Goal: Task Accomplishment & Management: Use online tool/utility

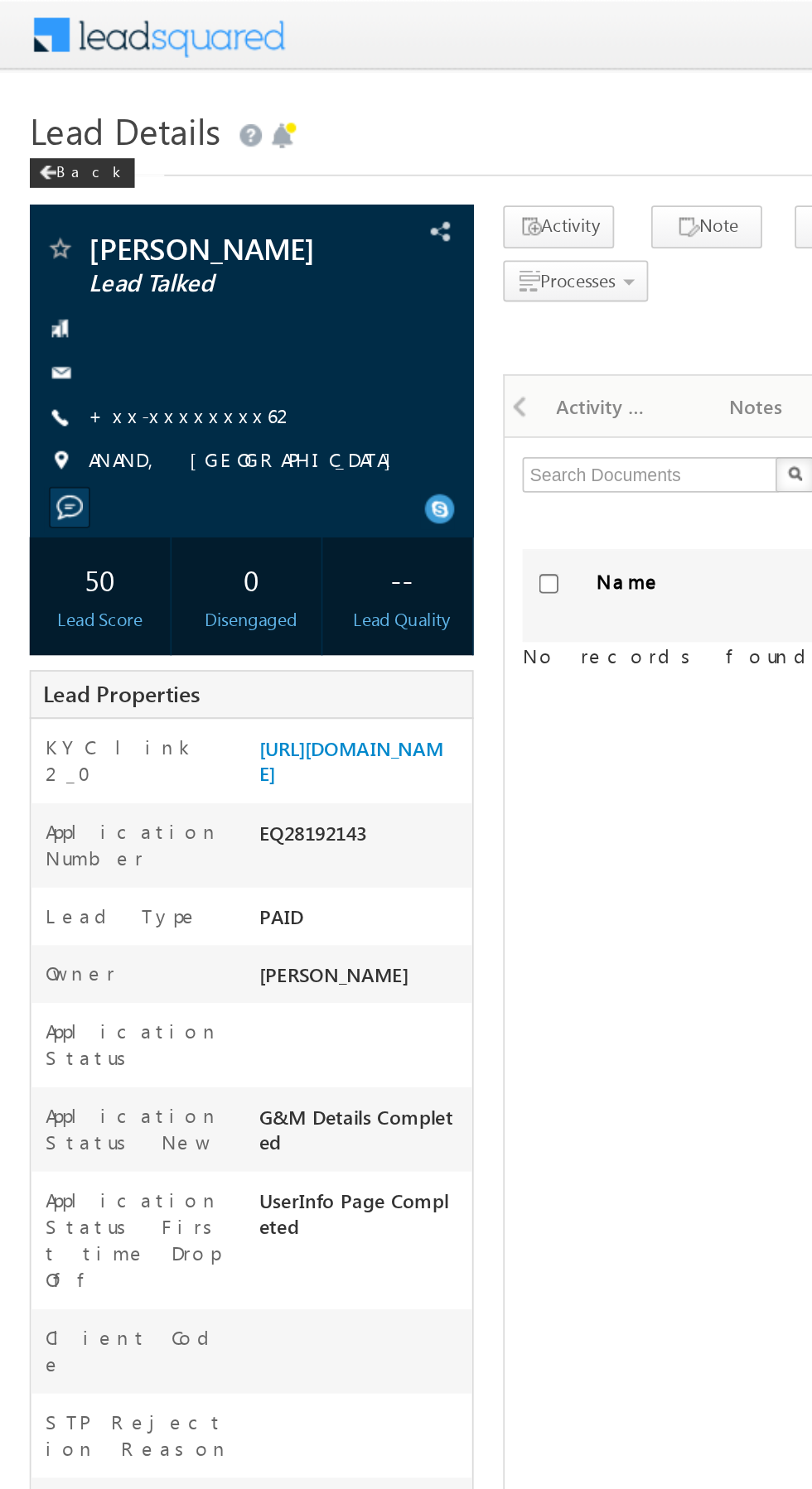
click at [89, 234] on link "+xx-xxxxxxxx62" at bounding box center [108, 232] width 117 height 14
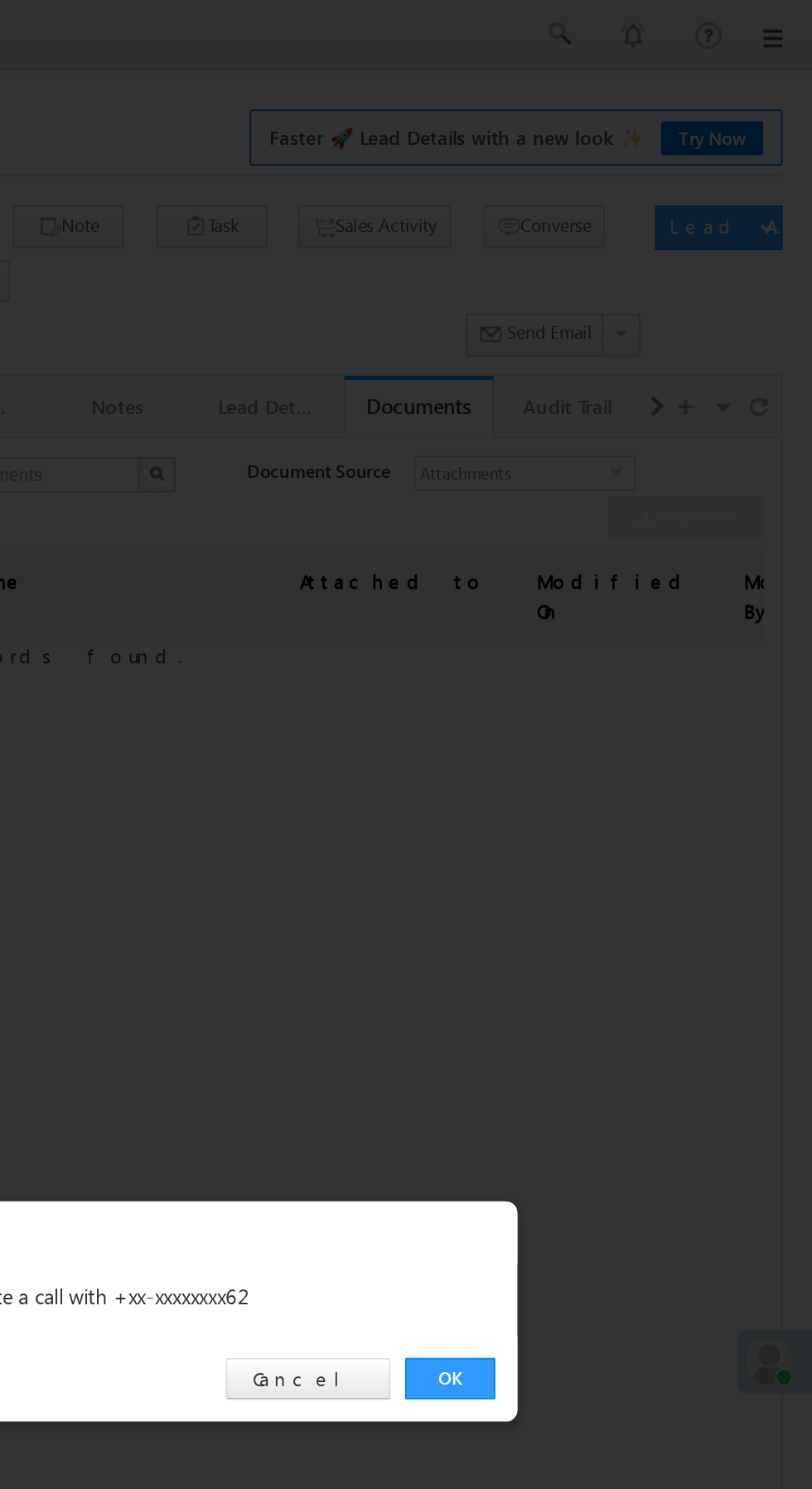
click at [609, 773] on link "OK" at bounding box center [609, 772] width 51 height 24
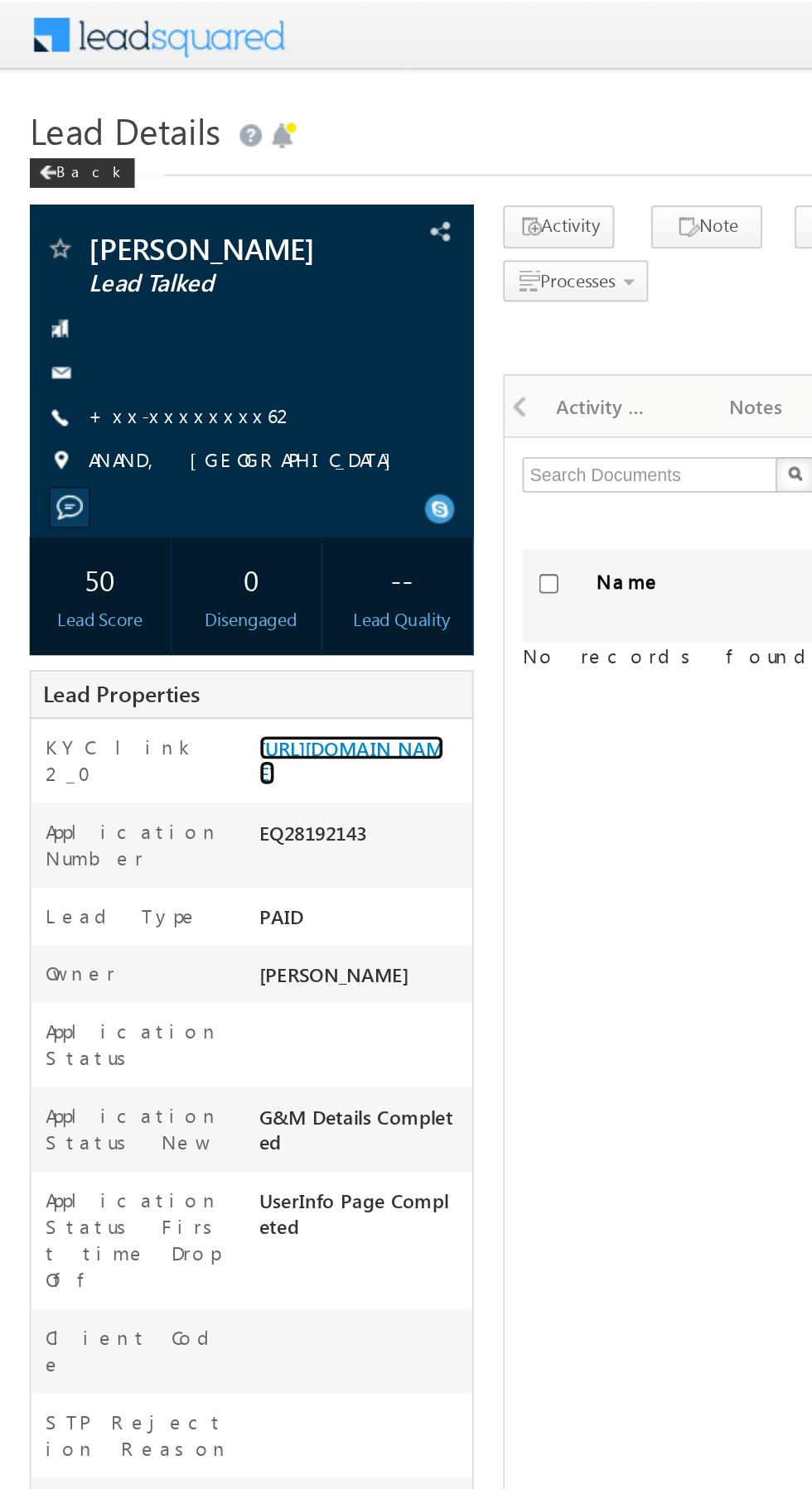
click at [204, 440] on link "https://angelbroking1-pk3em7sa.customui-test.leadsquared.com?leadId=5aa3f4dc-9b…" at bounding box center [197, 425] width 104 height 28
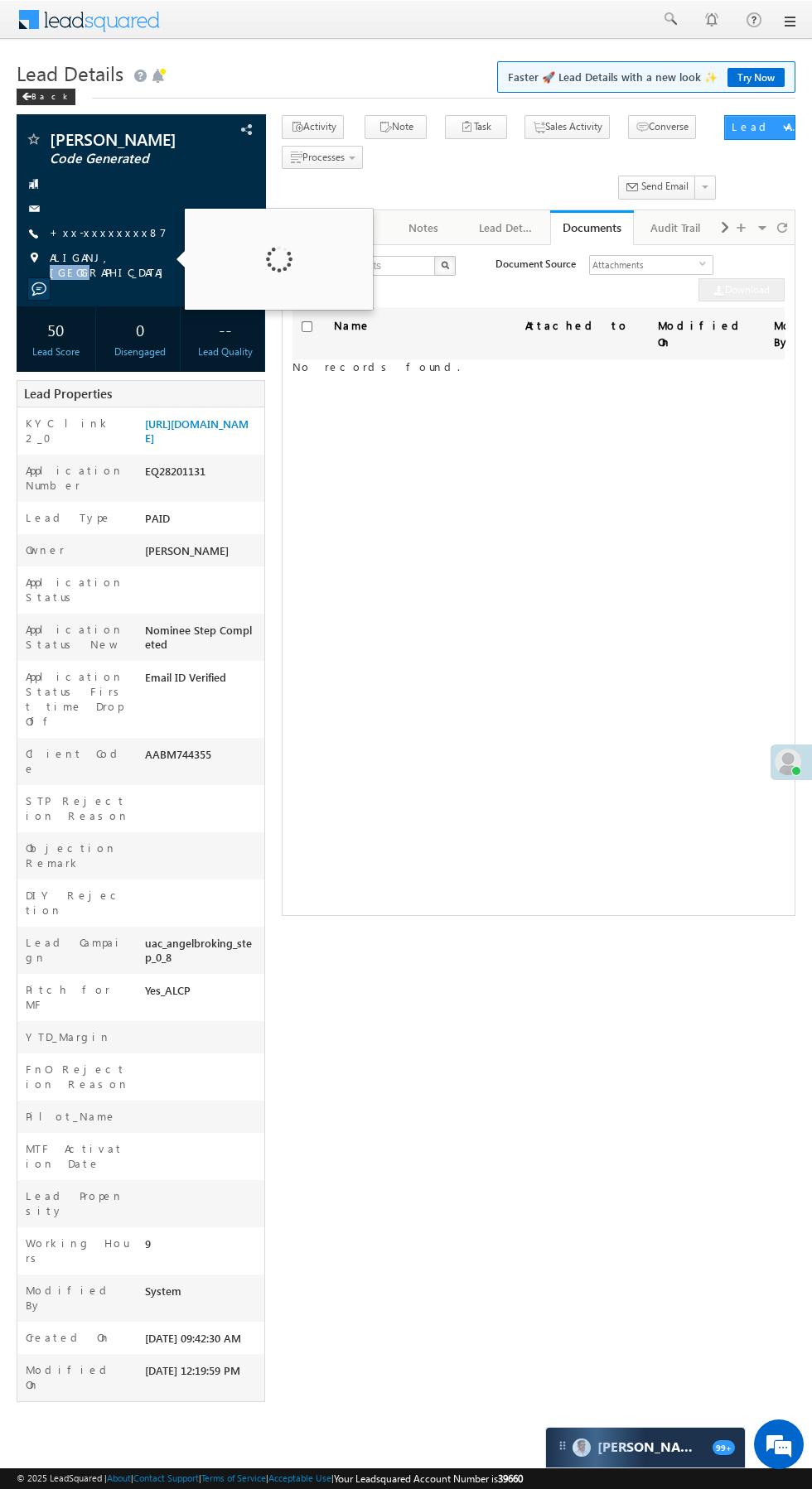
click at [108, 236] on link "+xx-xxxxxxxx87" at bounding box center [108, 232] width 117 height 14
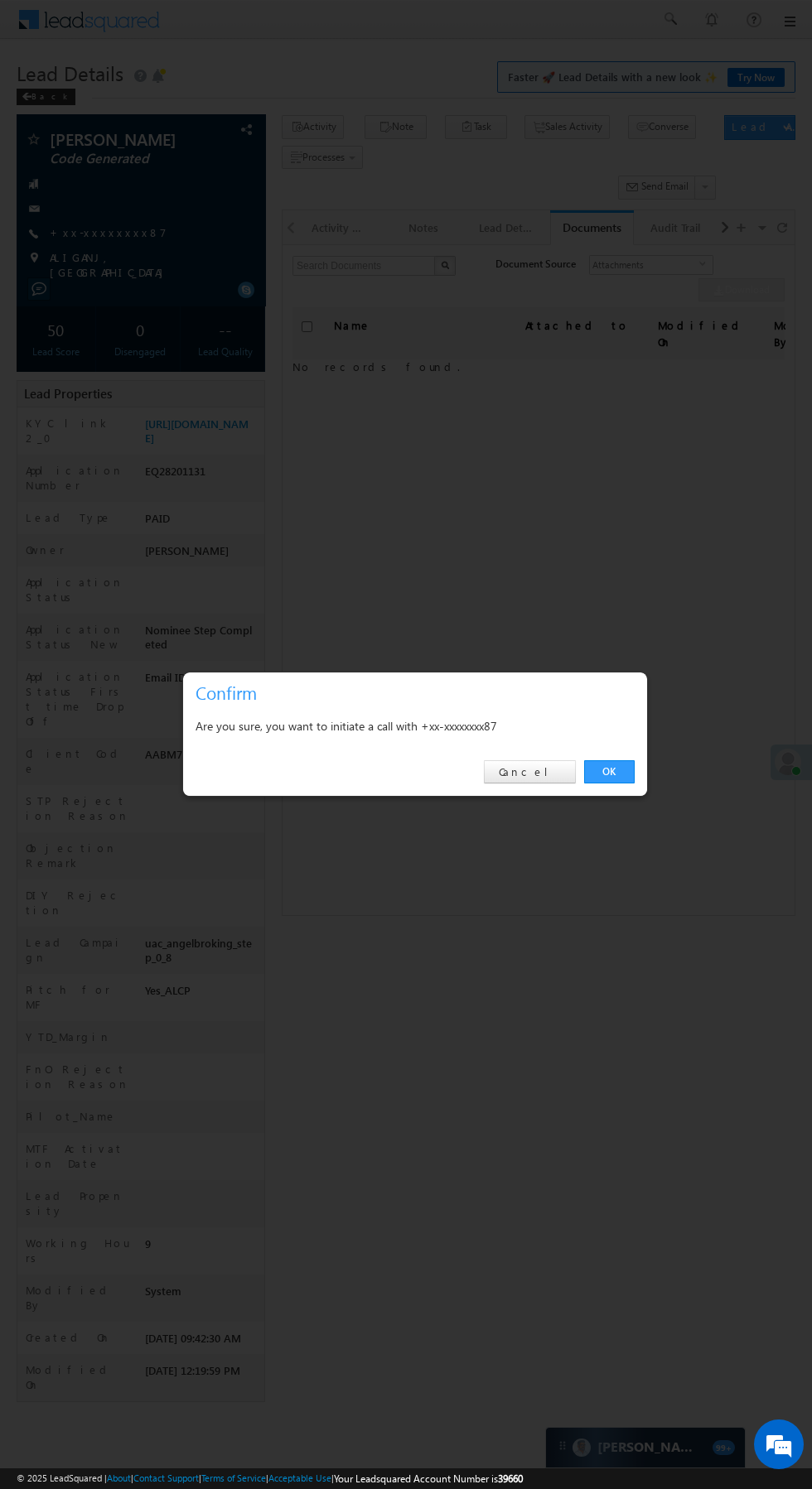
click at [608, 769] on link "OK" at bounding box center [609, 772] width 51 height 24
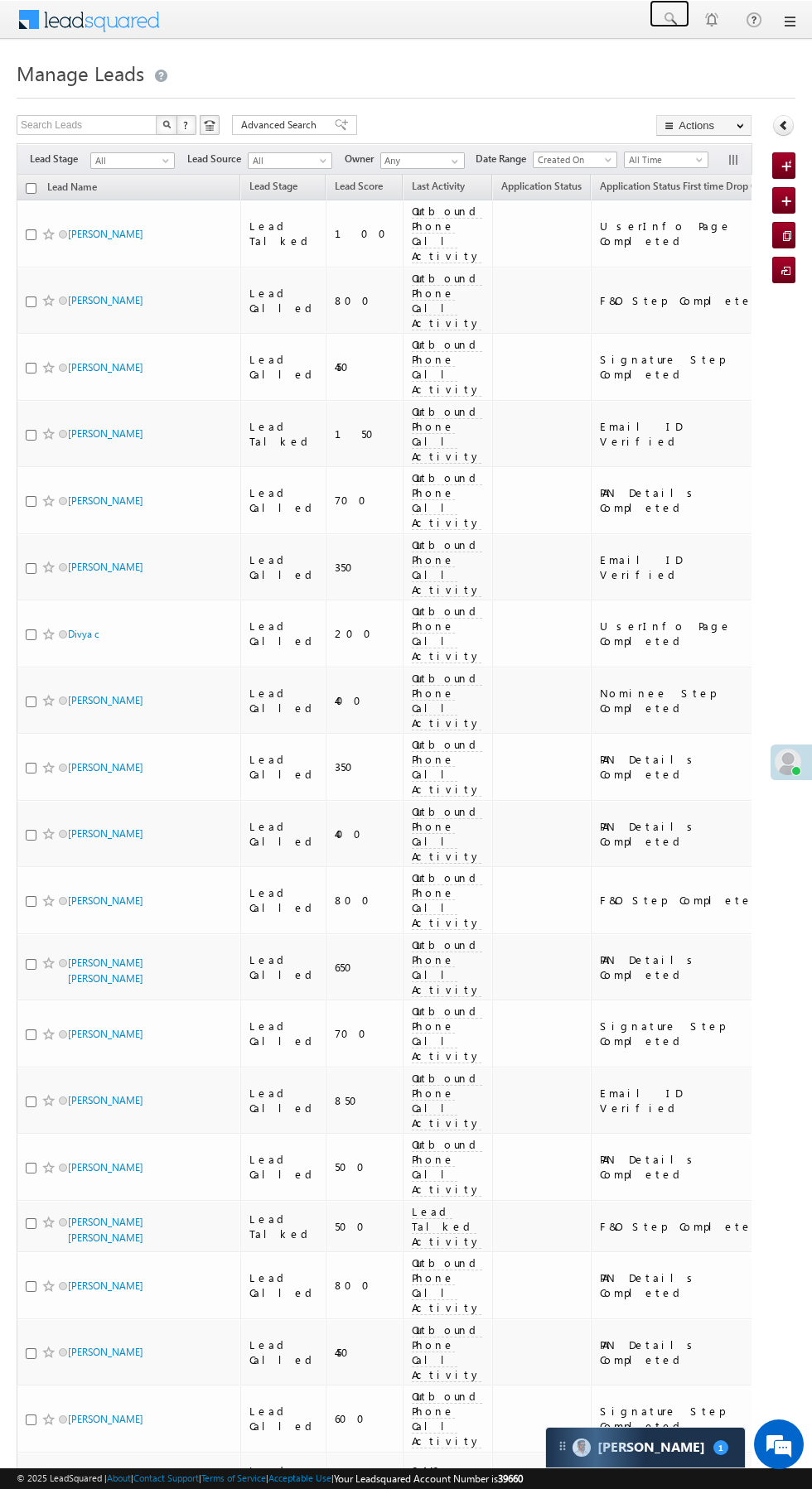
click at [669, 19] on span at bounding box center [669, 19] width 17 height 17
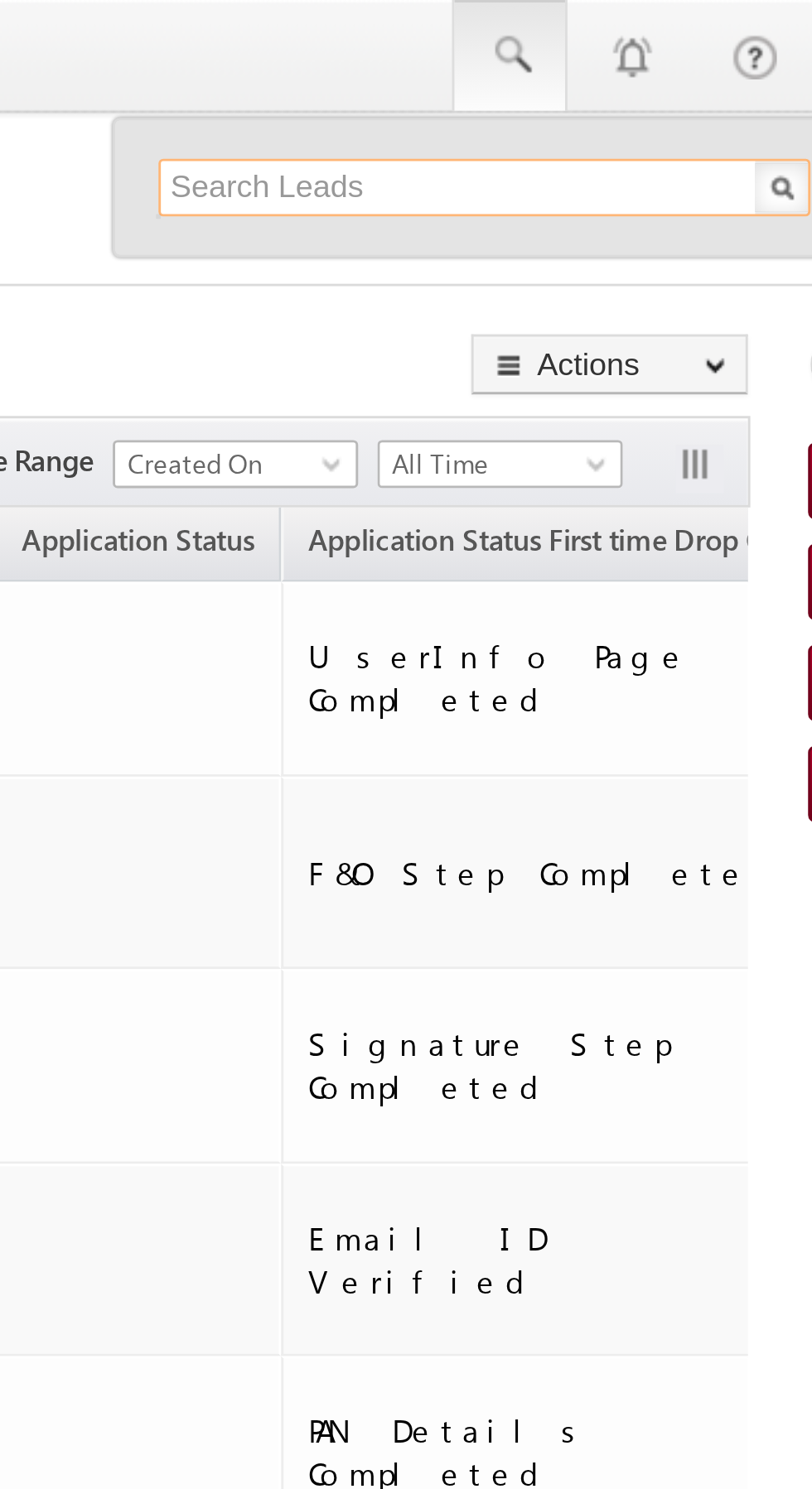
paste input "EQ28192143 2pm"
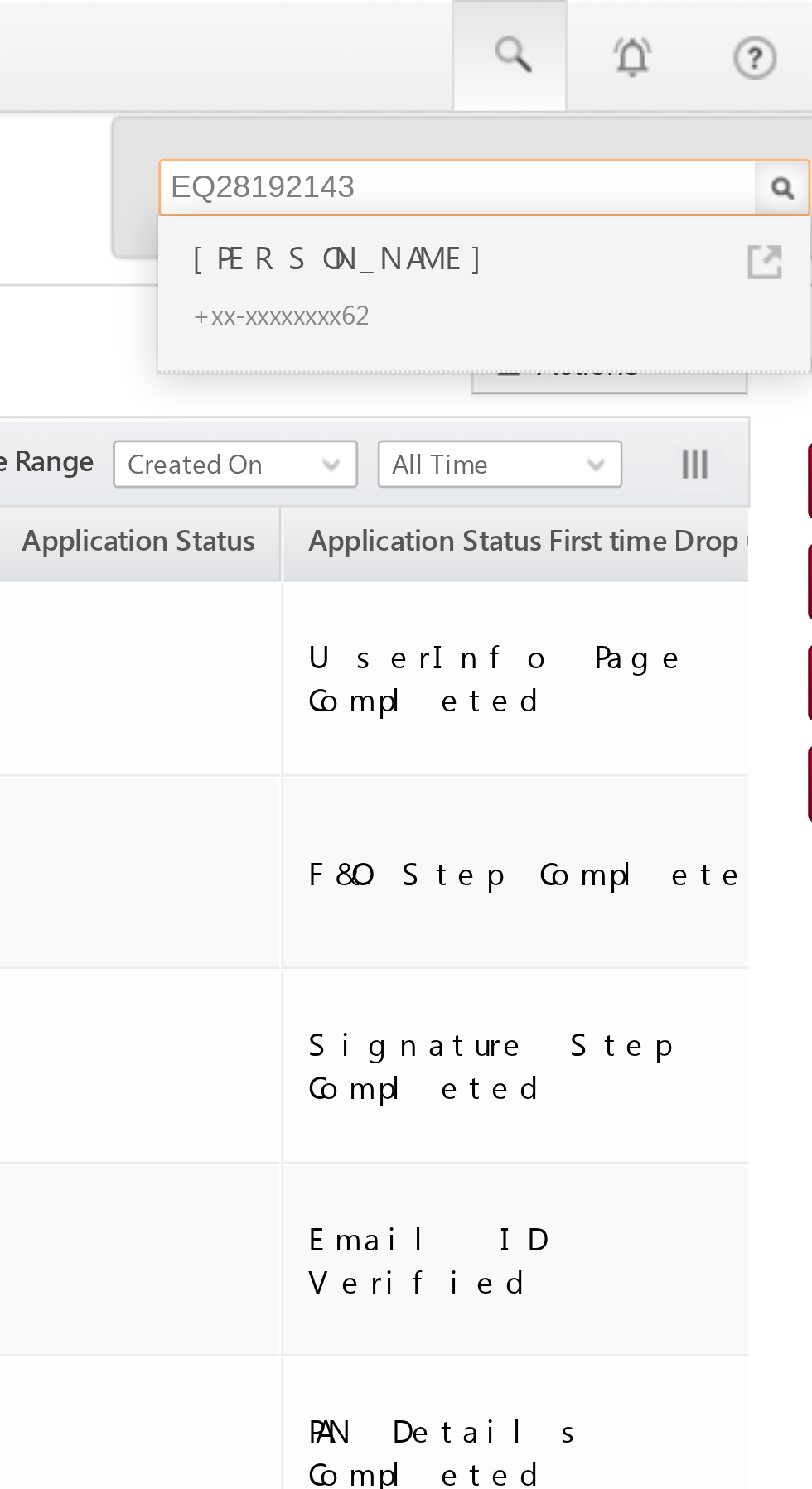
type input "EQ28192143"
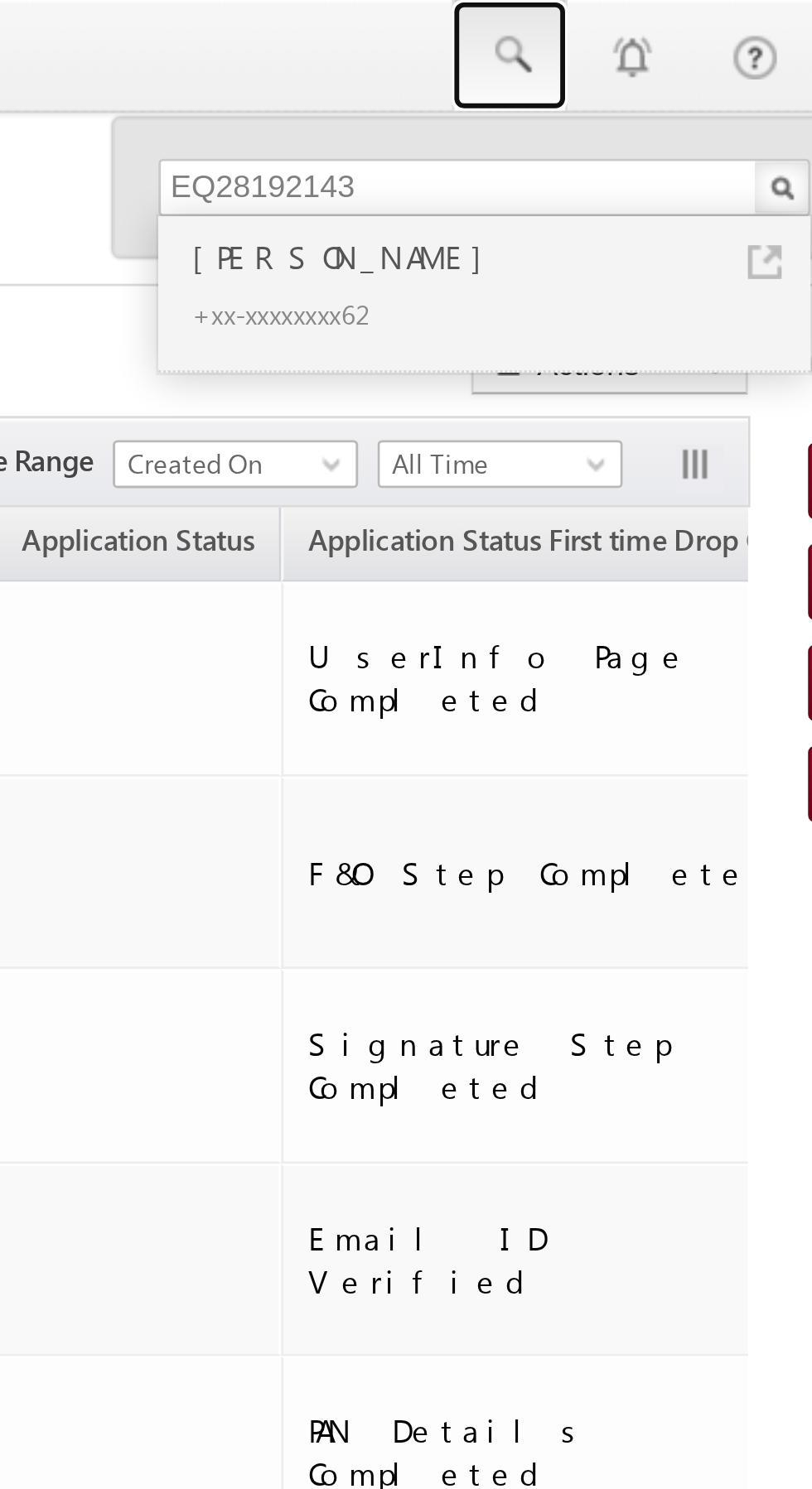
click at [673, 16] on span at bounding box center [669, 19] width 17 height 17
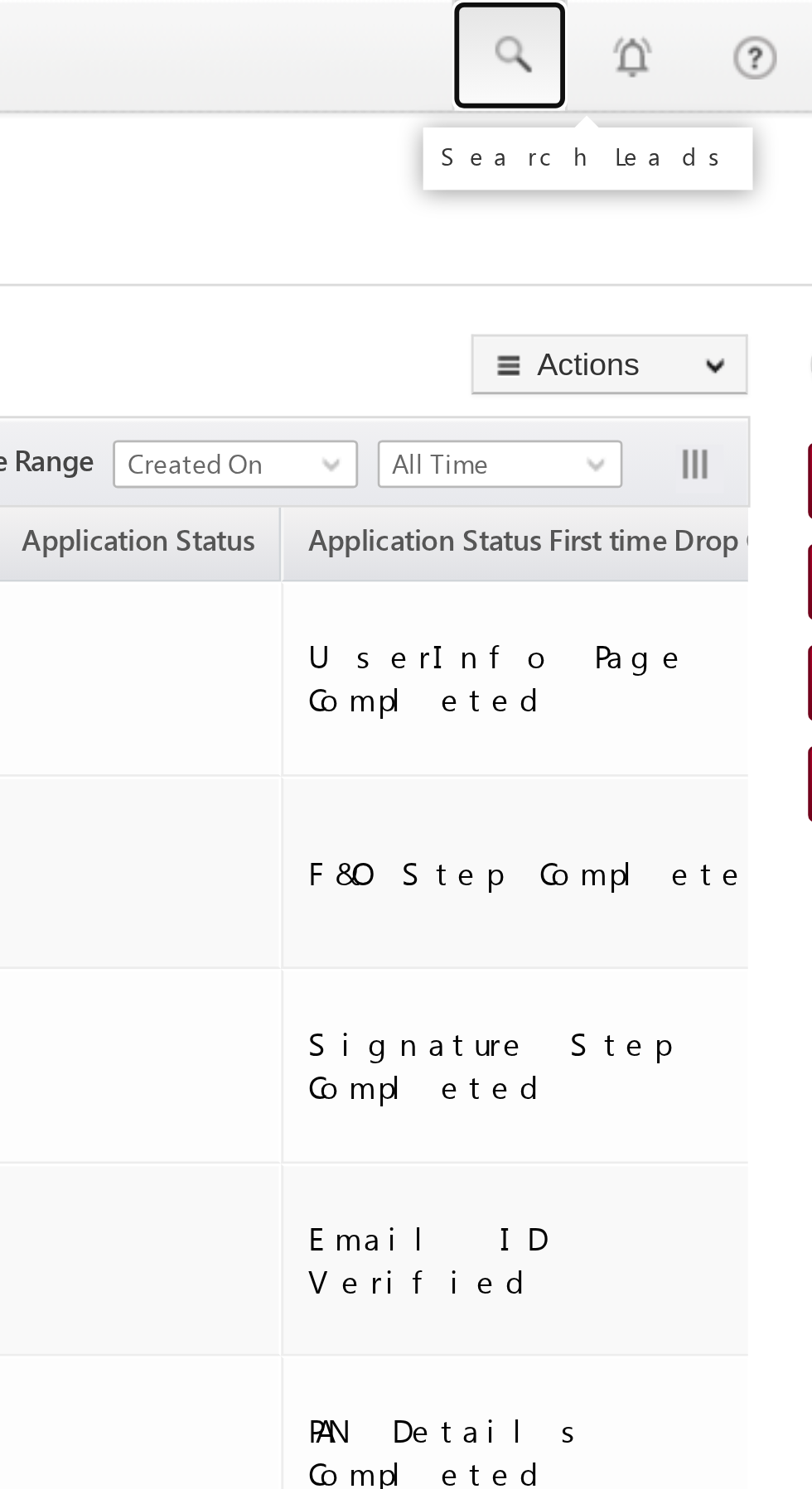
click at [674, 20] on span at bounding box center [669, 19] width 17 height 17
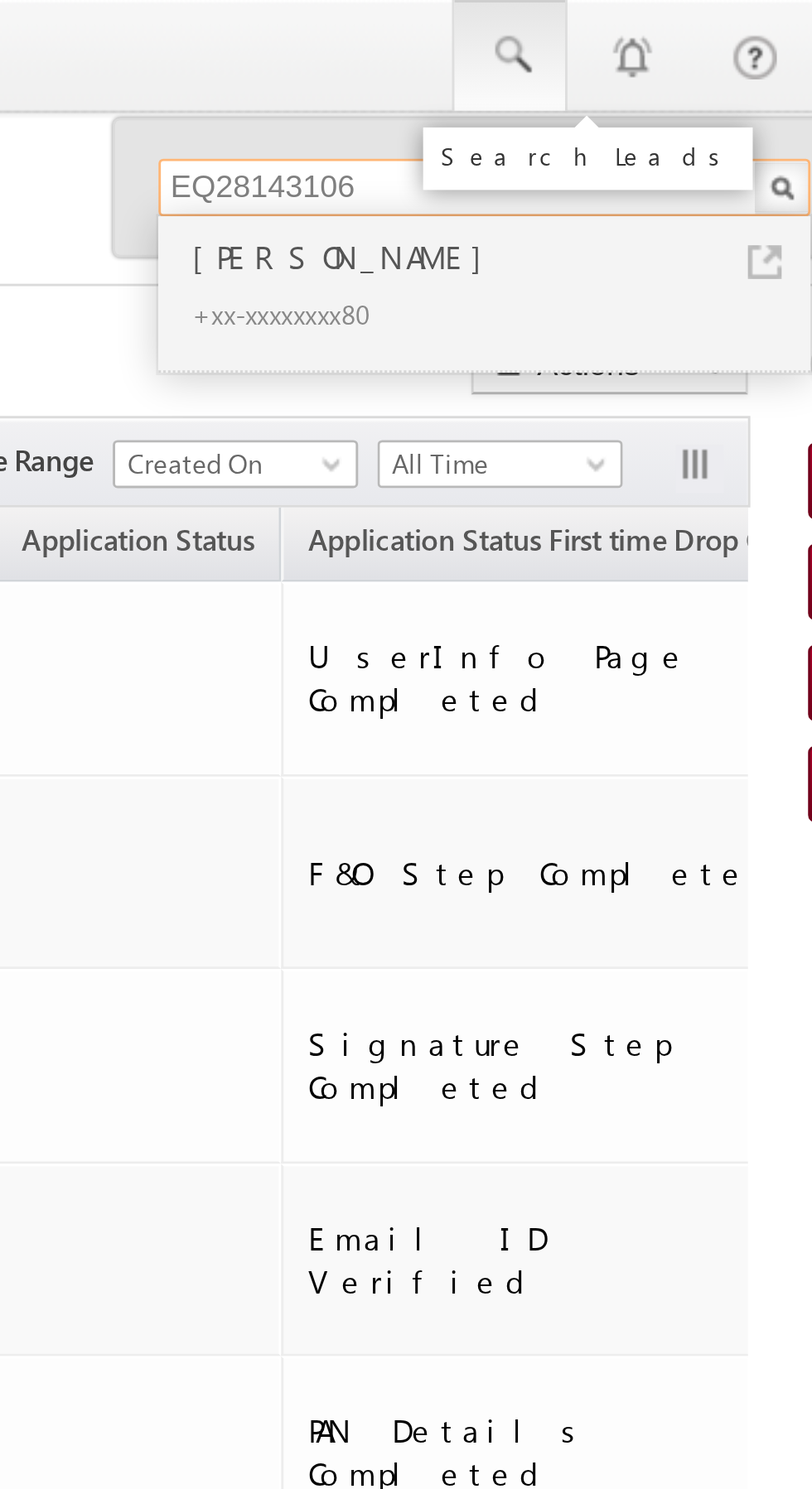
type input "EQ28143106"
click at [597, 91] on div "Jay pat" at bounding box center [667, 88] width 222 height 19
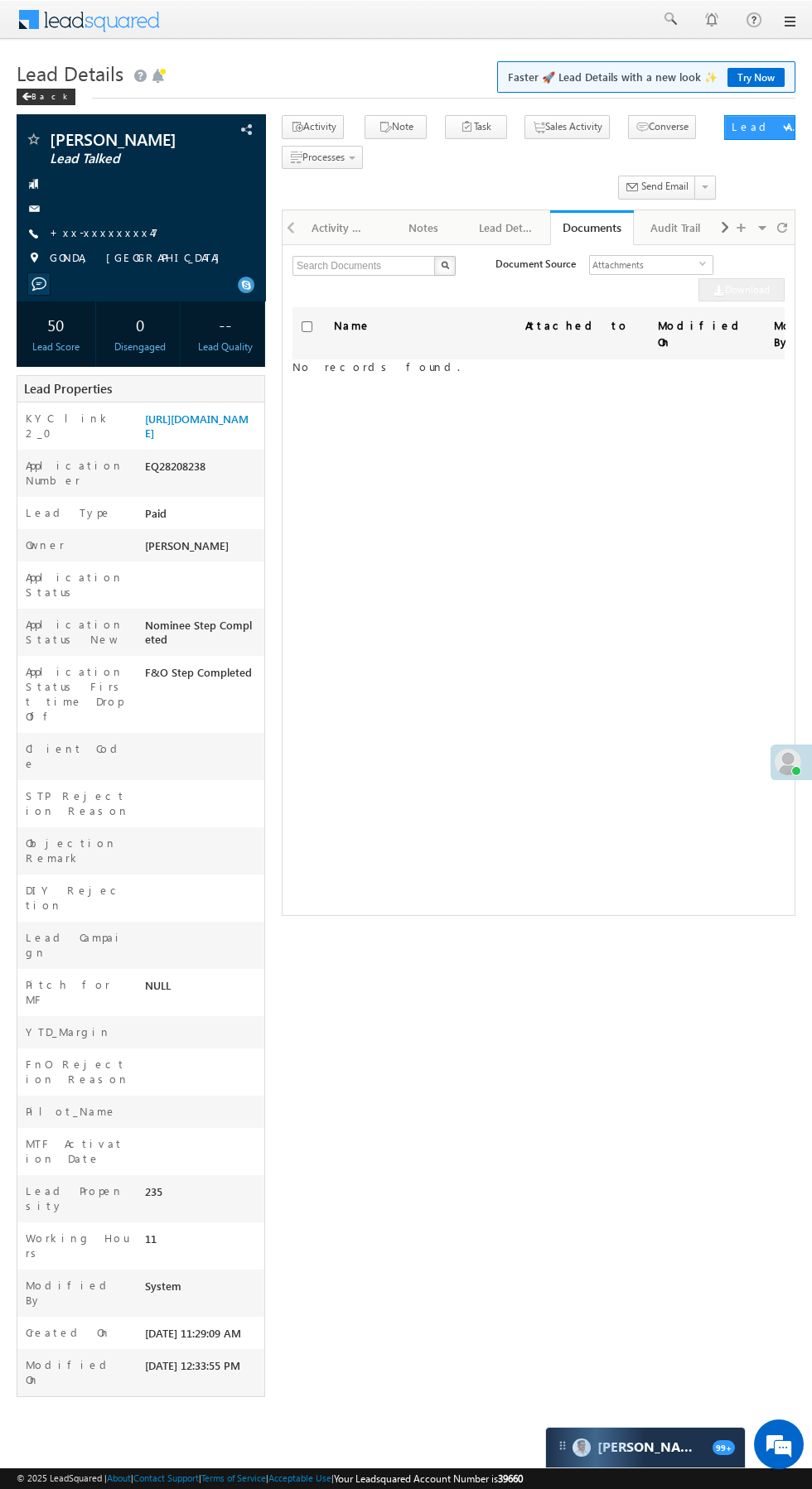
click at [95, 233] on link "+xx-xxxxxxxx47" at bounding box center [104, 232] width 109 height 14
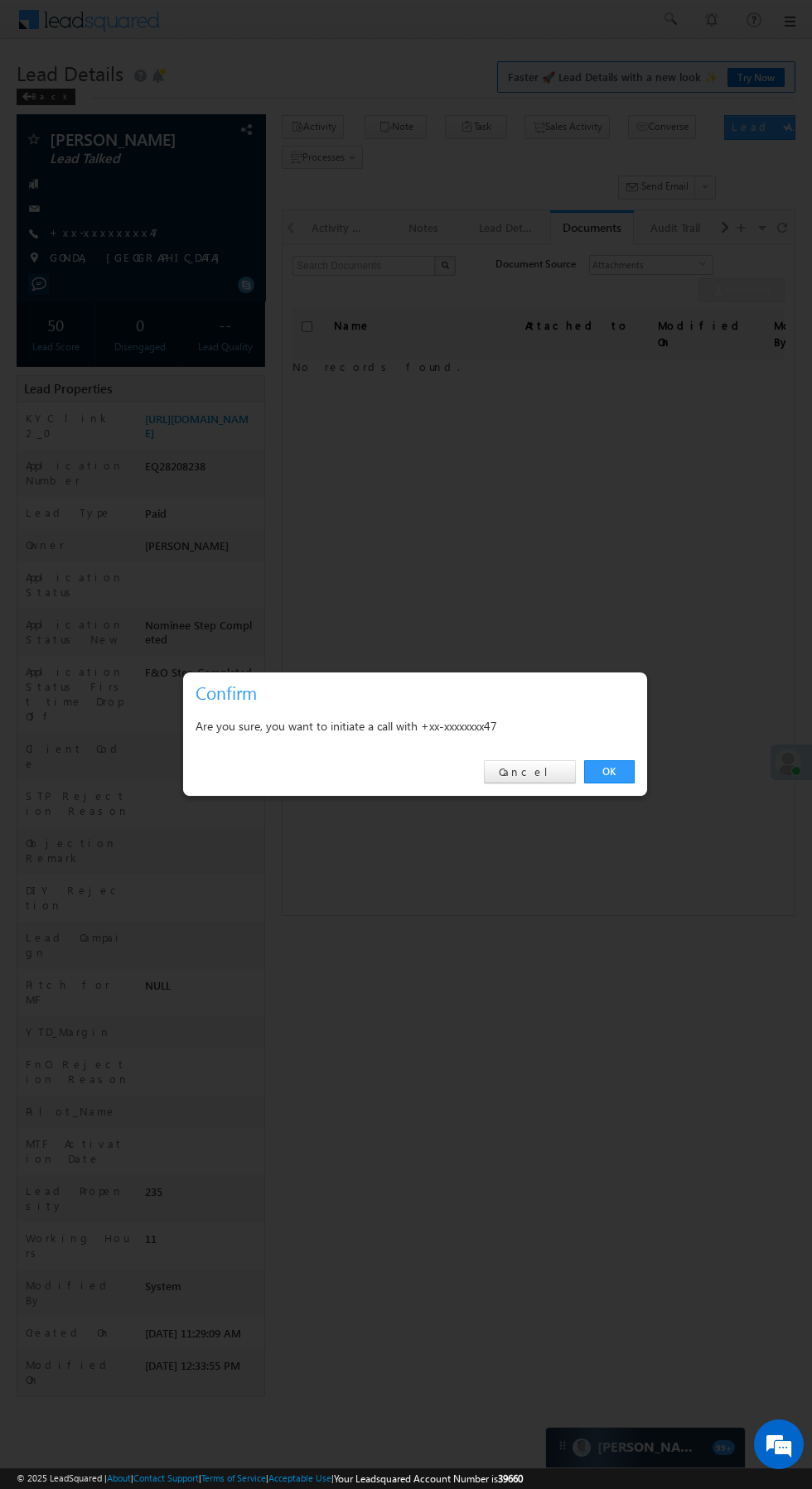
click at [622, 775] on link "OK" at bounding box center [609, 772] width 51 height 24
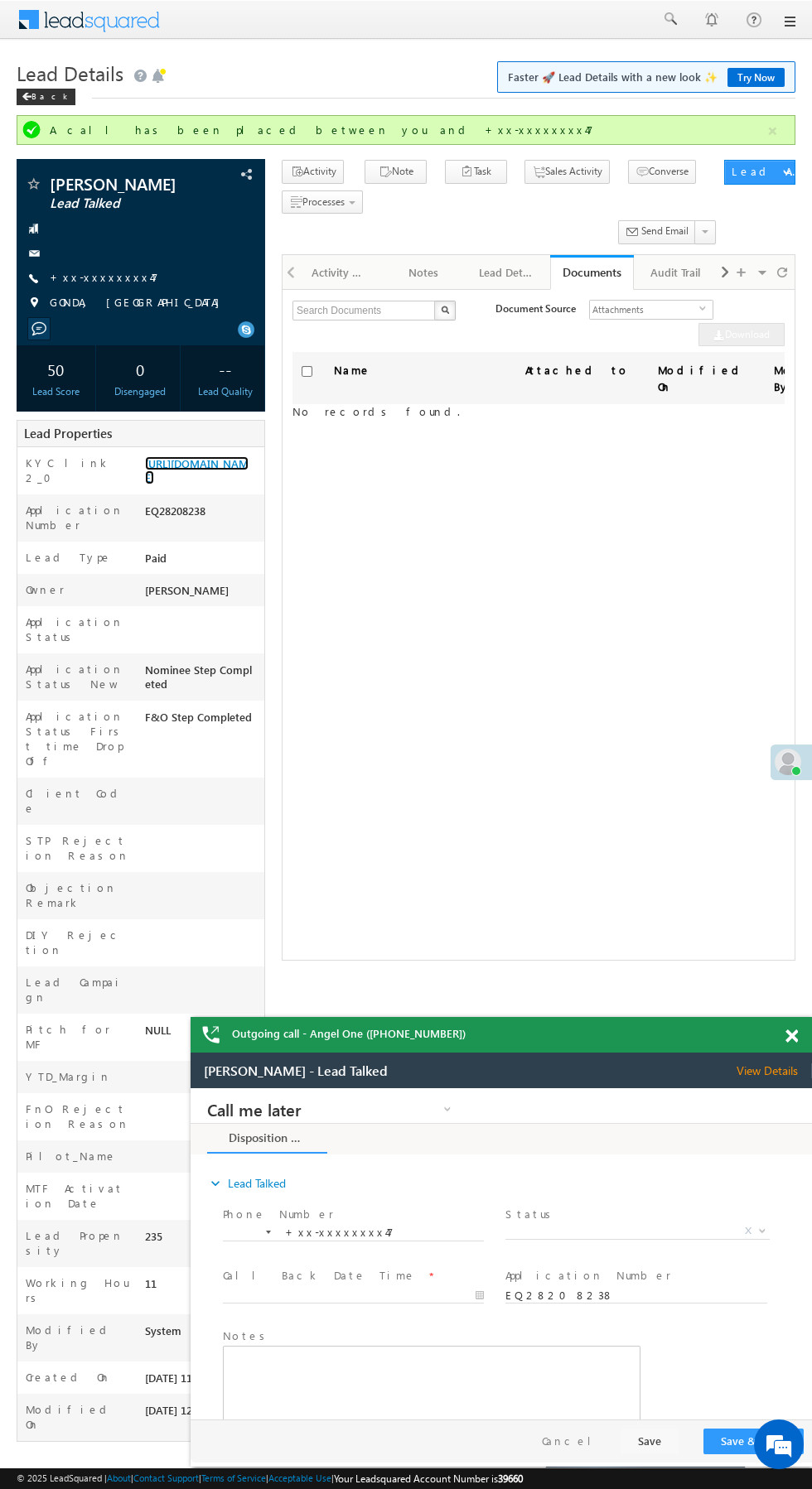
click at [211, 479] on link "https://angelbroking1-pk3em7sa.customui-test.leadsquared.com?leadId=b87fd55f-67…" at bounding box center [197, 470] width 104 height 28
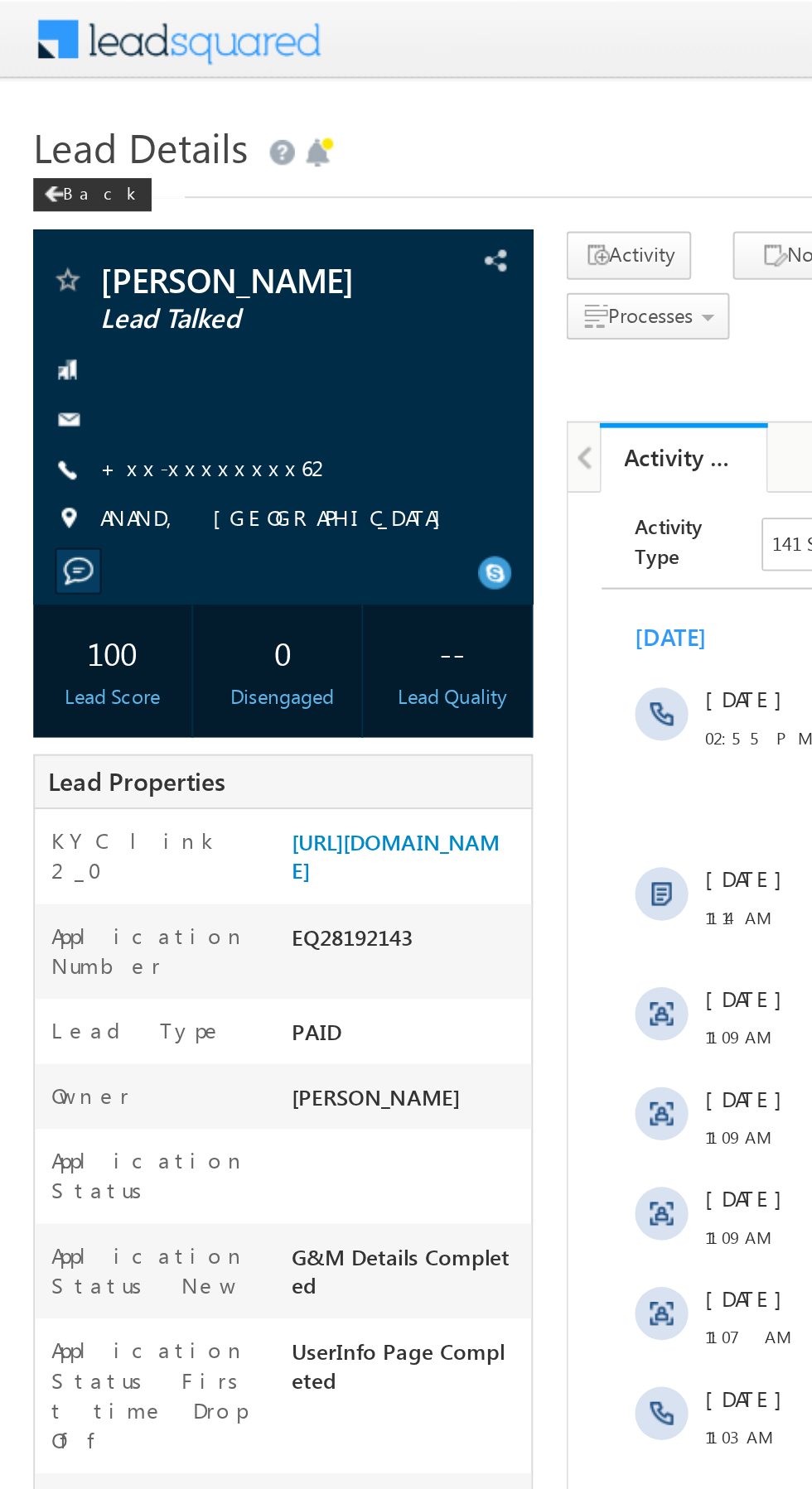
click at [98, 238] on link "+xx-xxxxxxxx62" at bounding box center [108, 232] width 117 height 14
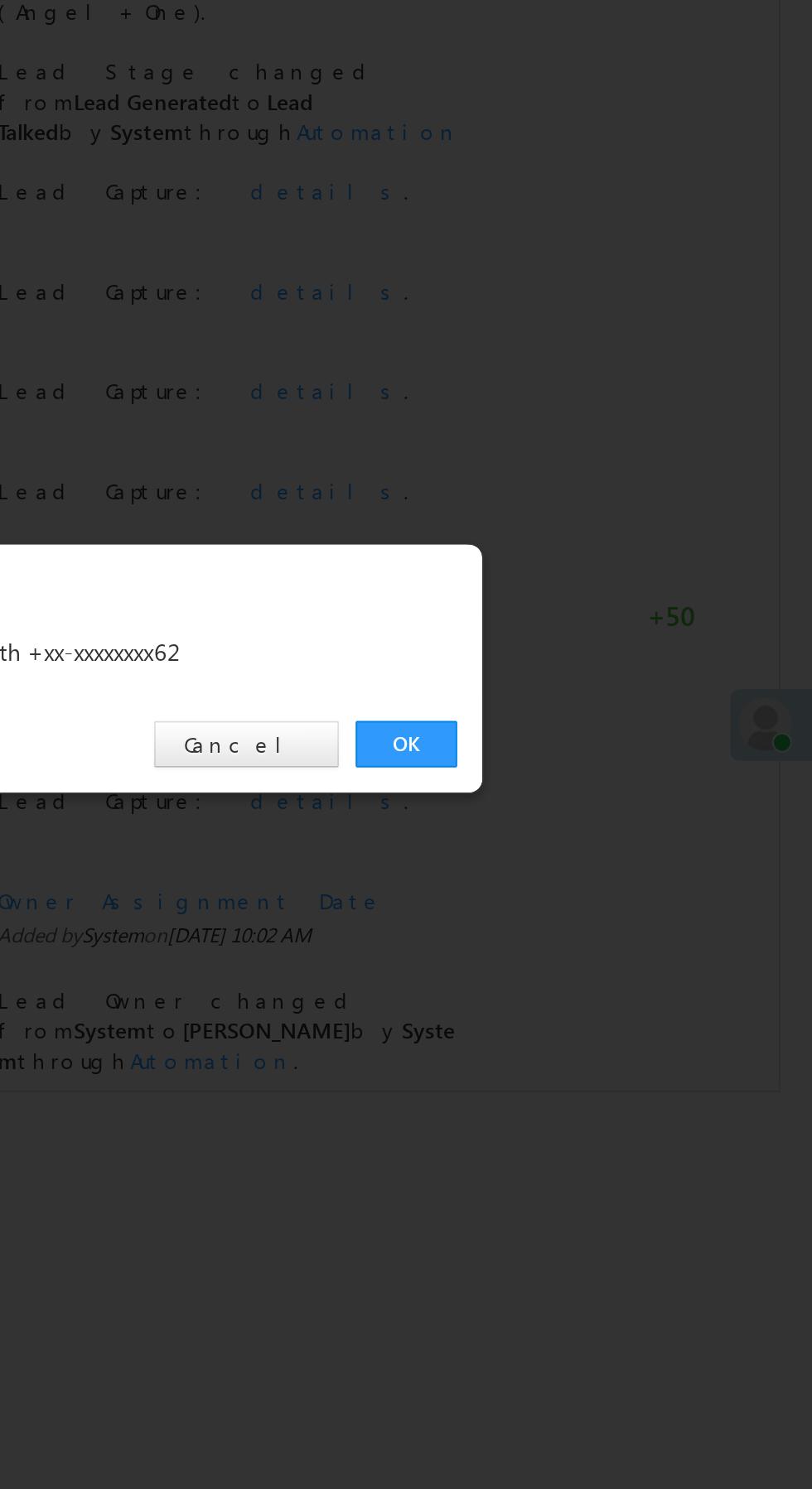
click at [619, 772] on link "OK" at bounding box center [609, 772] width 51 height 24
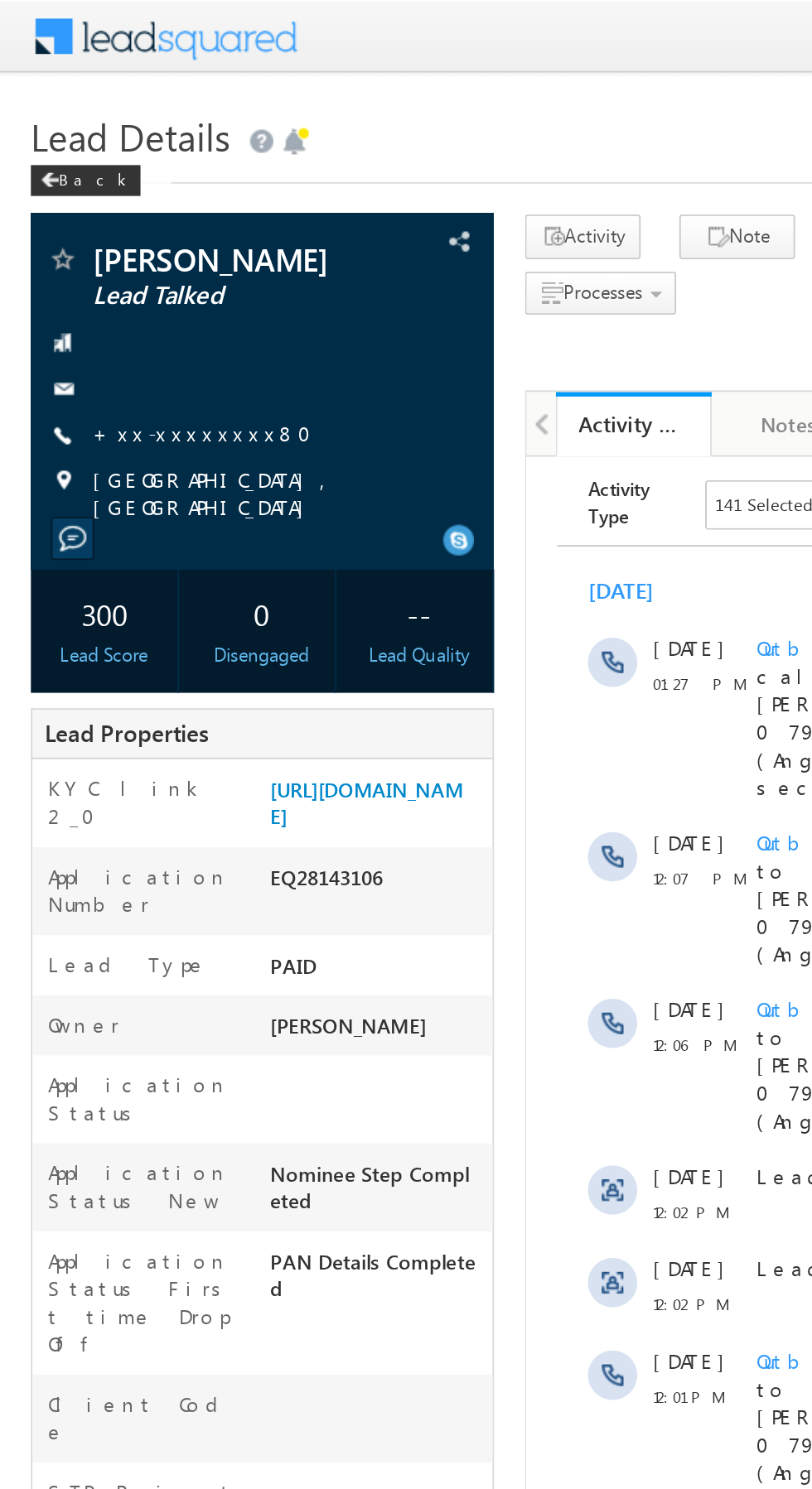
click at [75, 231] on link "+xx-xxxxxxxx80" at bounding box center [114, 232] width 127 height 14
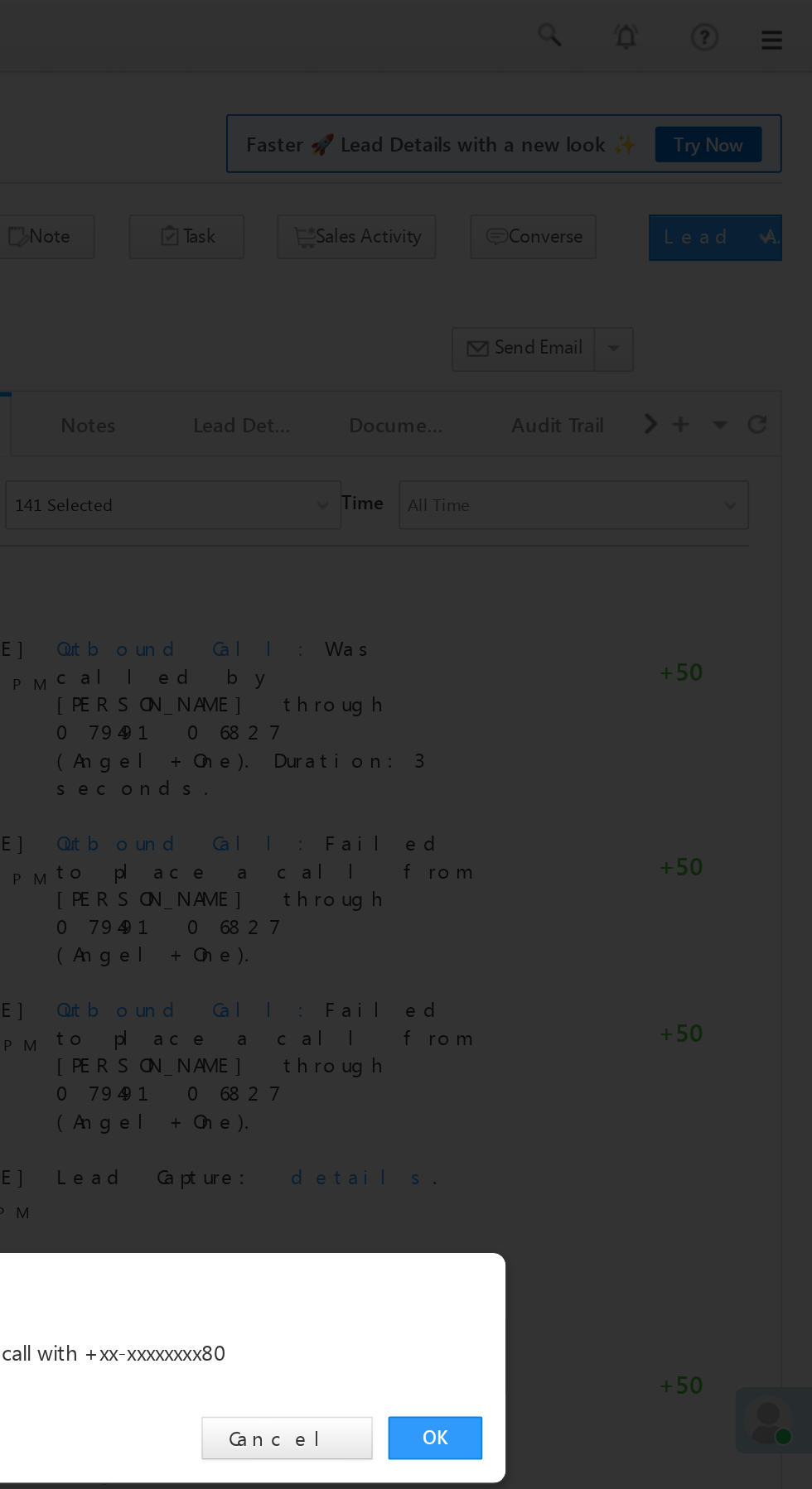
click at [608, 773] on link "OK" at bounding box center [609, 772] width 51 height 24
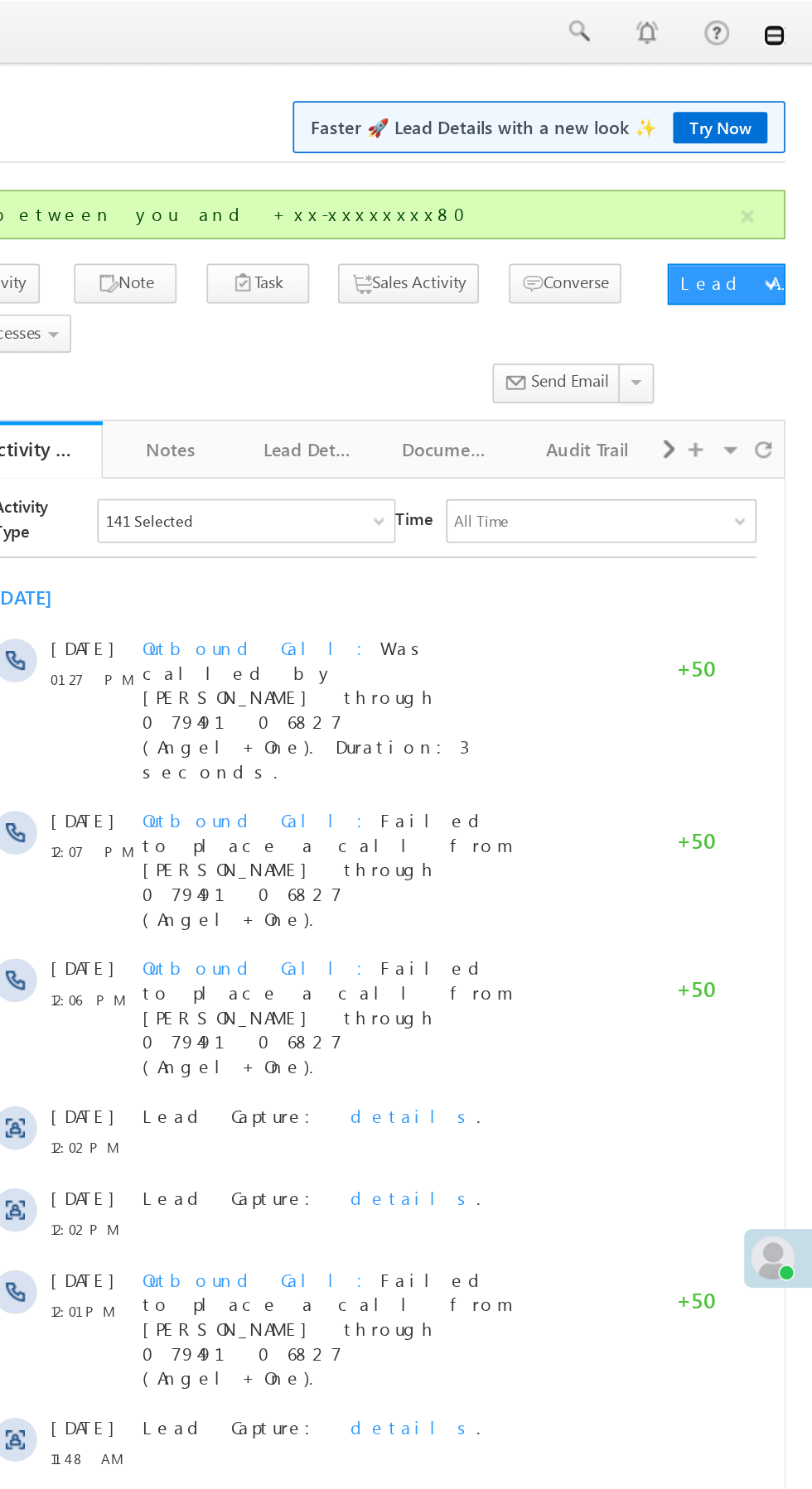
click at [788, 23] on link at bounding box center [788, 22] width 14 height 14
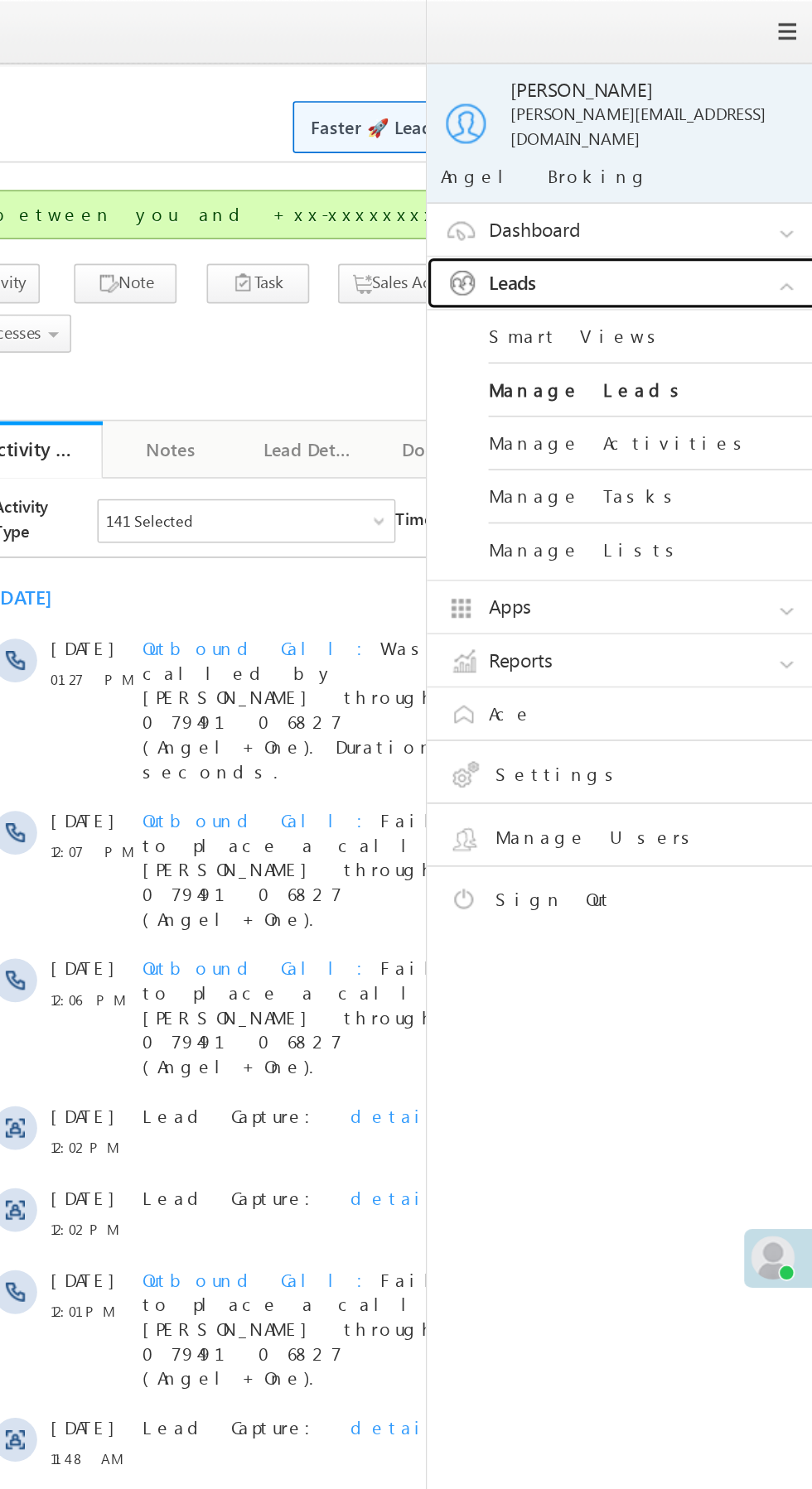
click at [737, 167] on link "Leads" at bounding box center [702, 171] width 249 height 31
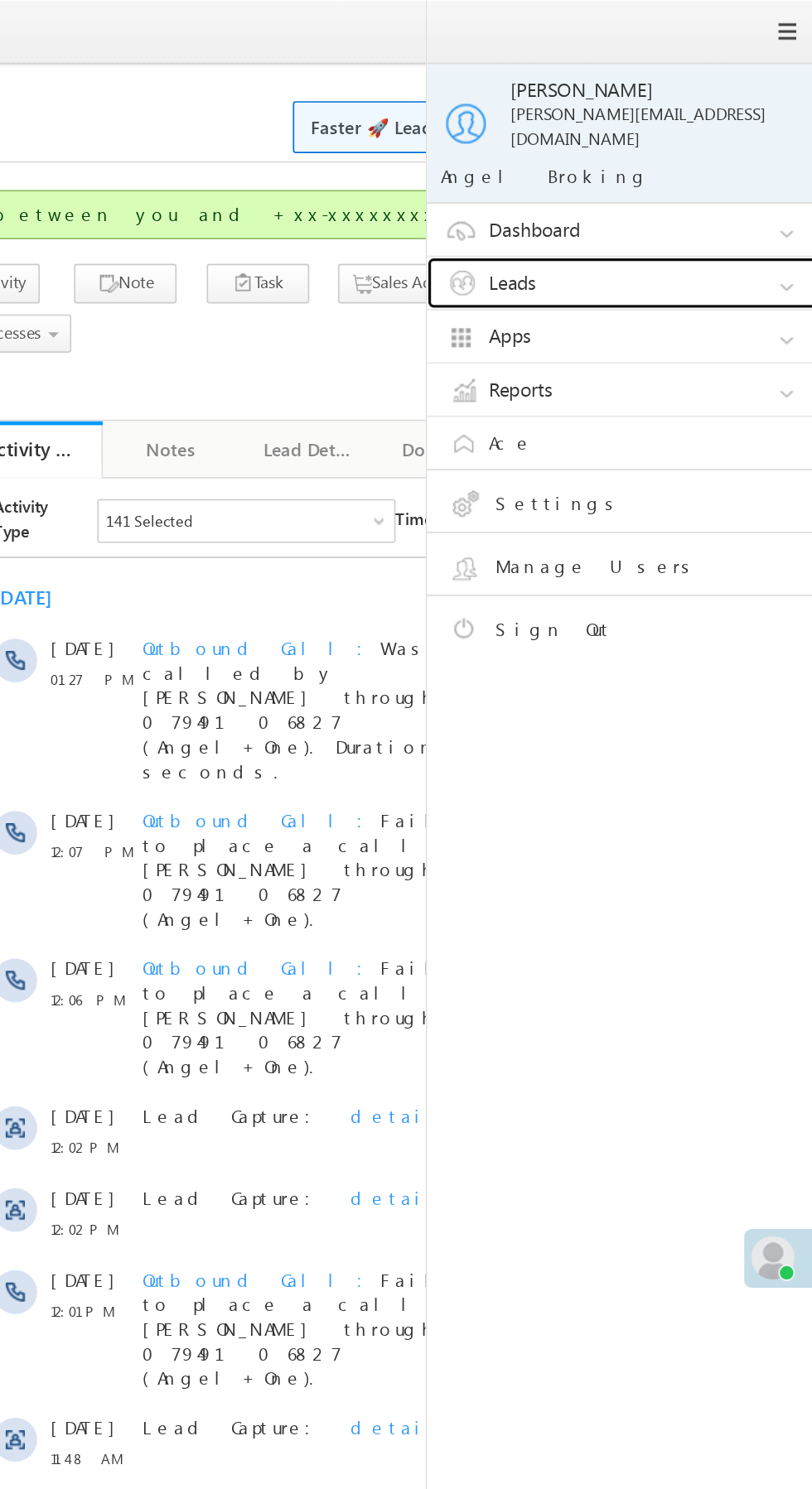
click at [740, 161] on link "Leads" at bounding box center [702, 171] width 249 height 31
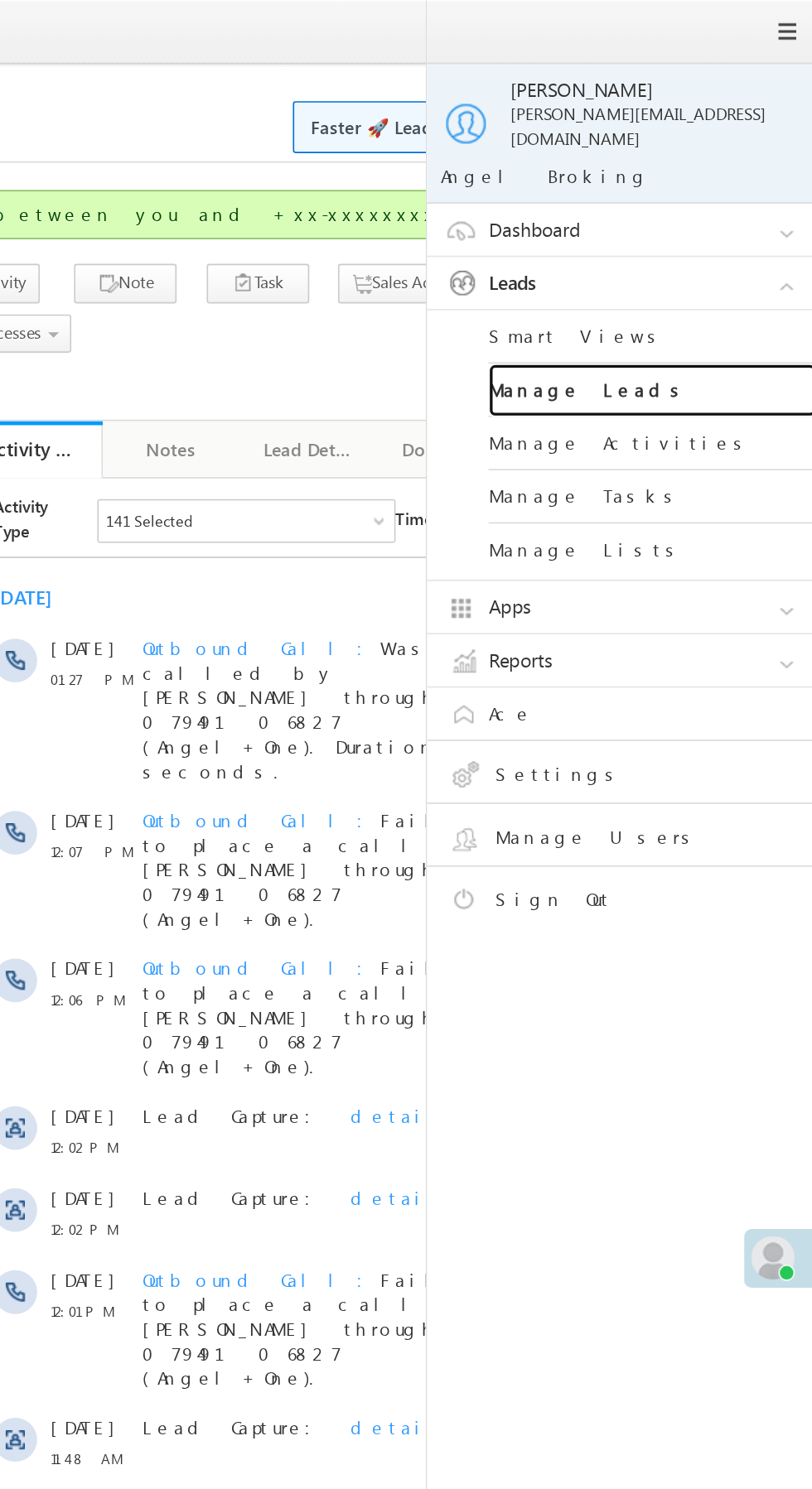
click at [720, 221] on link "Manage Leads" at bounding box center [714, 236] width 199 height 32
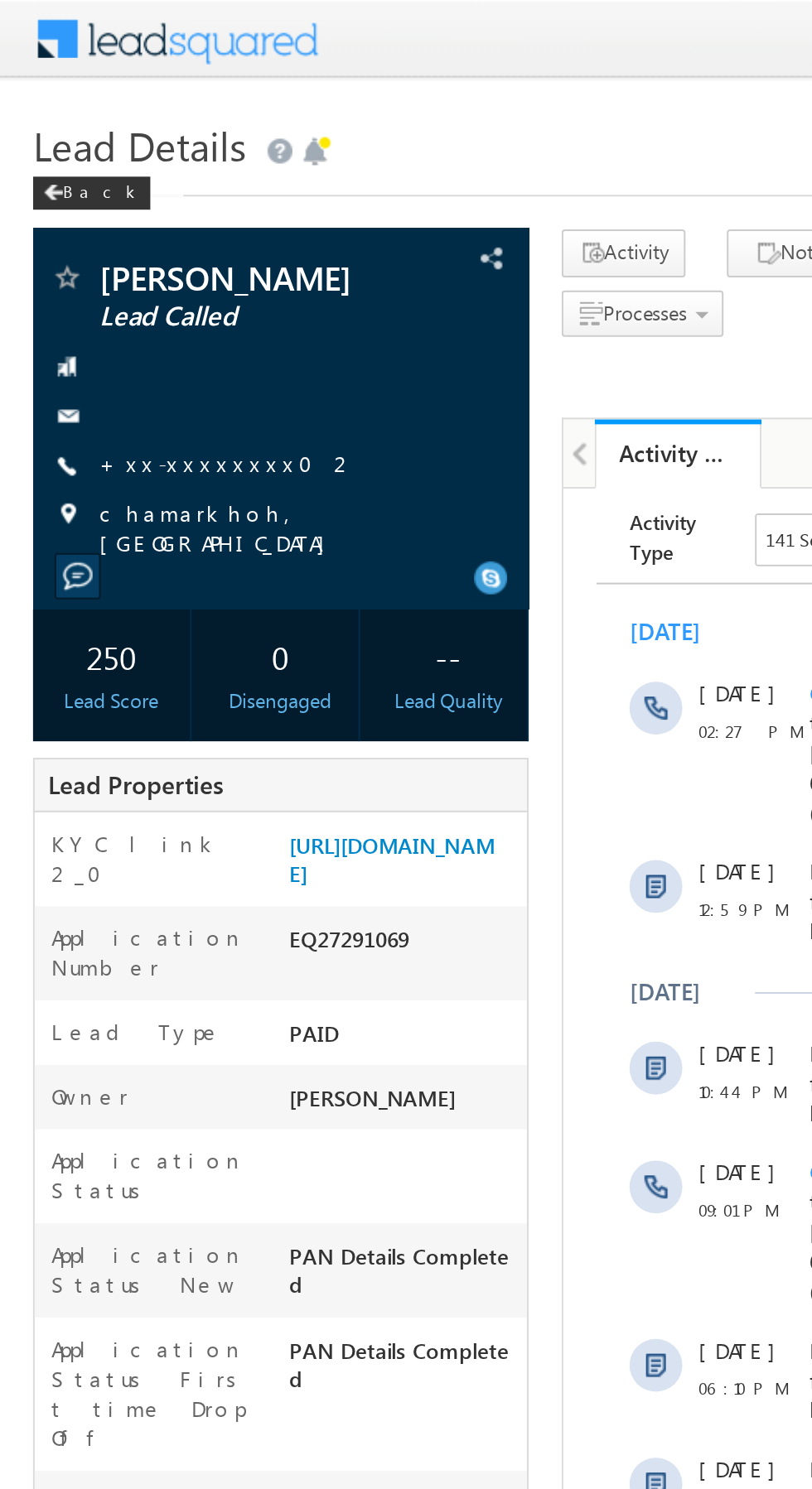
click at [86, 232] on link "+xx-xxxxxxxx02" at bounding box center [115, 232] width 129 height 14
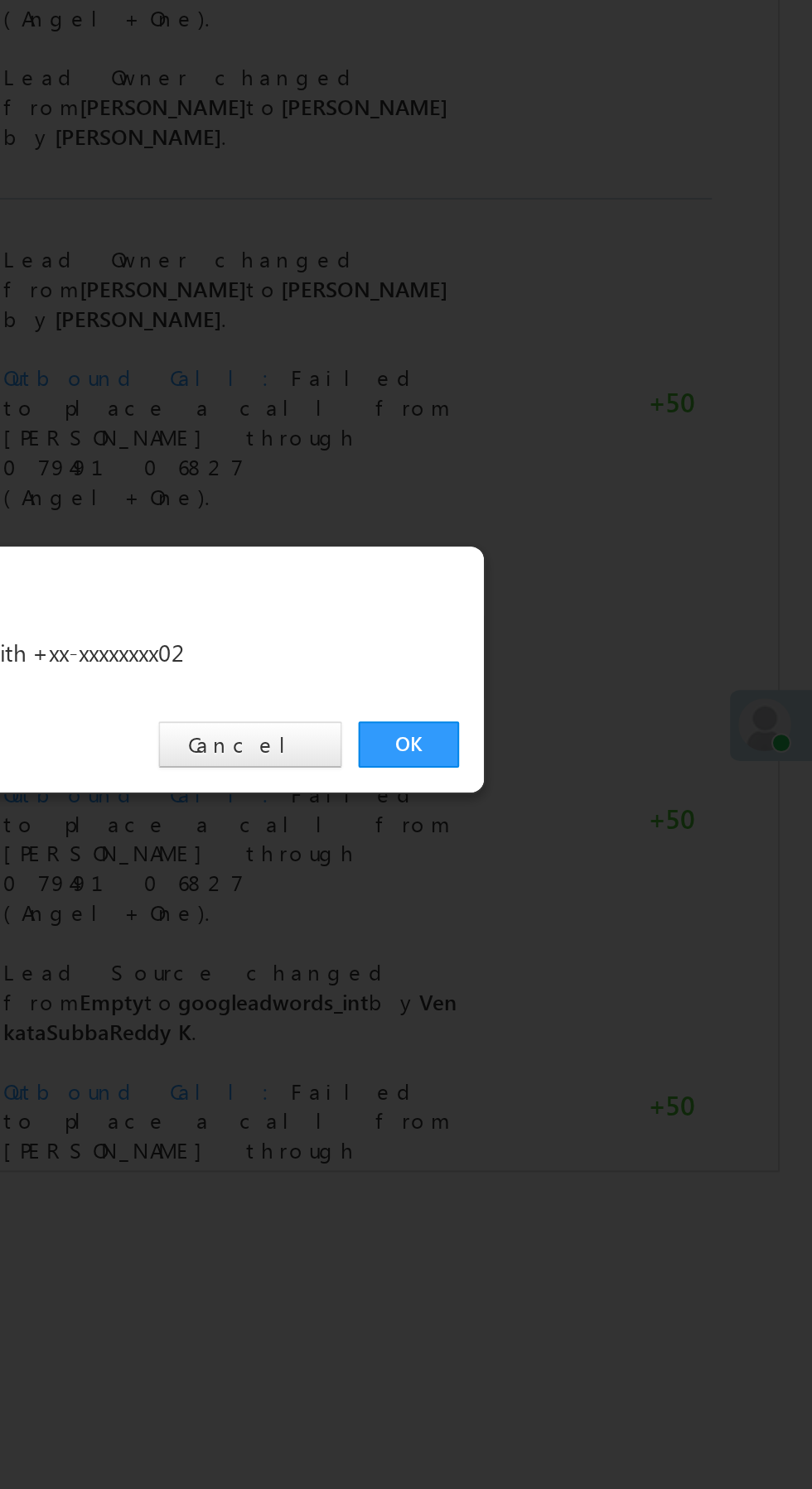
click at [610, 767] on link "OK" at bounding box center [609, 772] width 51 height 24
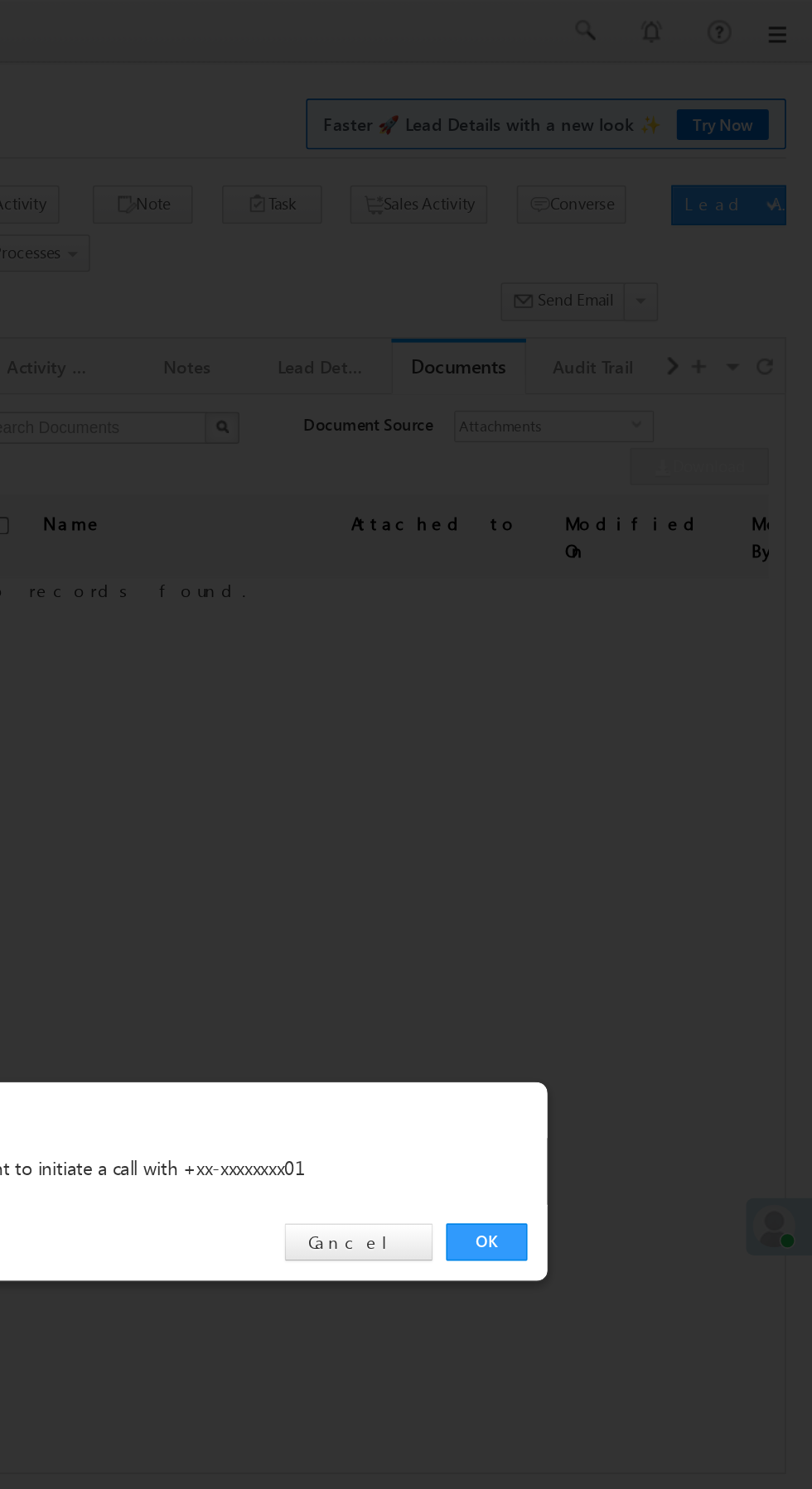
click at [608, 773] on link "OK" at bounding box center [609, 772] width 51 height 24
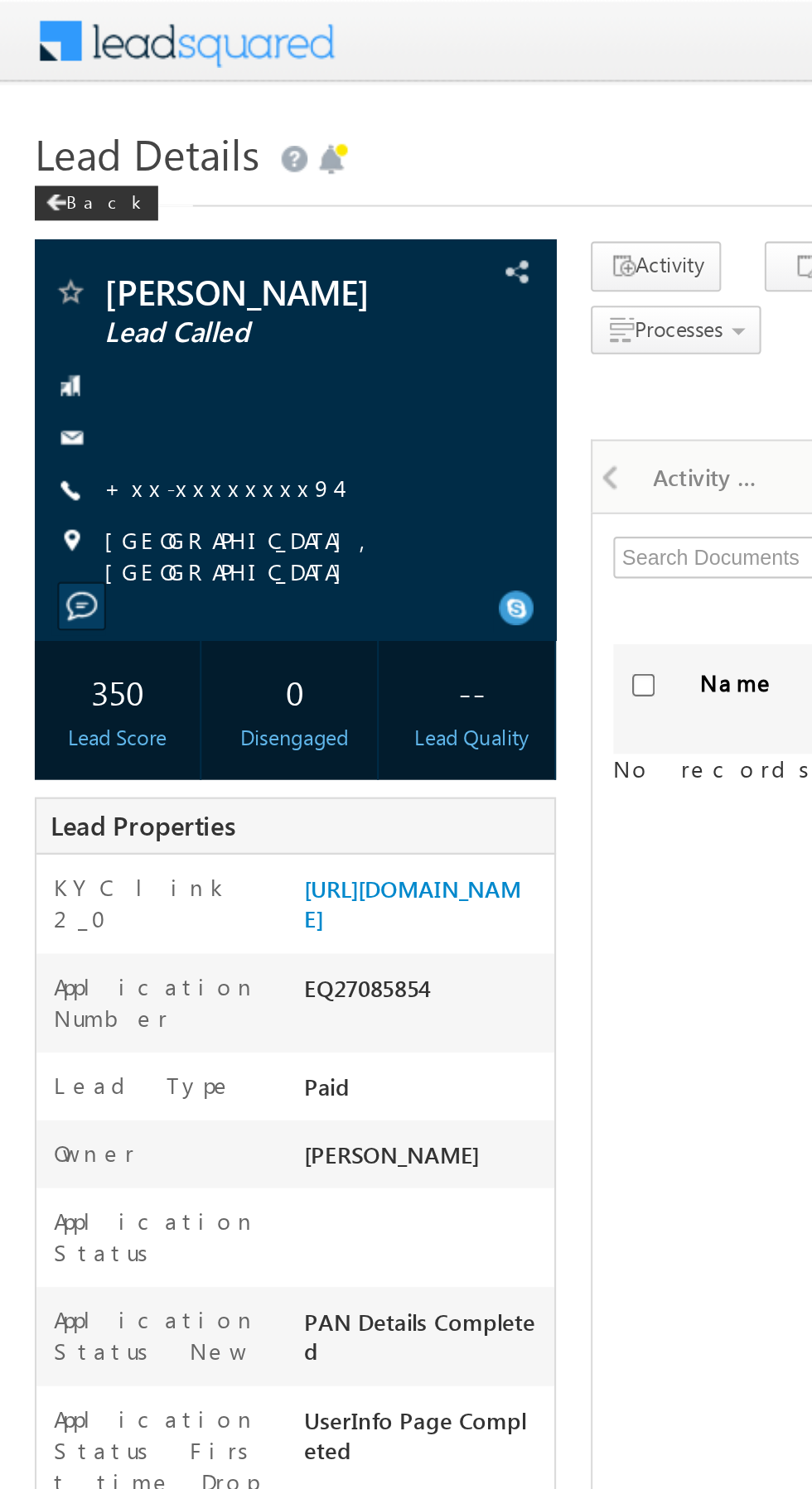
click at [75, 232] on link "+xx-xxxxxxxx94" at bounding box center [105, 232] width 111 height 14
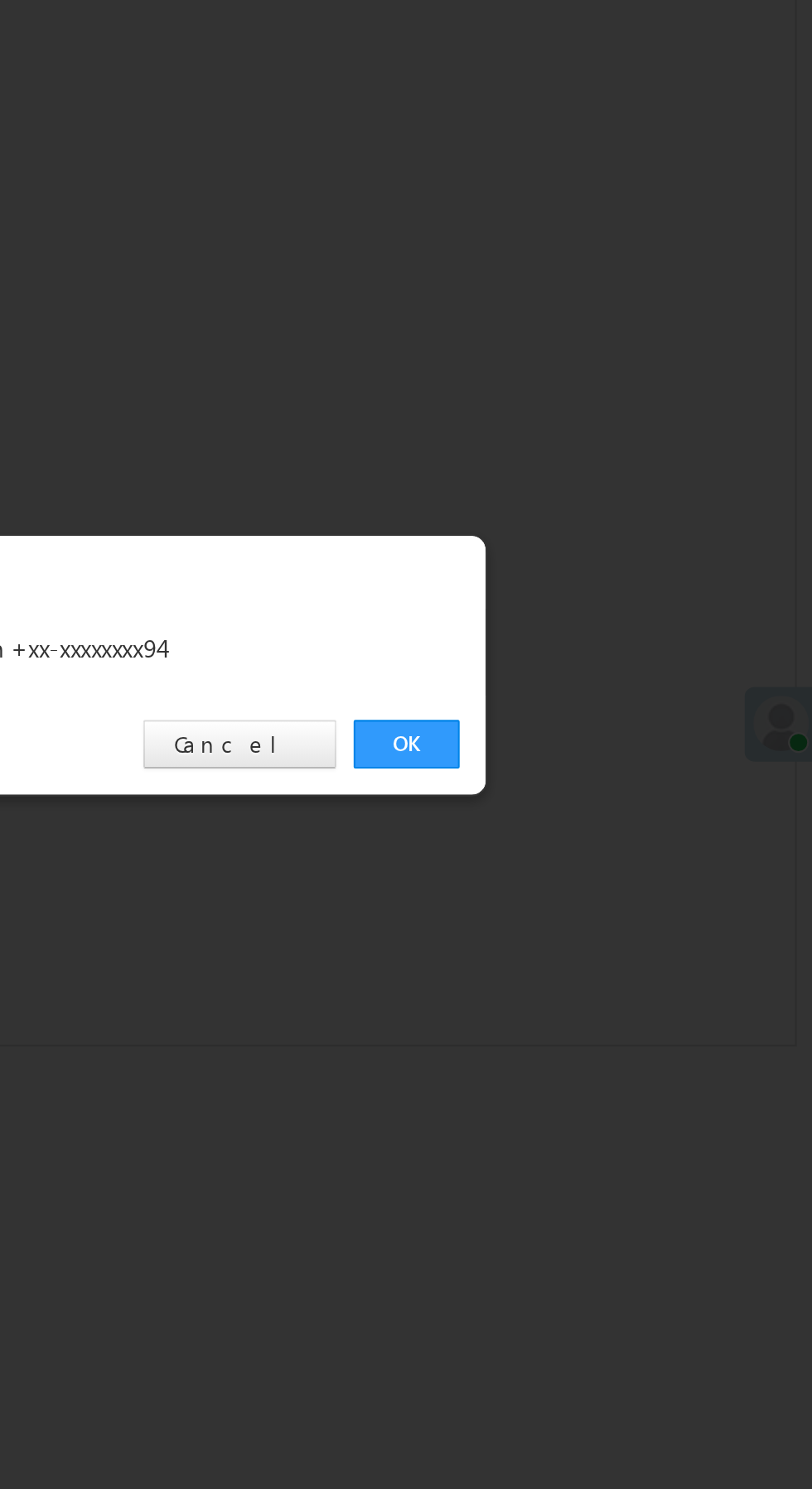
click at [616, 767] on link "OK" at bounding box center [609, 772] width 51 height 24
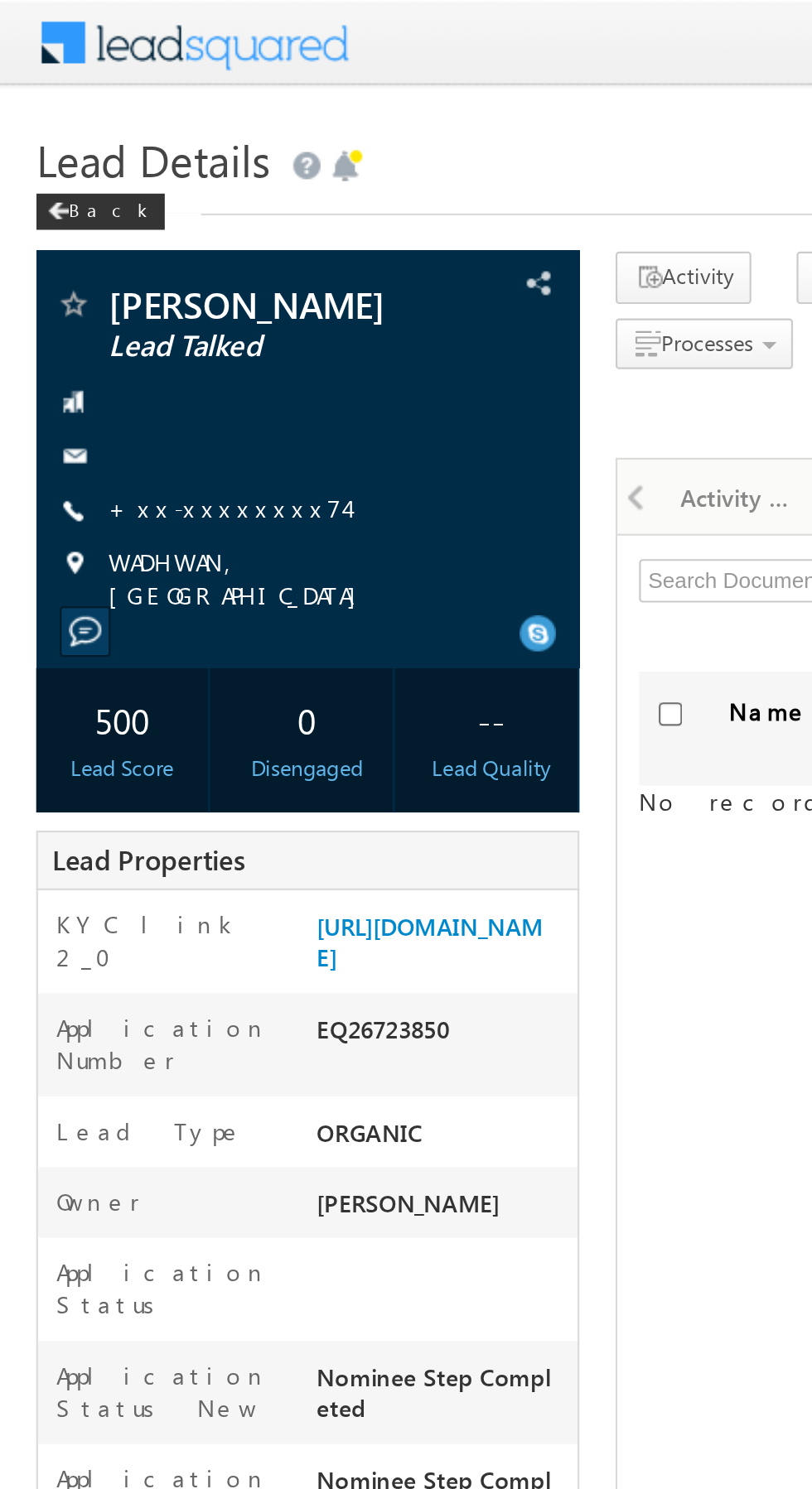
click at [90, 238] on link "+xx-xxxxxxxx74" at bounding box center [104, 232] width 109 height 14
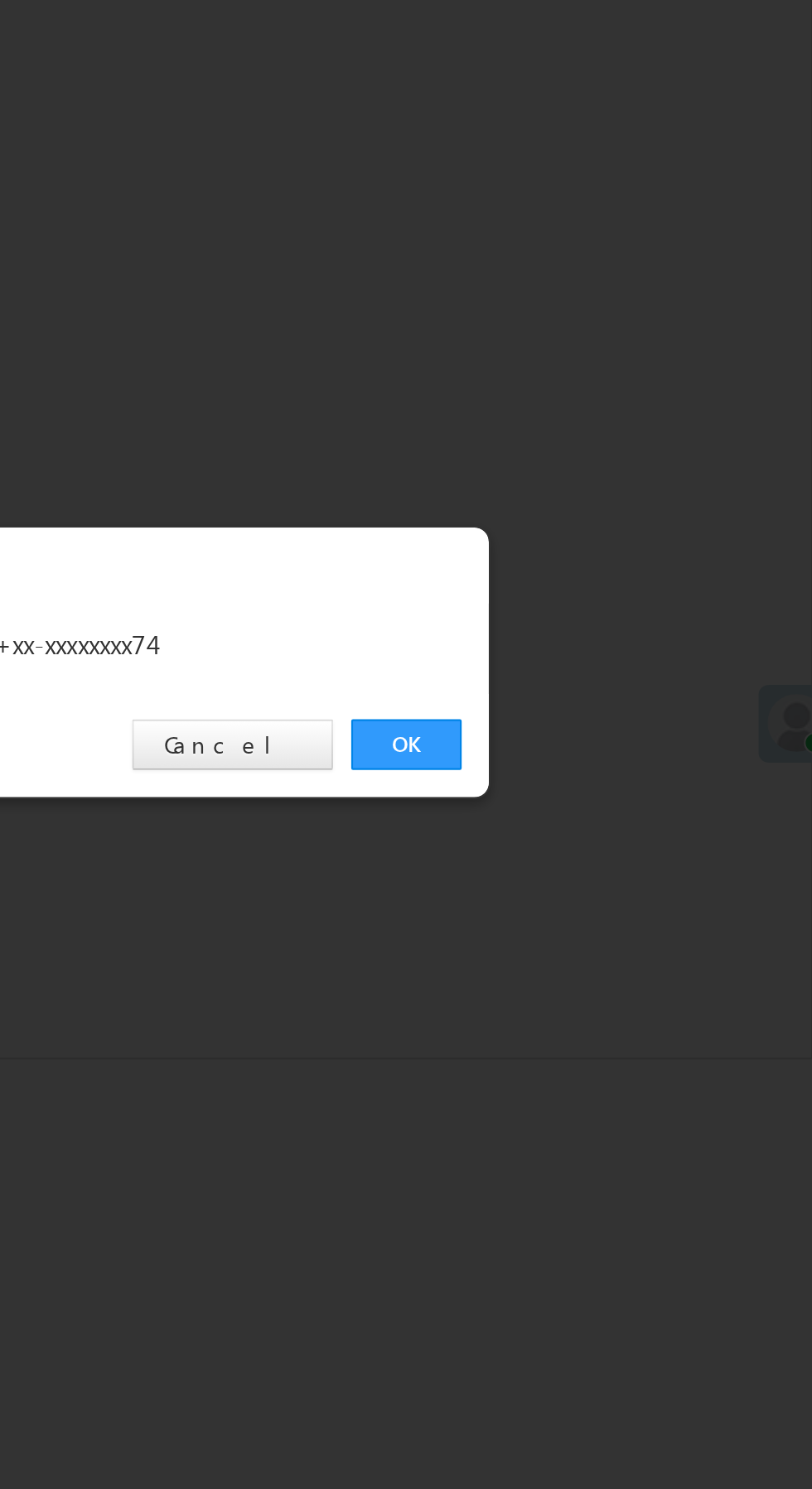
click at [609, 780] on link "OK" at bounding box center [609, 772] width 51 height 24
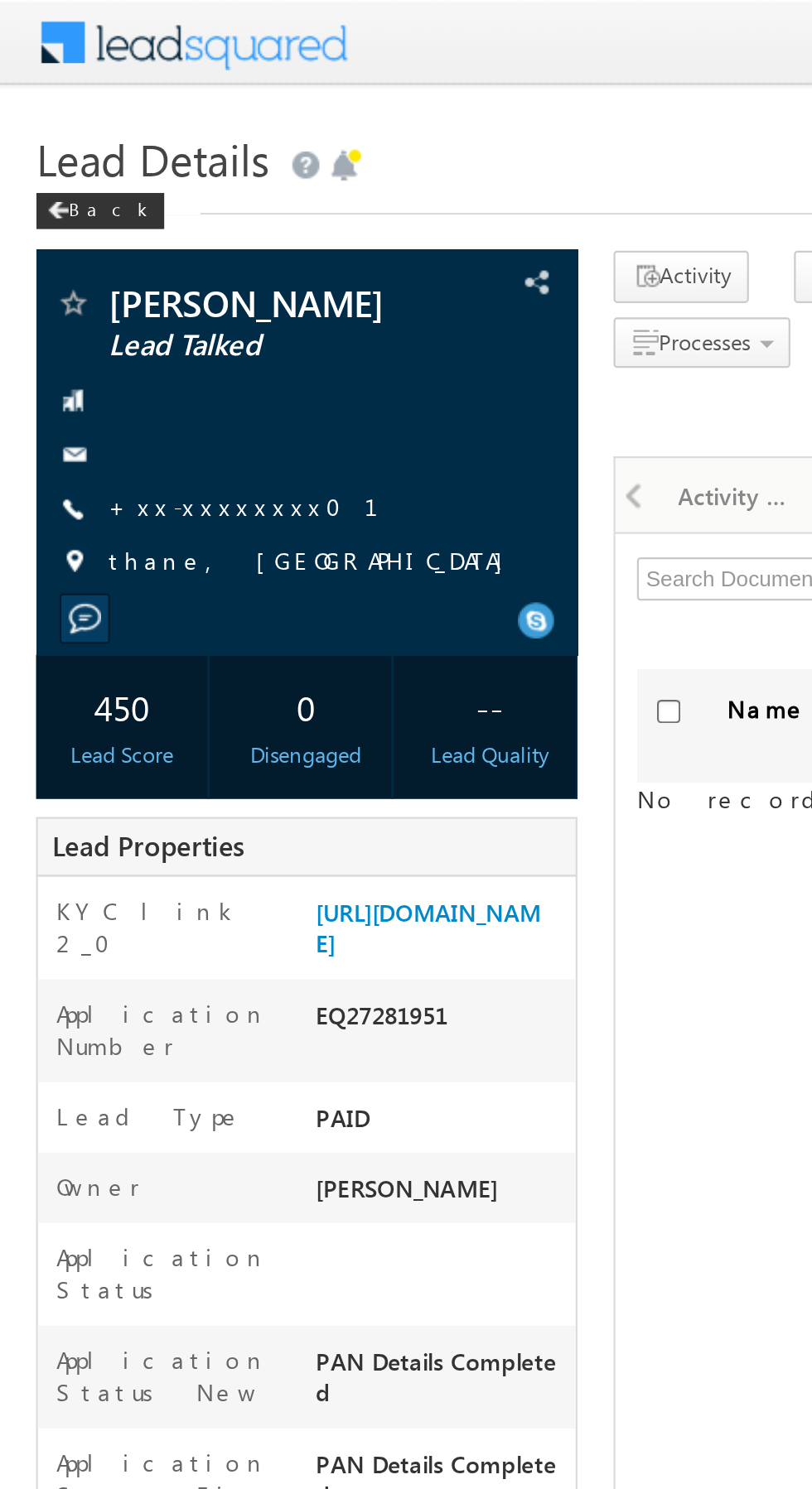
click at [94, 236] on link "+xx-xxxxxxxx01" at bounding box center [121, 232] width 144 height 14
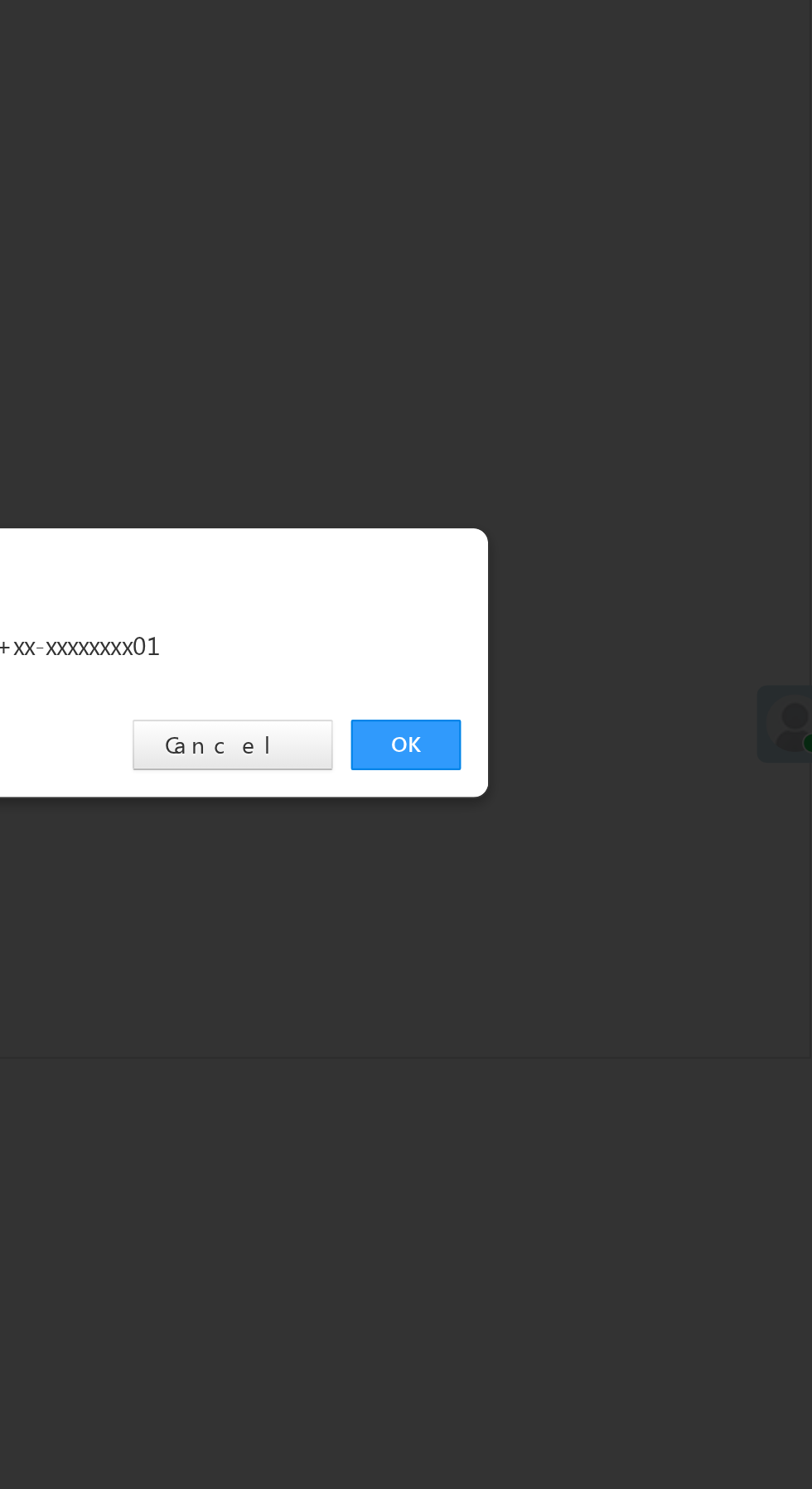
click at [610, 772] on link "OK" at bounding box center [609, 772] width 51 height 24
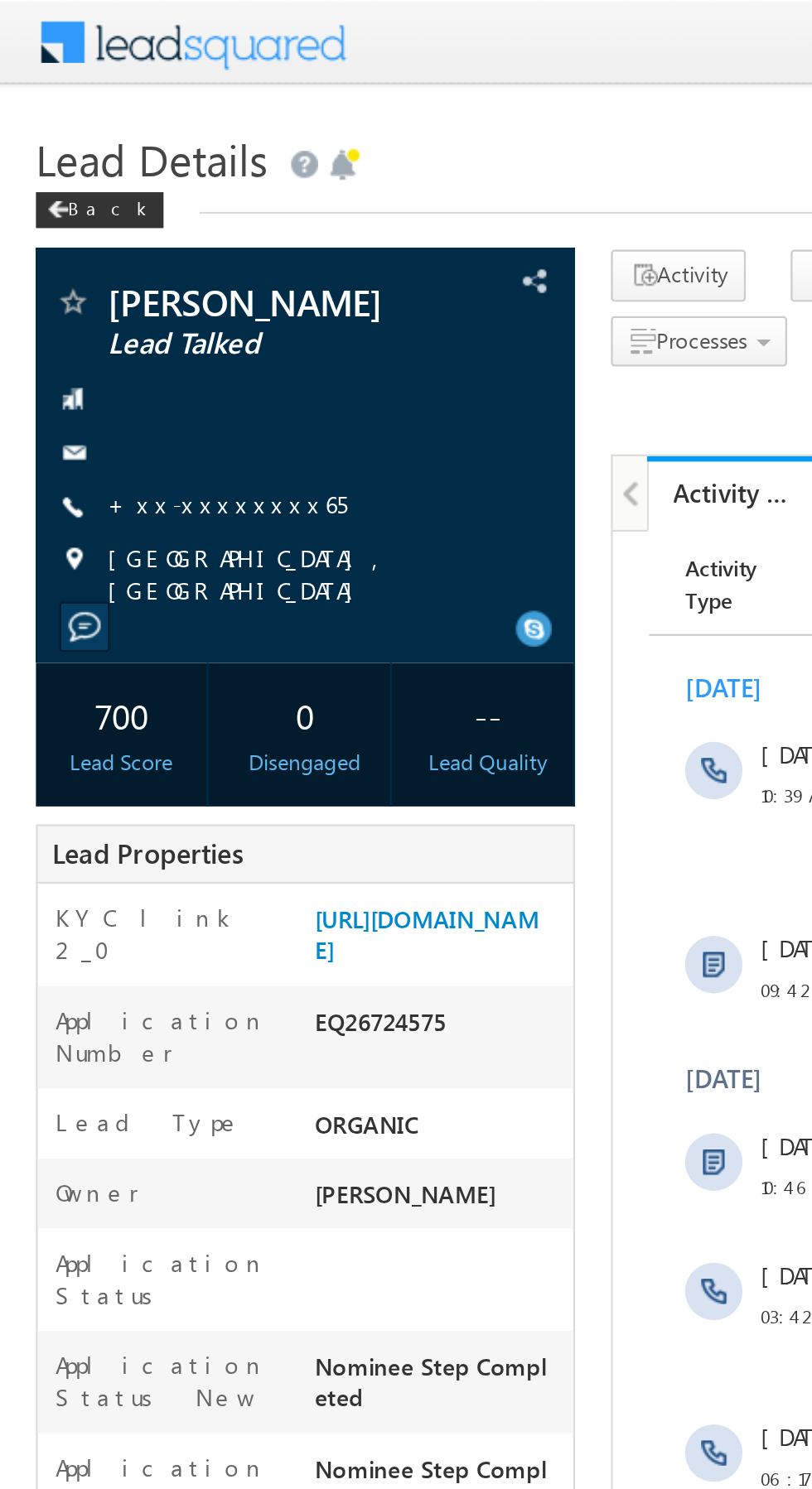
click at [113, 239] on link "+xx-xxxxxxxx65" at bounding box center [105, 232] width 110 height 14
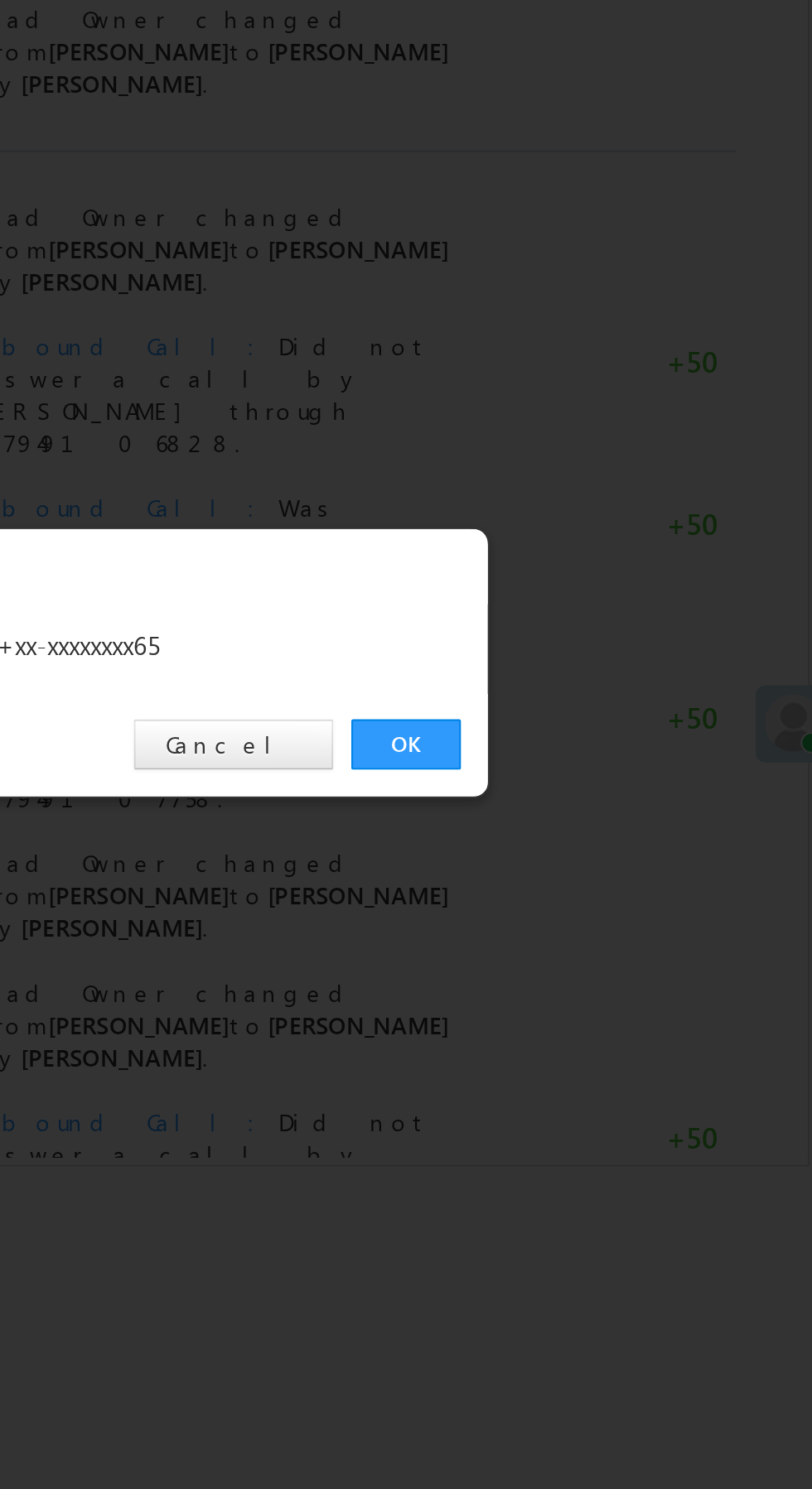
click at [610, 773] on link "OK" at bounding box center [609, 772] width 51 height 24
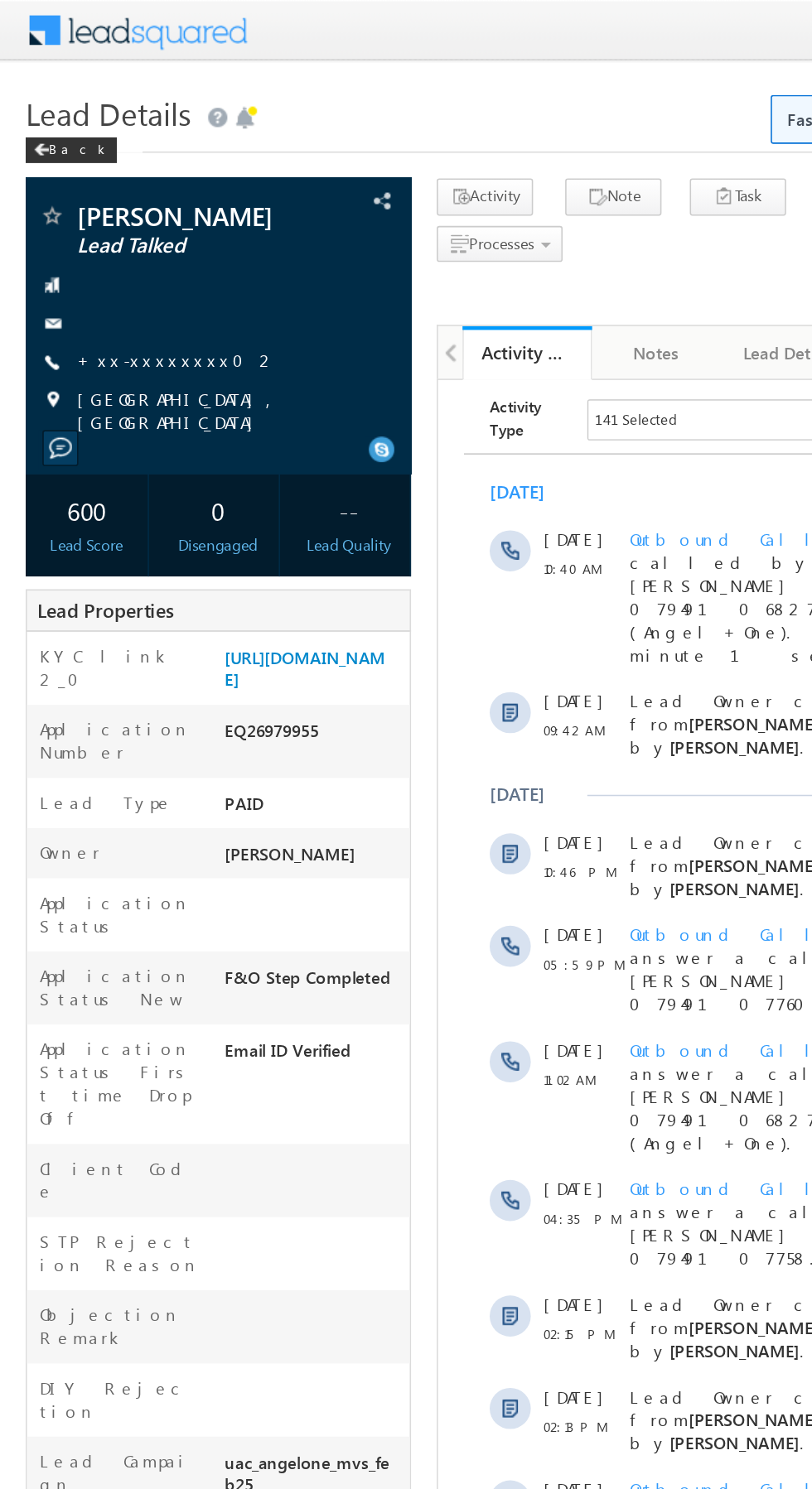
click at [88, 227] on link "+xx-xxxxxxxx02" at bounding box center [115, 232] width 129 height 14
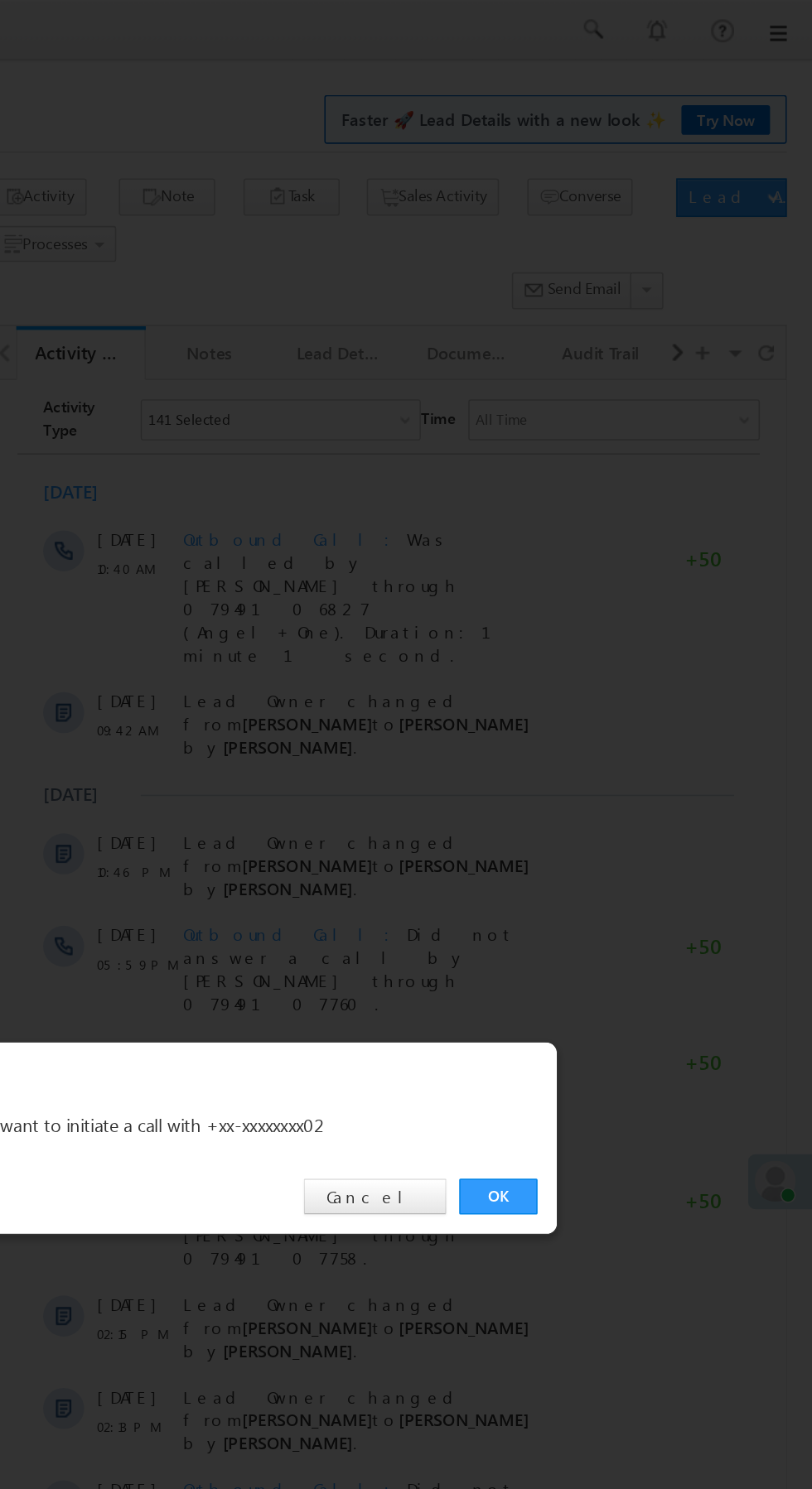
click at [608, 786] on div "OK Cancel" at bounding box center [414, 772] width 463 height 47
click at [610, 775] on link "OK" at bounding box center [609, 772] width 51 height 24
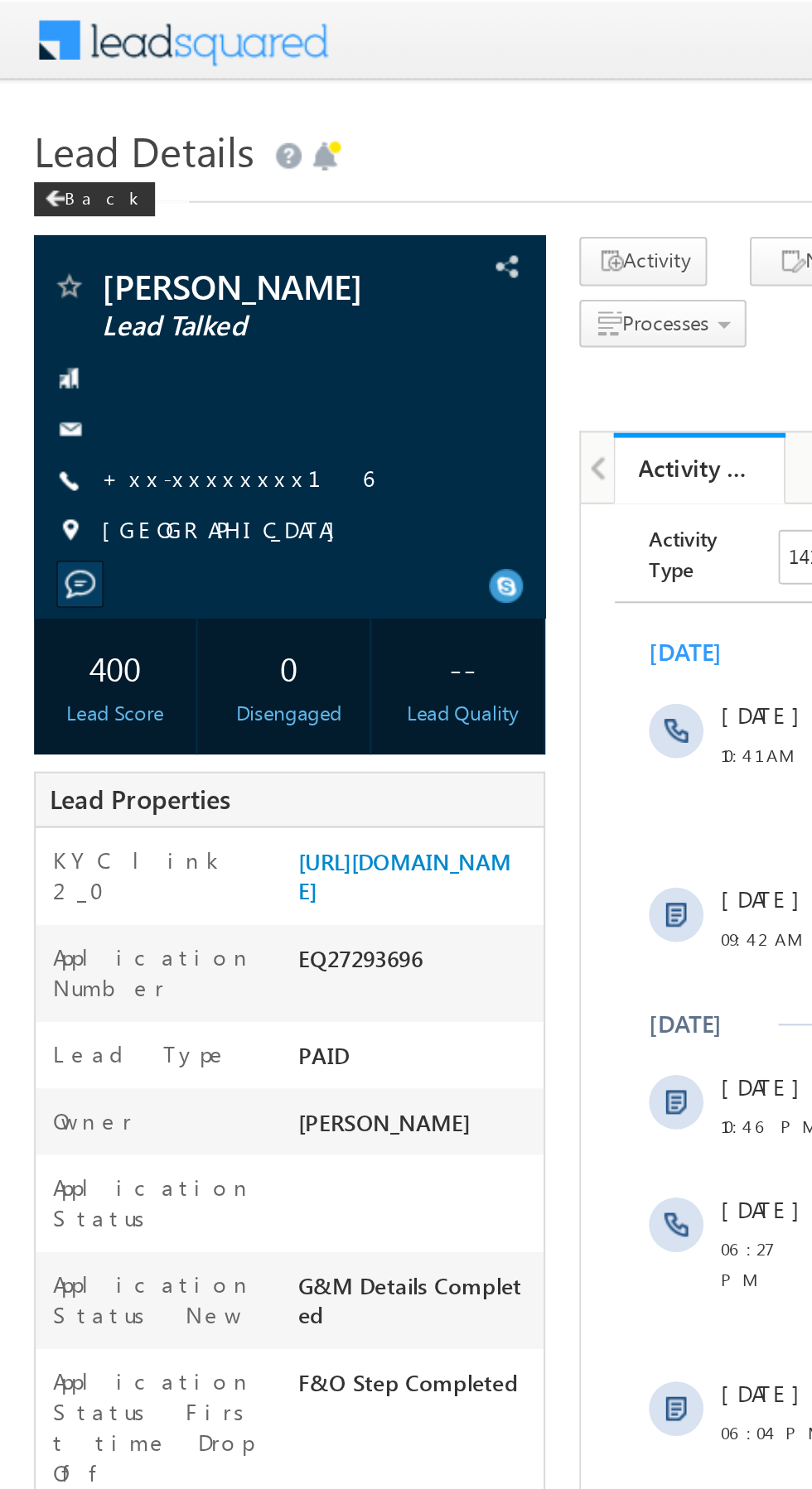
click at [91, 238] on link "+xx-xxxxxxxx16" at bounding box center [116, 232] width 131 height 14
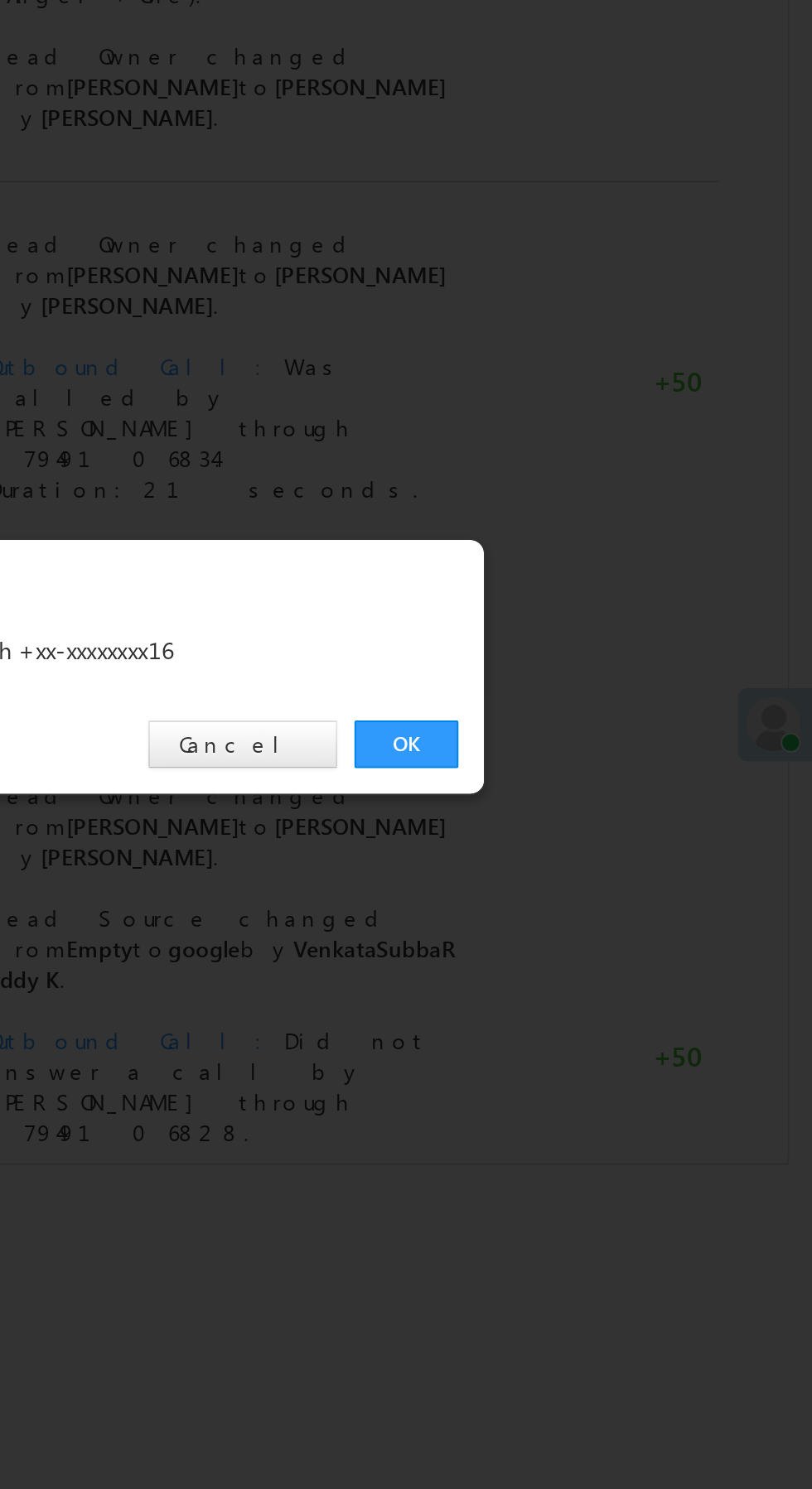
click at [619, 777] on link "OK" at bounding box center [609, 772] width 51 height 24
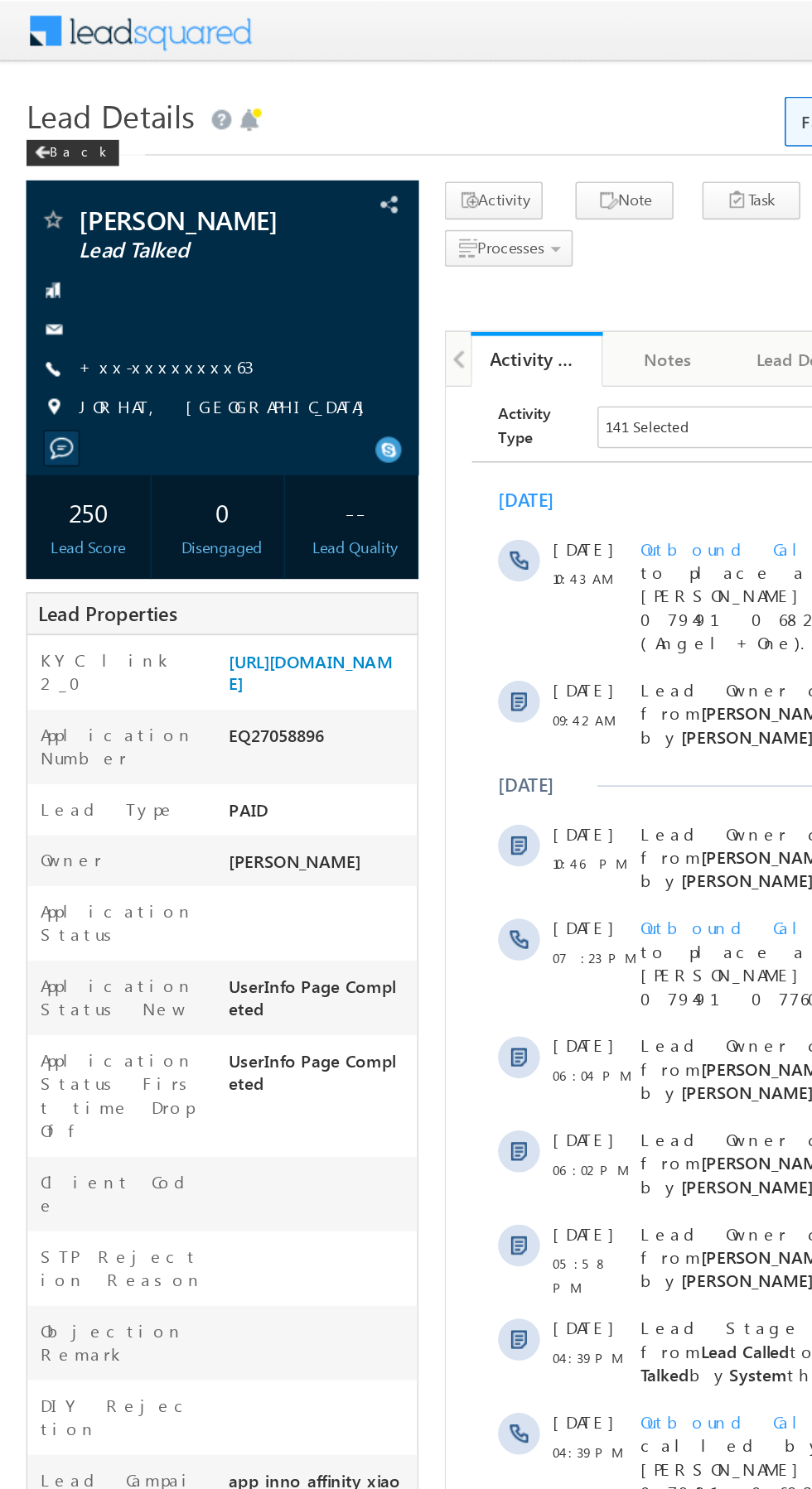
click at [85, 236] on link "+xx-xxxxxxxx63" at bounding box center [105, 232] width 111 height 14
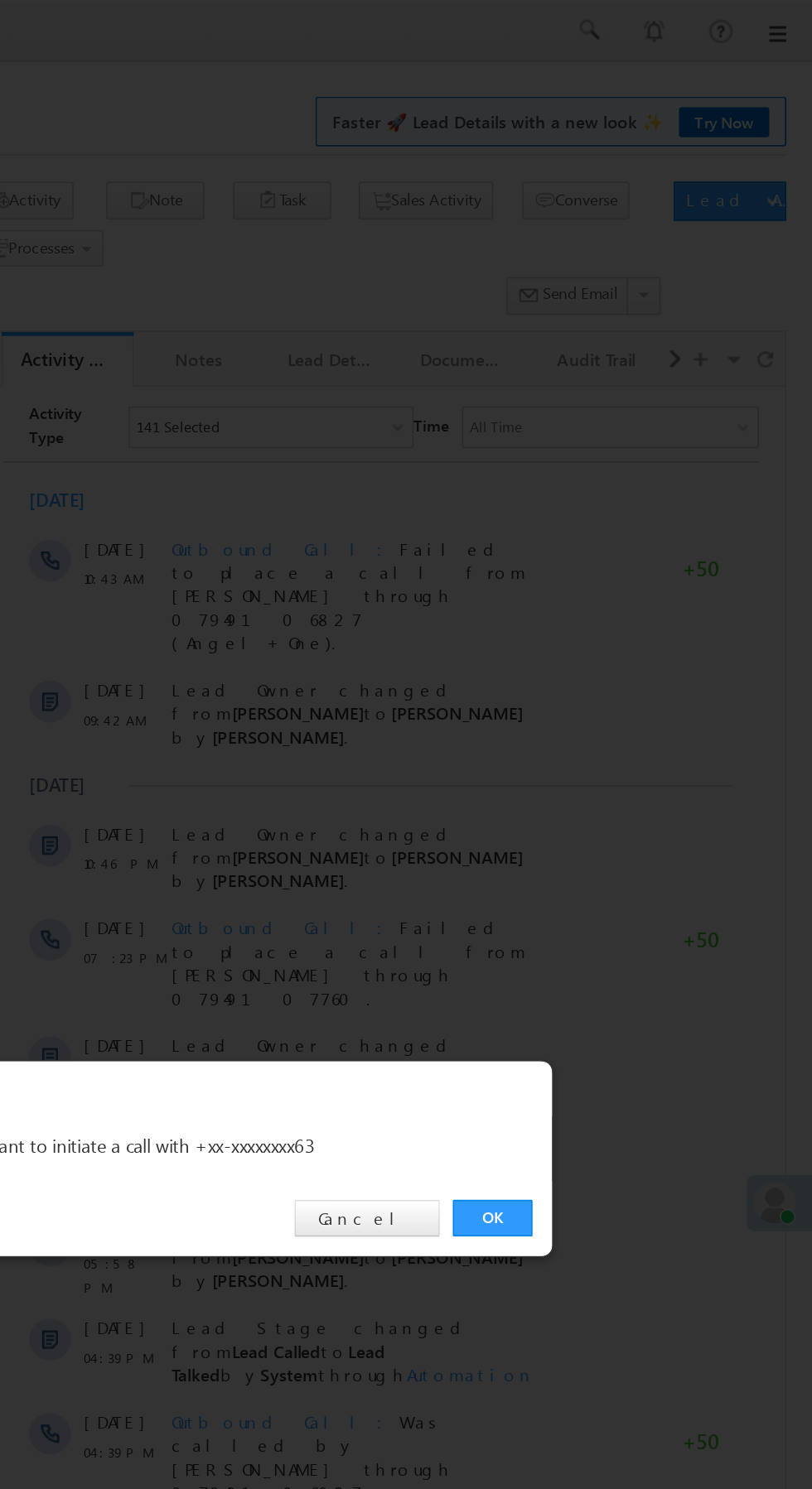
click at [603, 775] on link "OK" at bounding box center [609, 772] width 51 height 24
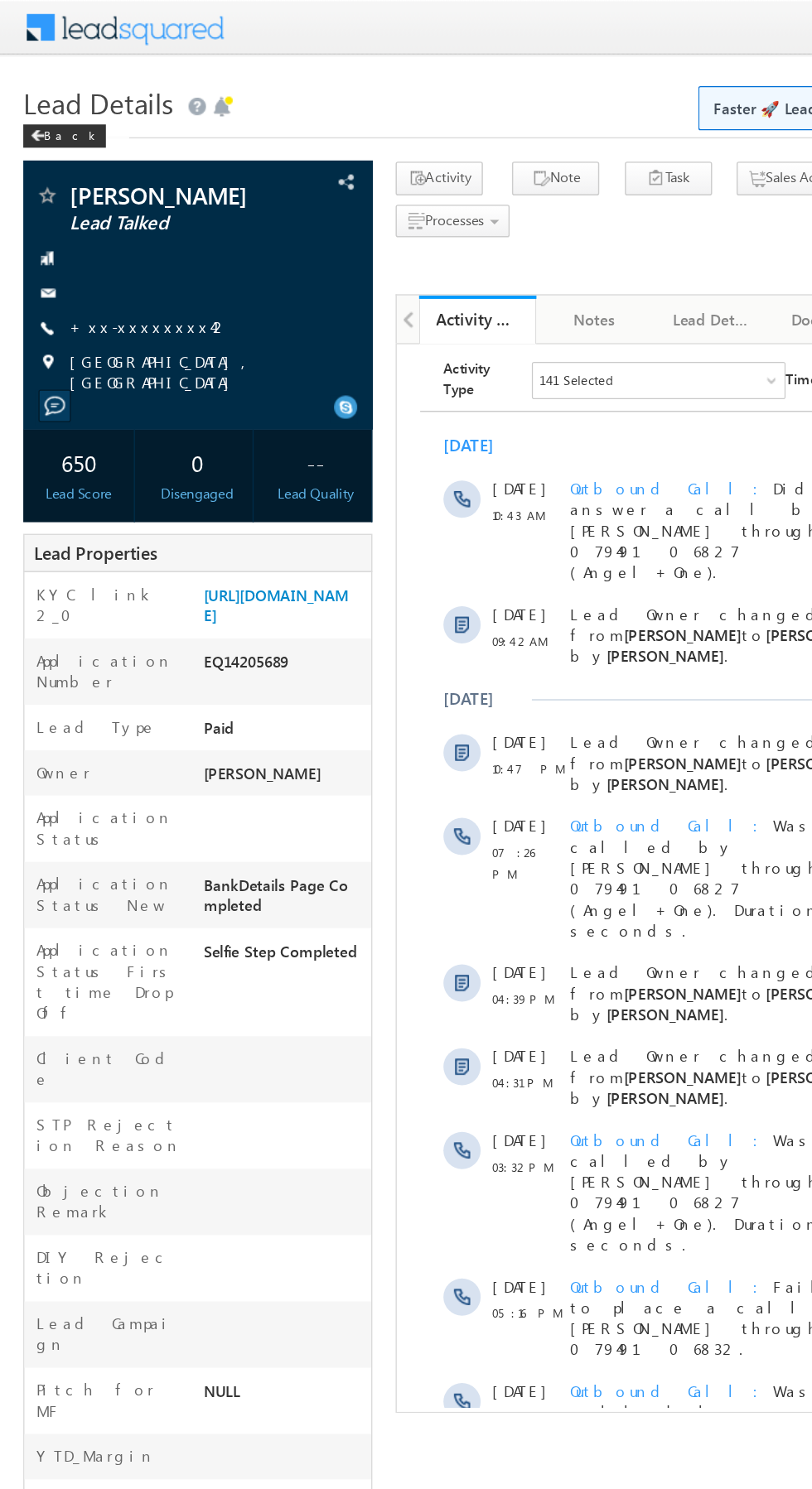
click at [94, 237] on link "+xx-xxxxxxxx42" at bounding box center [107, 232] width 114 height 14
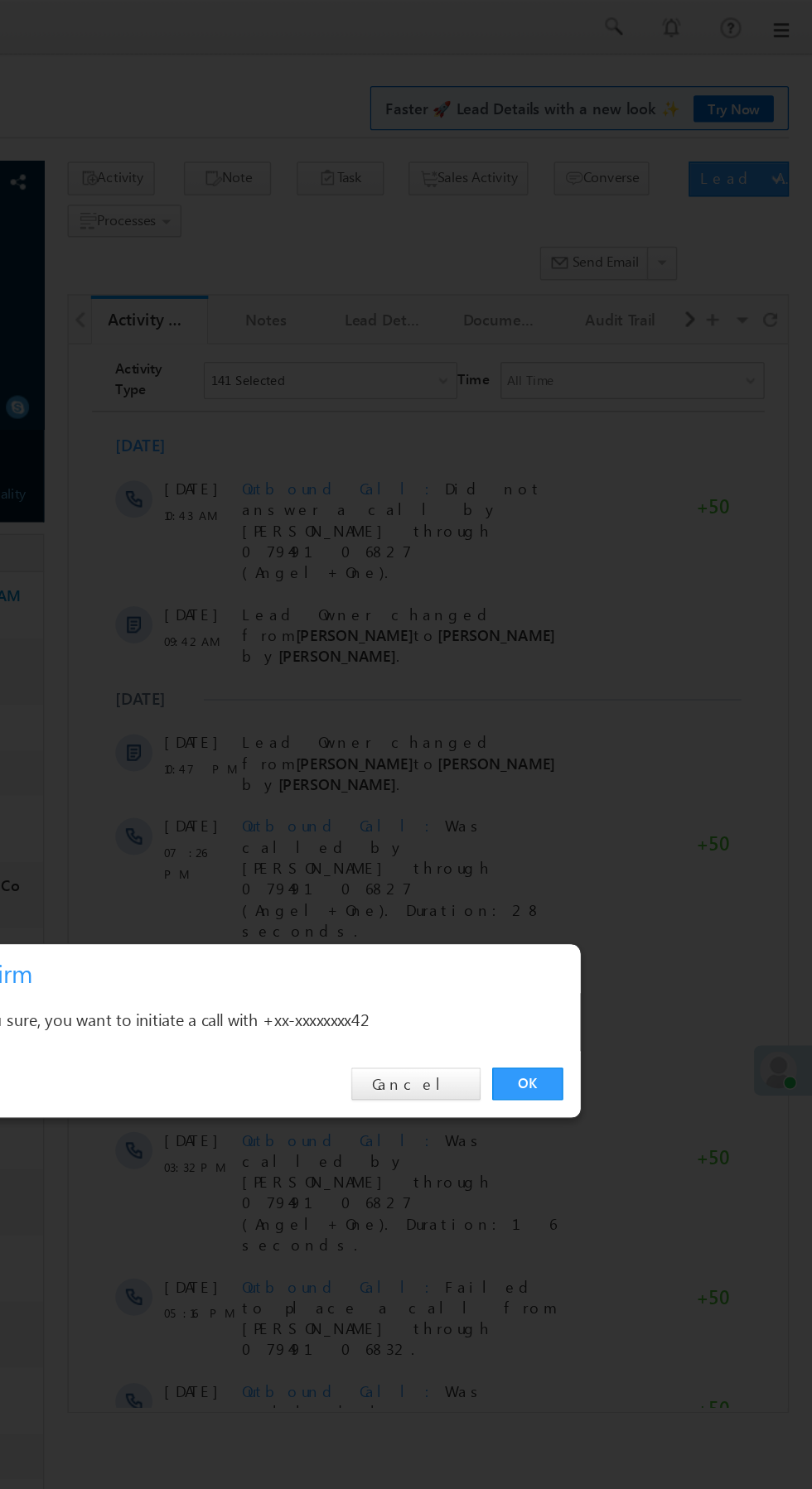
click at [605, 783] on link "OK" at bounding box center [609, 772] width 51 height 24
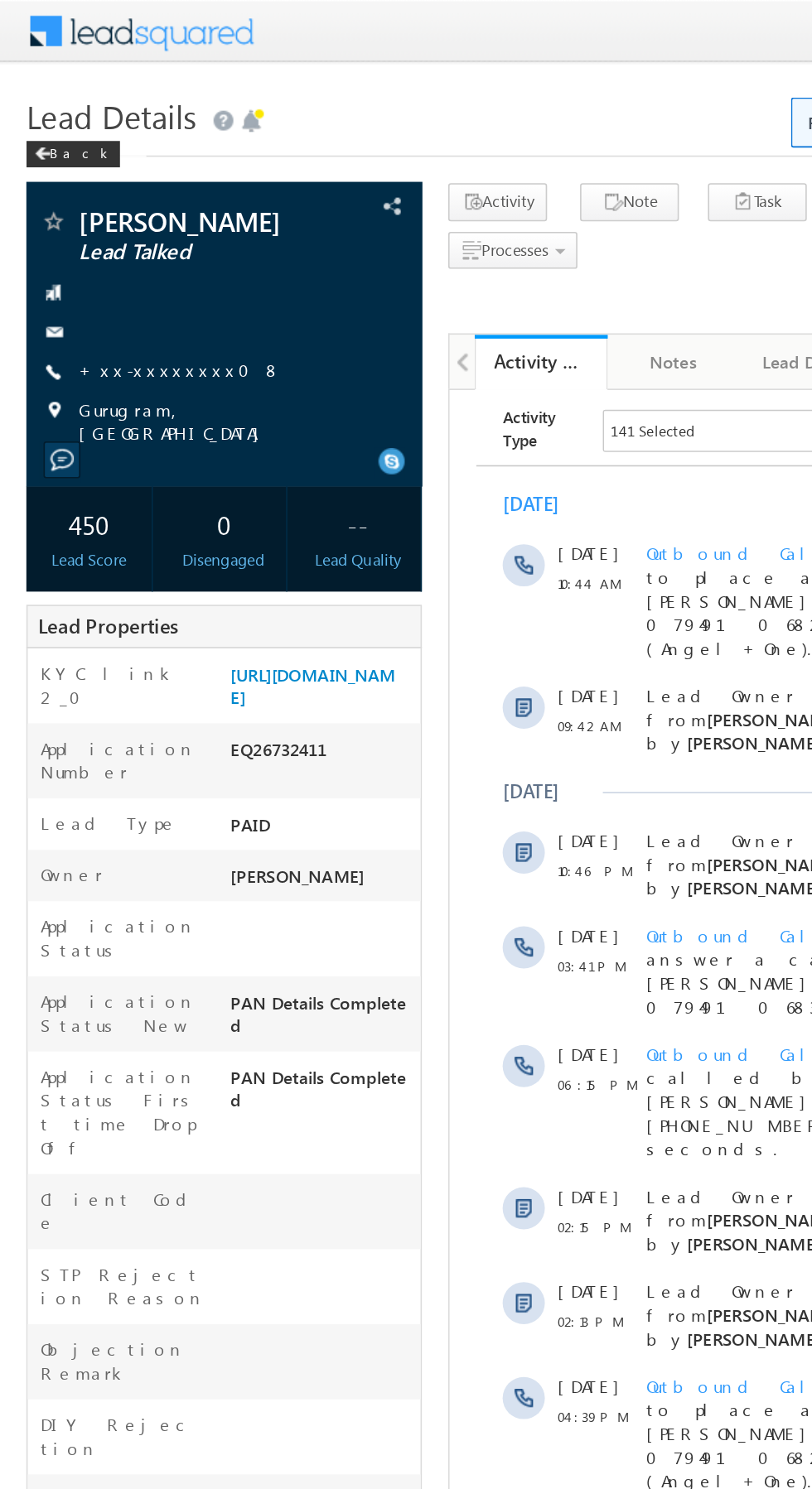
click at [98, 239] on link "+xx-xxxxxxxx08" at bounding box center [114, 232] width 127 height 14
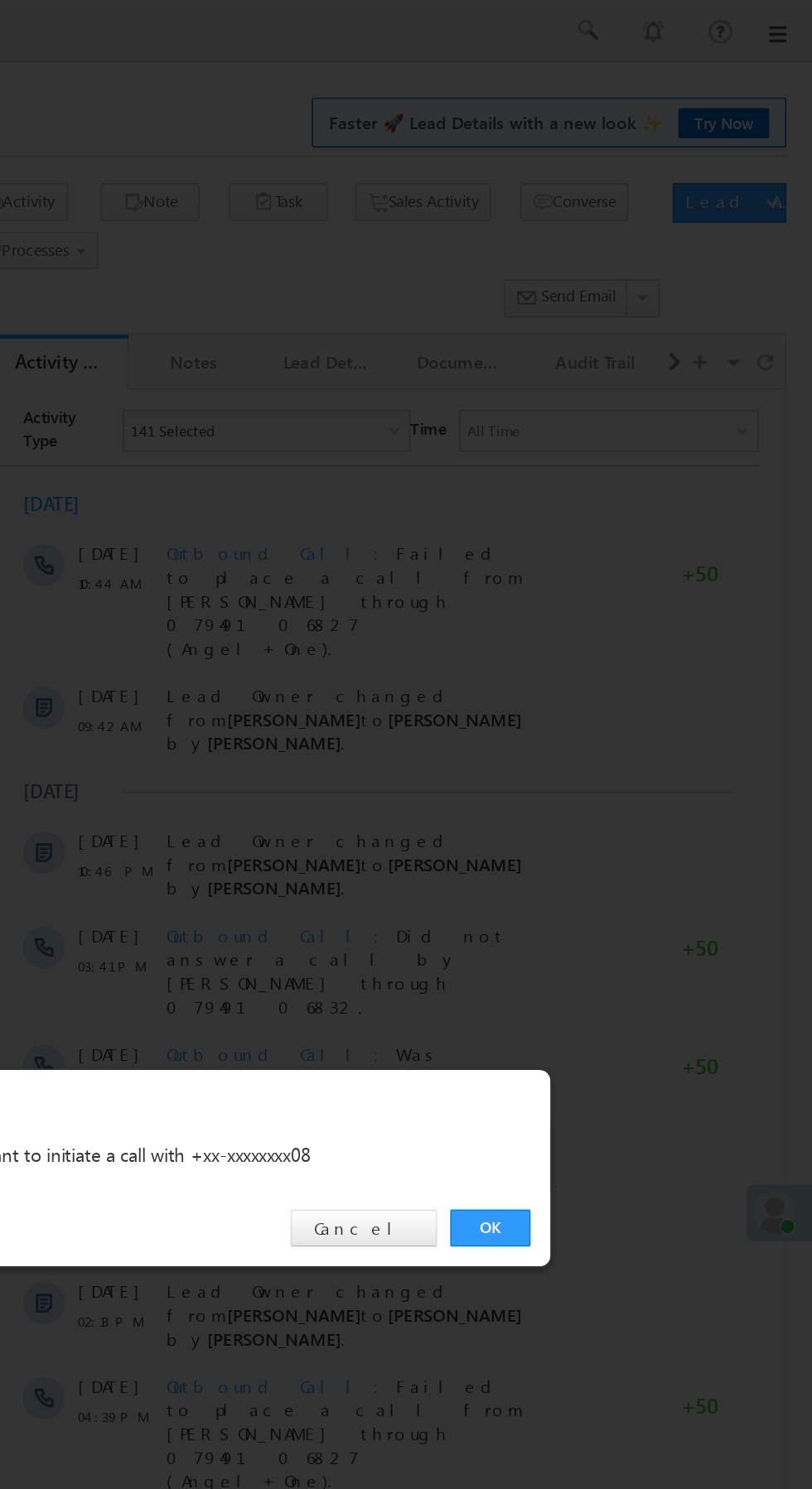
click at [618, 771] on link "OK" at bounding box center [609, 772] width 51 height 24
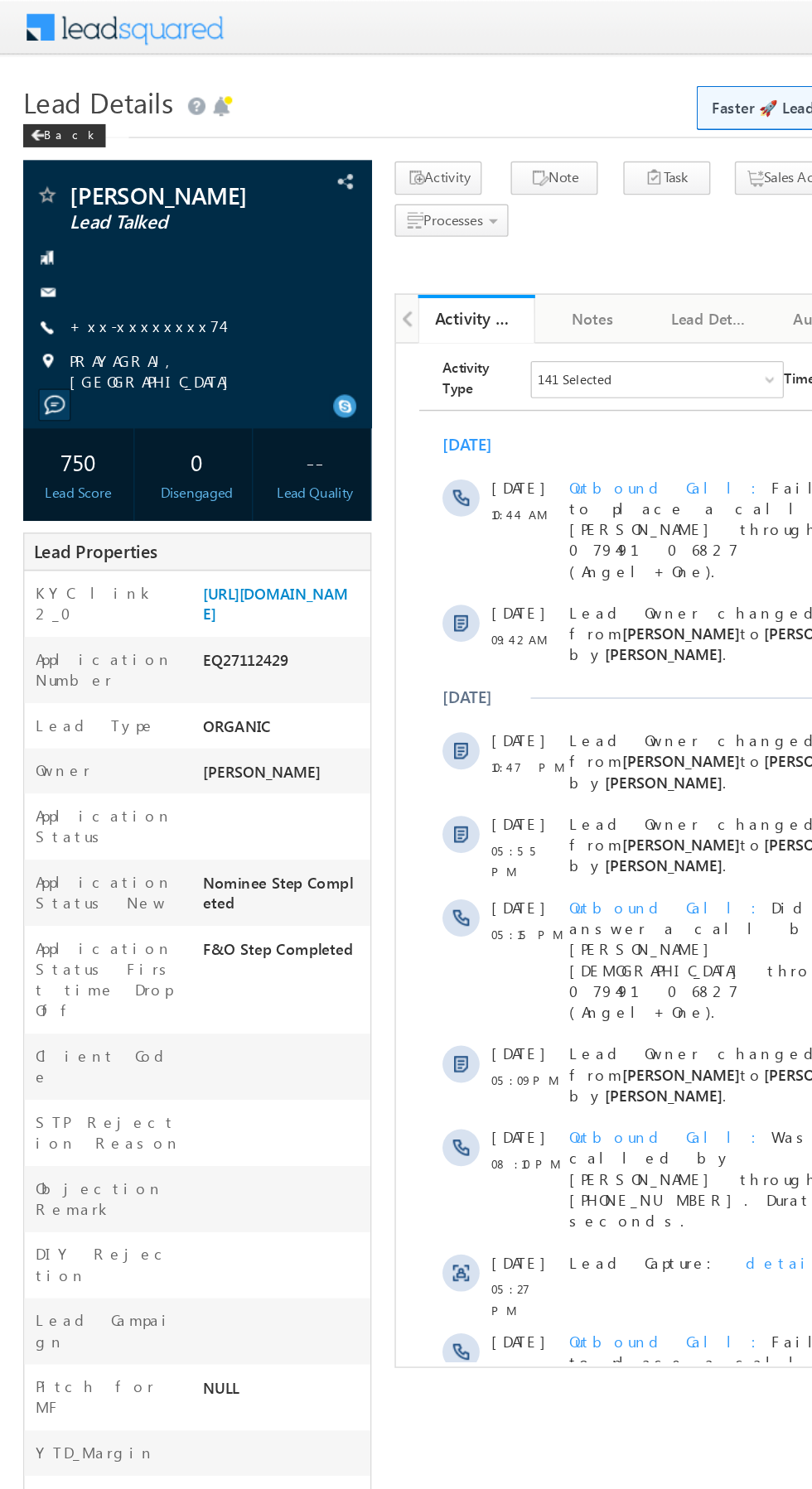
click at [95, 238] on link "+xx-xxxxxxxx74" at bounding box center [104, 232] width 109 height 14
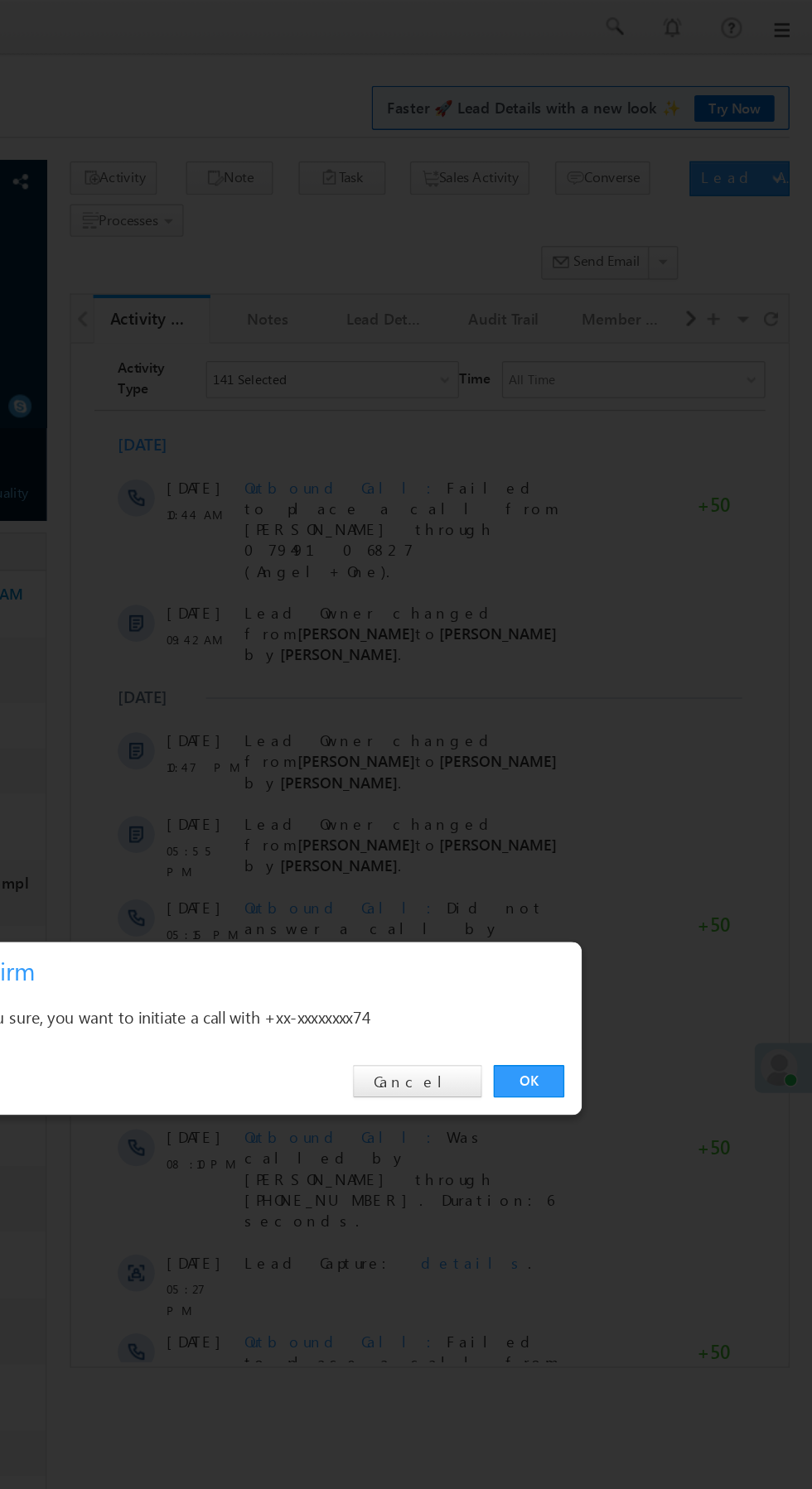
click at [603, 765] on link "OK" at bounding box center [609, 772] width 51 height 24
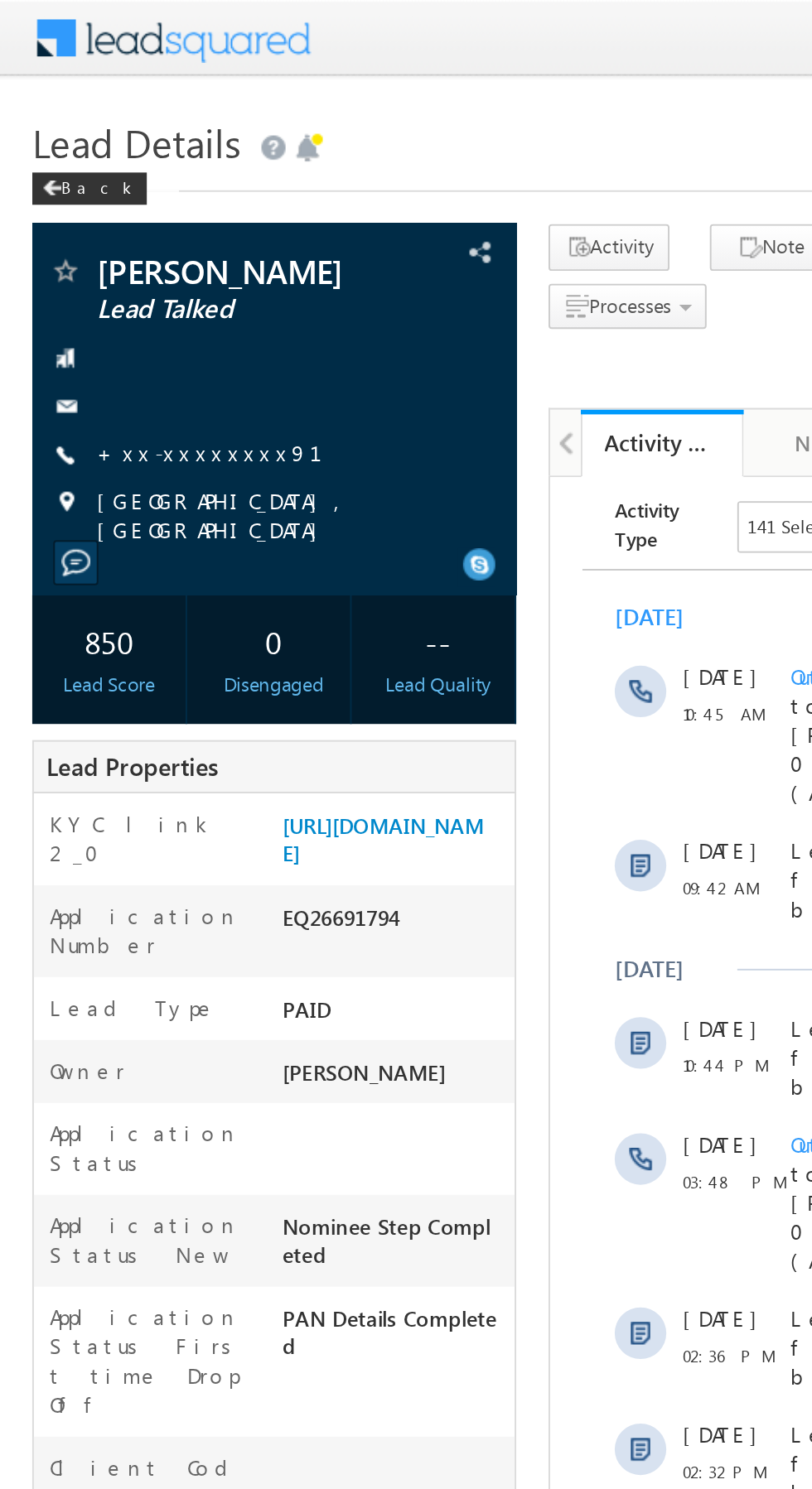
click at [98, 227] on link "+xx-xxxxxxxx91" at bounding box center [118, 232] width 136 height 14
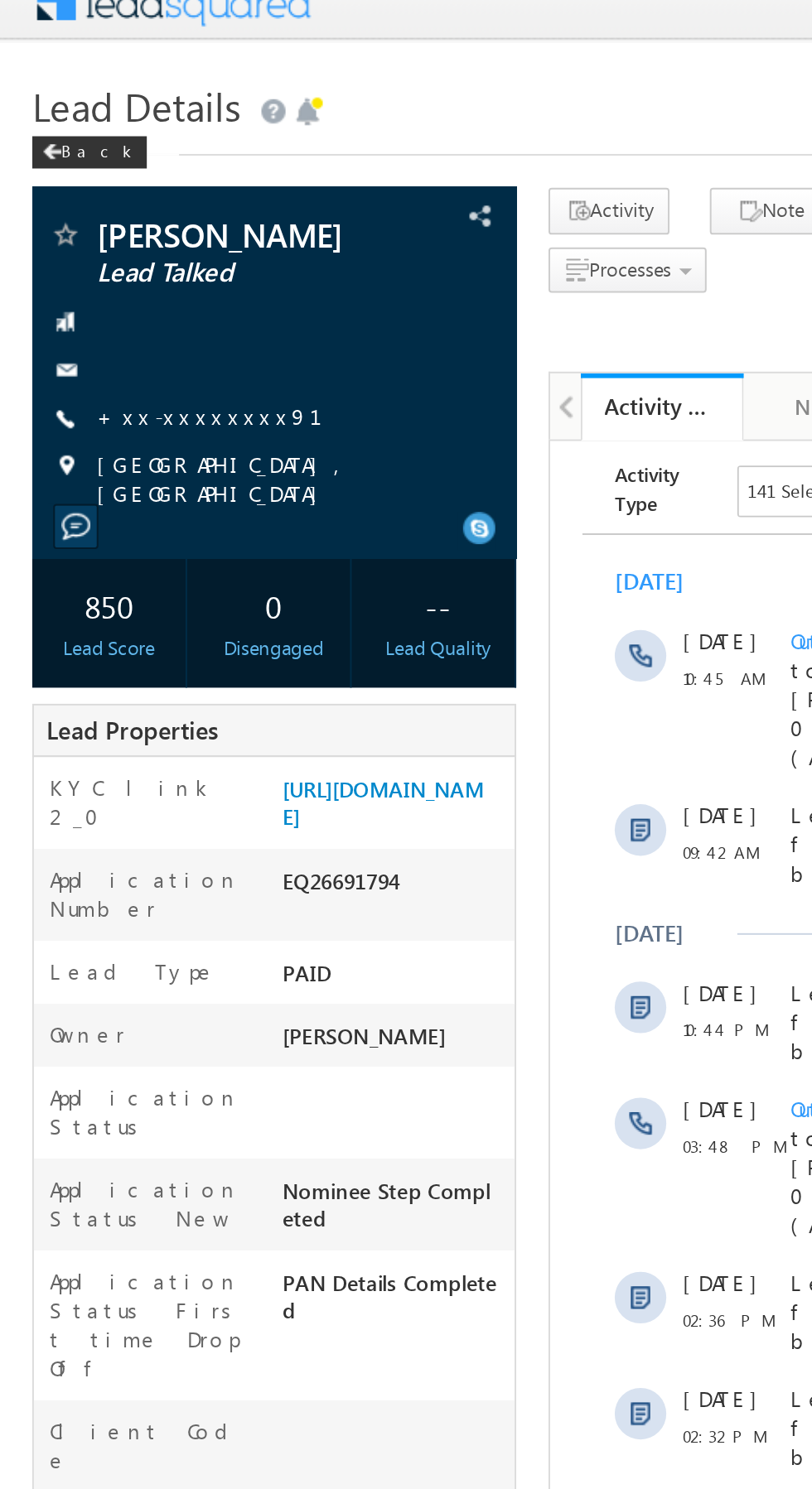
click at [95, 235] on link "+xx-xxxxxxxx91" at bounding box center [118, 232] width 136 height 14
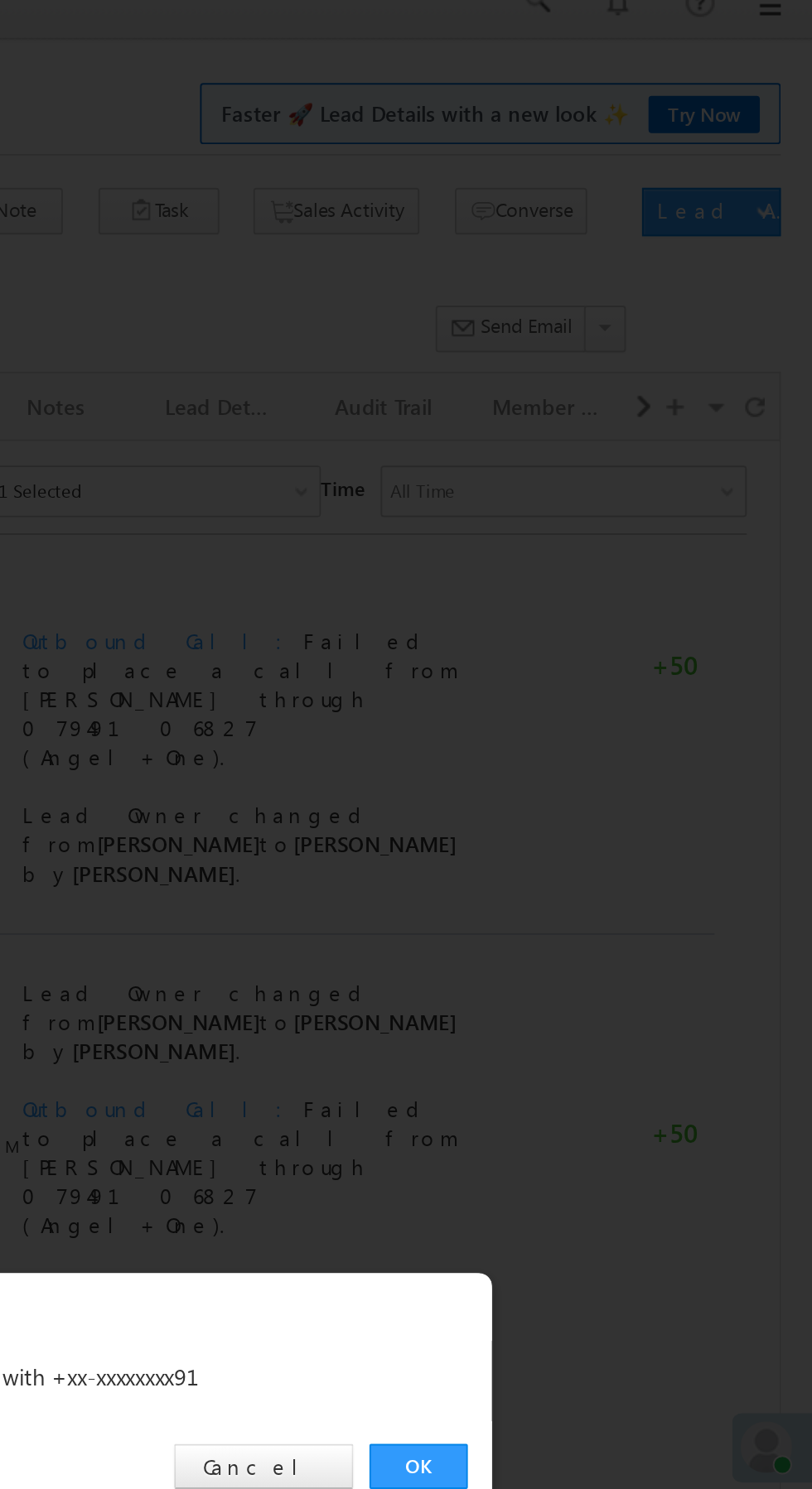
click at [621, 770] on link "OK" at bounding box center [609, 772] width 51 height 24
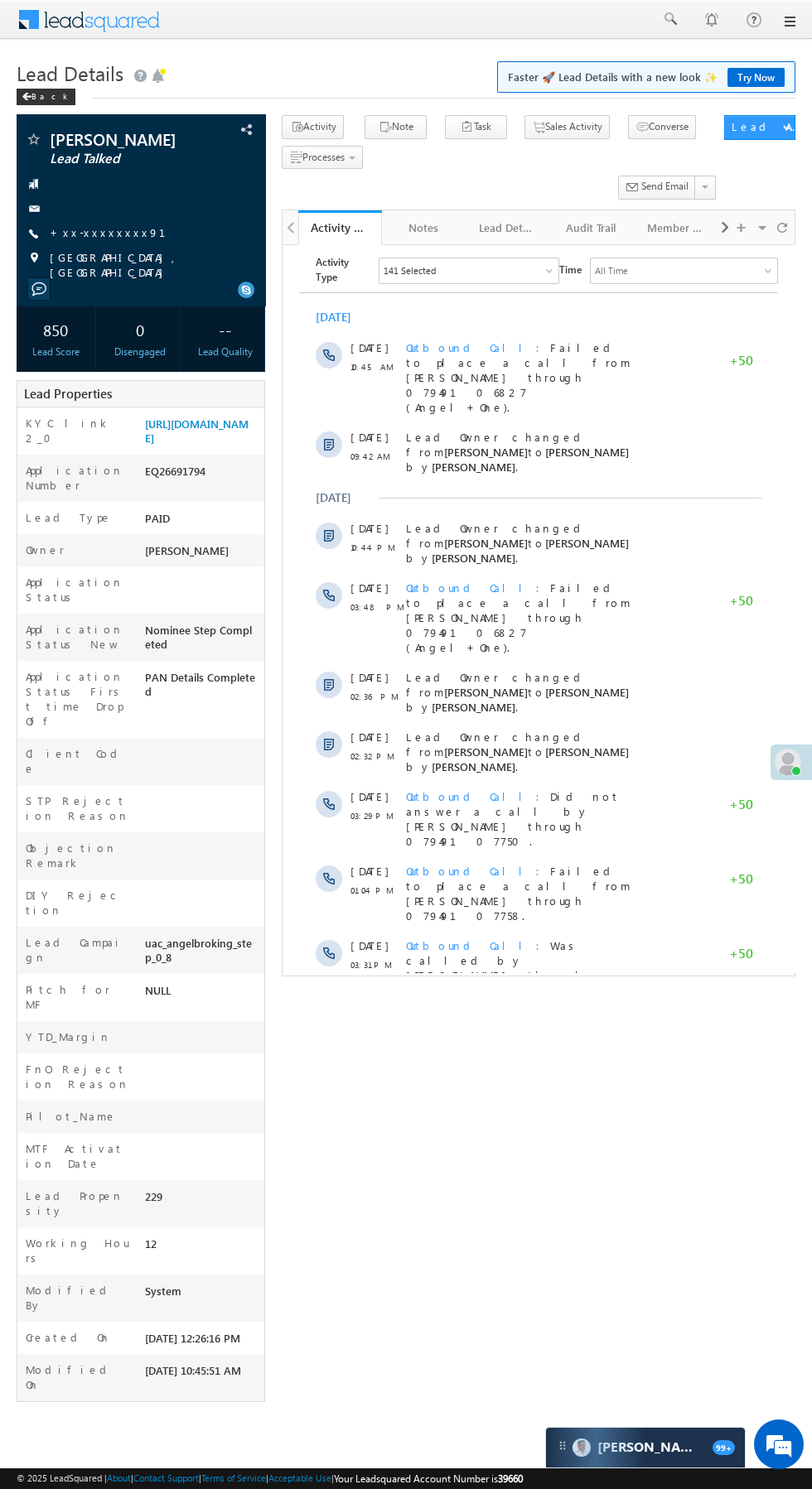
click at [517, 937] on span "Outbound Call Was called by Vivek Dutta through +917949106832. Duration:5 secon…" at bounding box center [516, 974] width 221 height 73
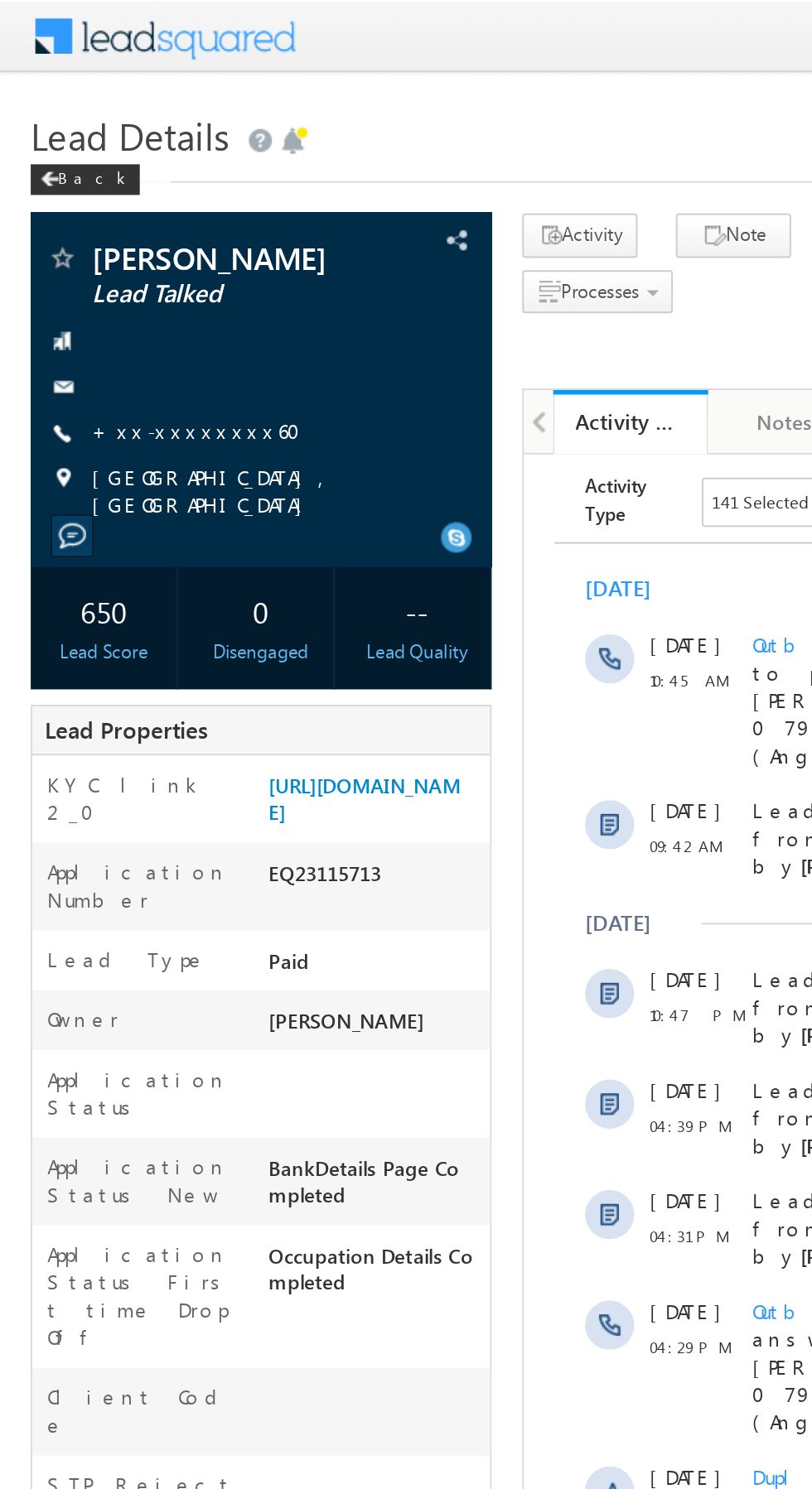
click at [100, 232] on link "+xx-xxxxxxxx60" at bounding box center [111, 232] width 122 height 14
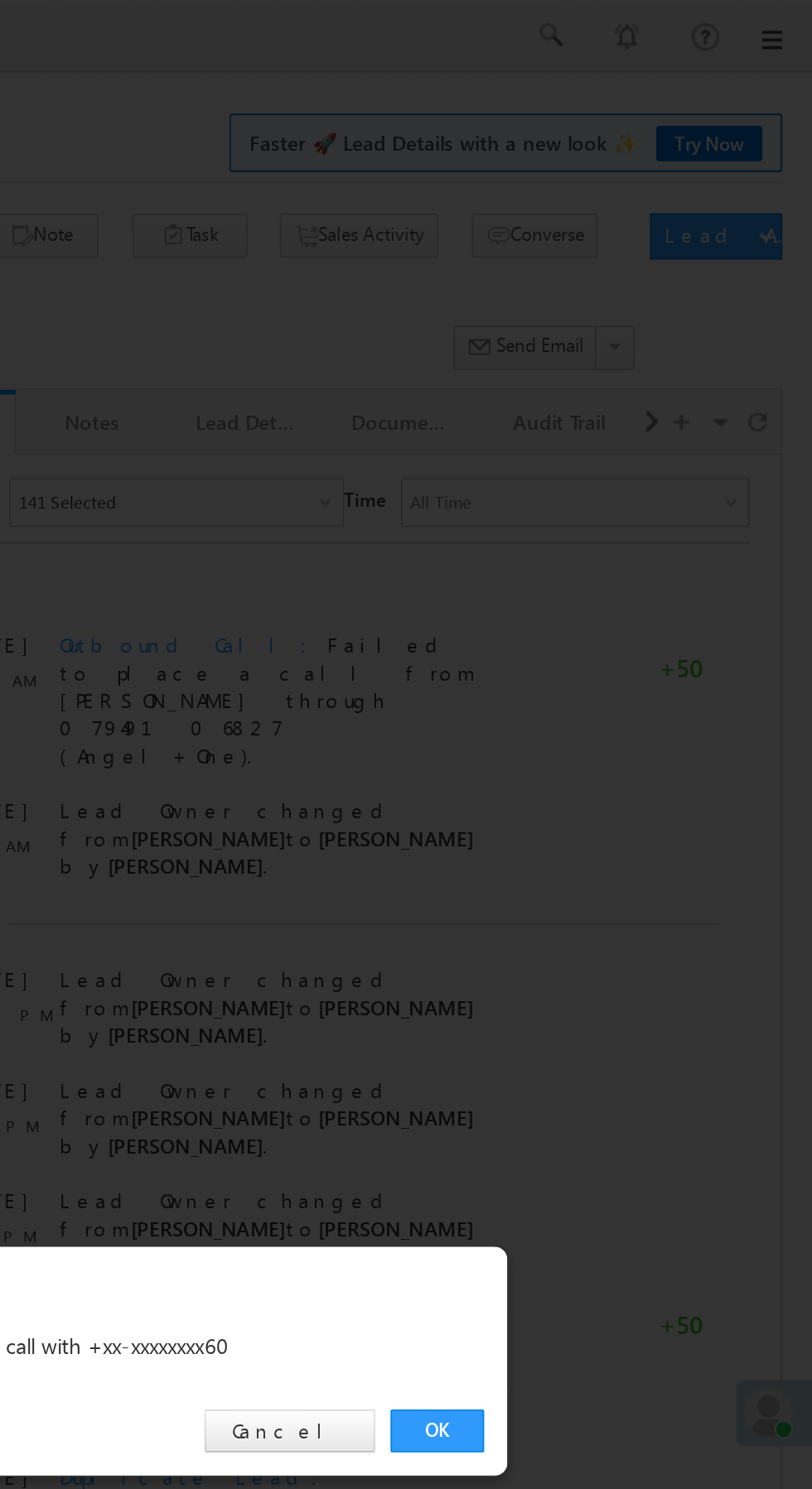
click at [621, 770] on link "OK" at bounding box center [609, 772] width 51 height 24
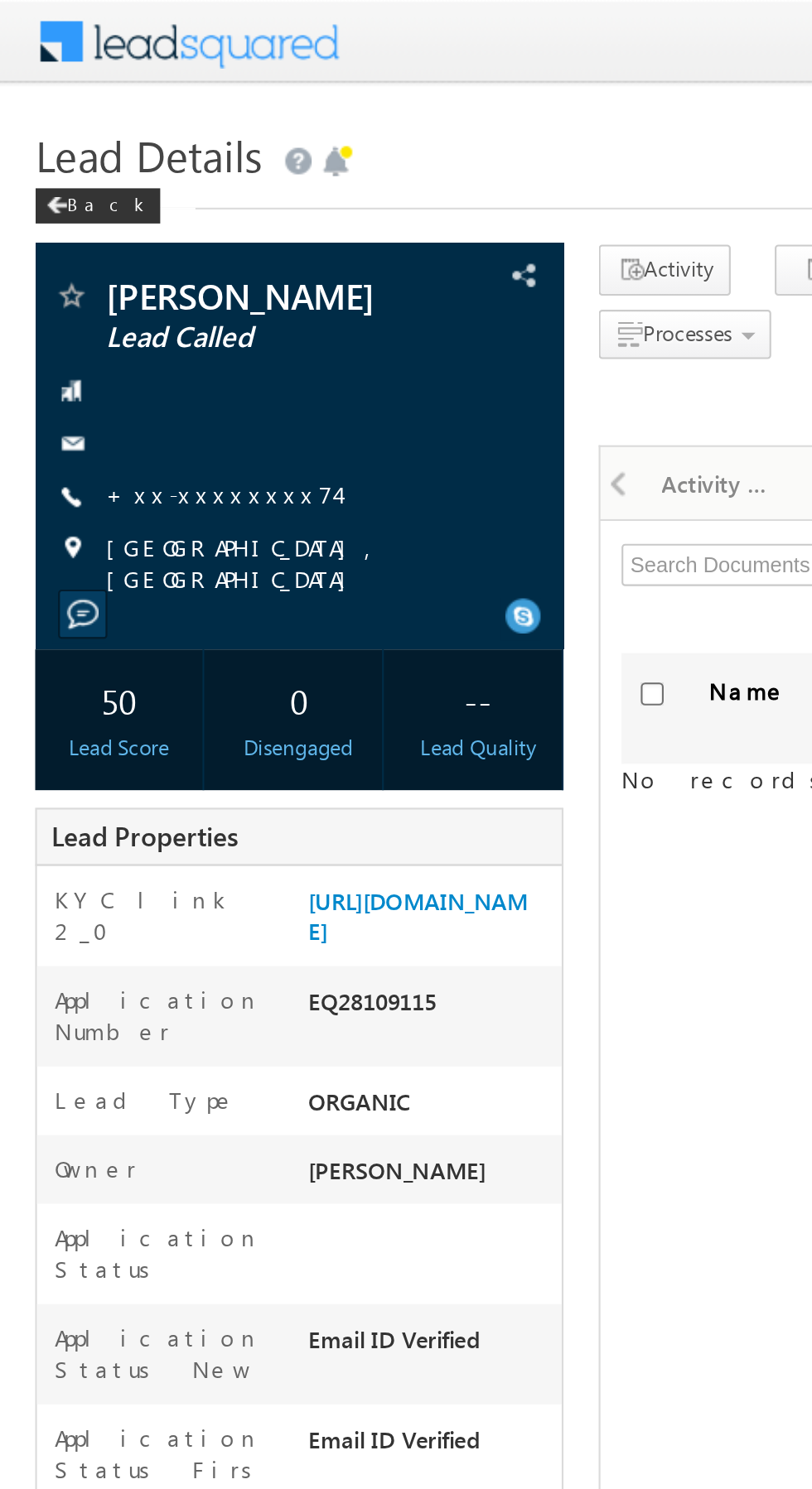
click at [96, 232] on link "+xx-xxxxxxxx74" at bounding box center [104, 232] width 109 height 14
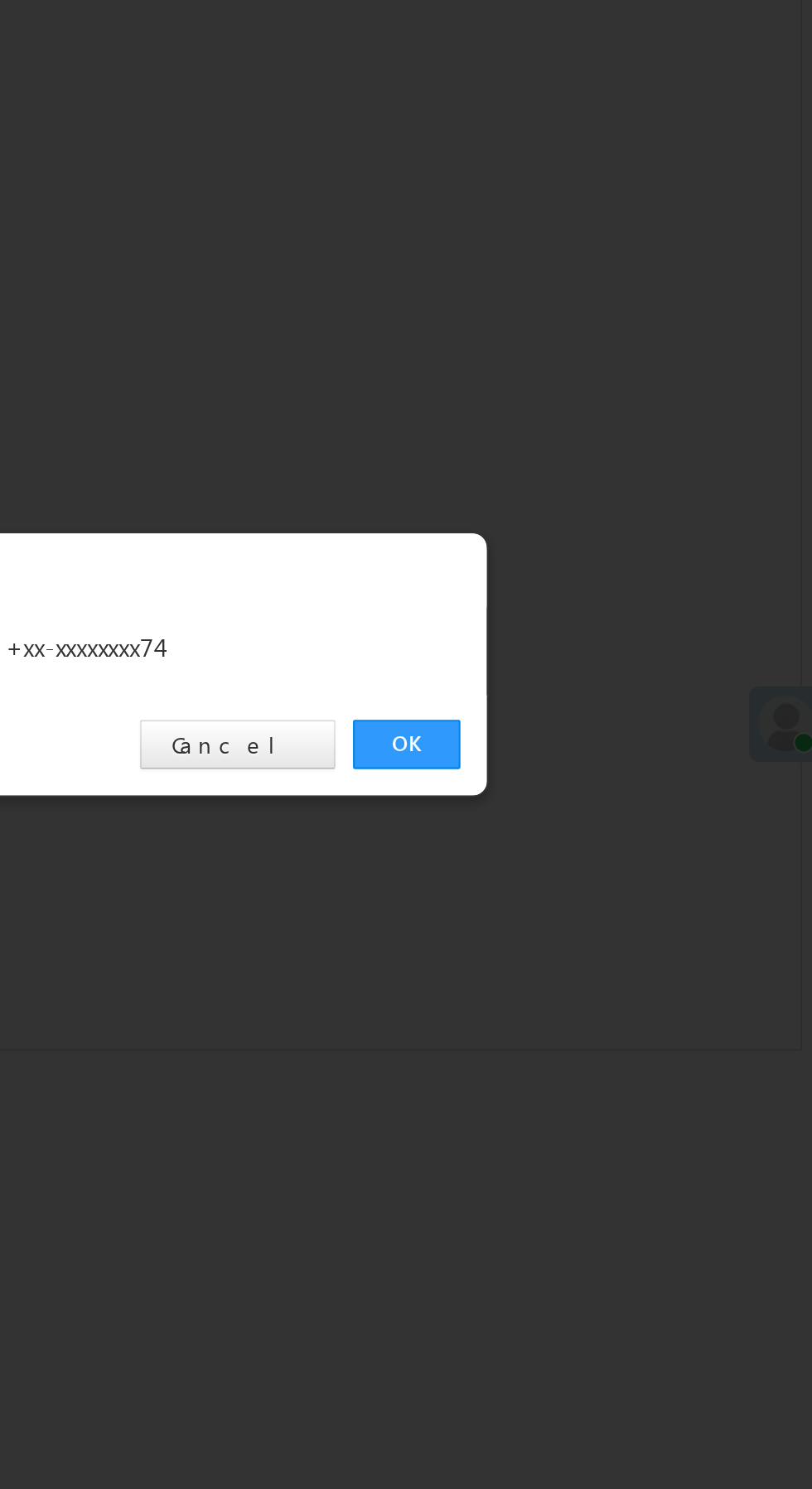
click at [615, 764] on link "OK" at bounding box center [609, 772] width 51 height 24
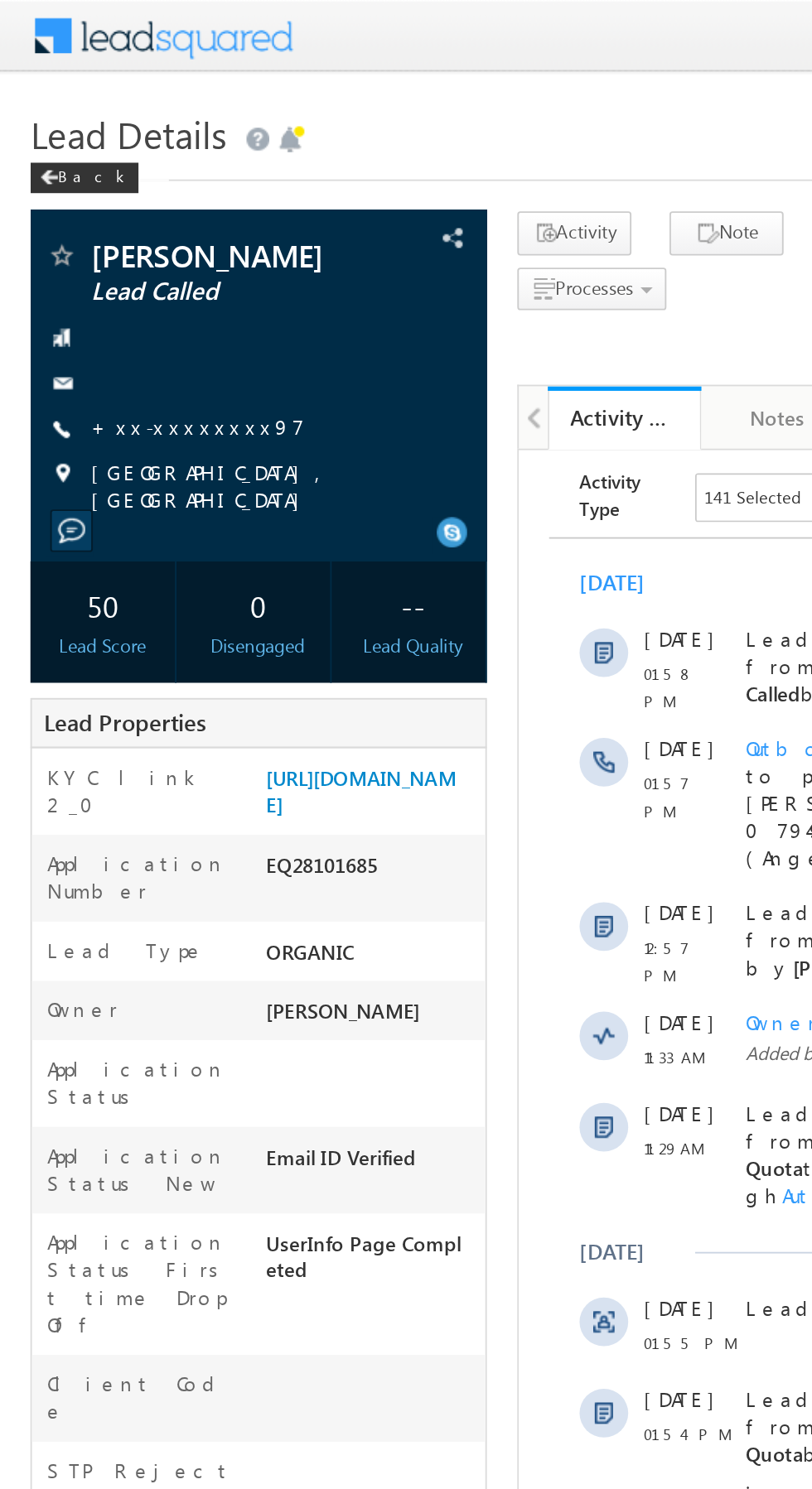
click at [102, 239] on link "+xx-xxxxxxxx97" at bounding box center [108, 232] width 116 height 14
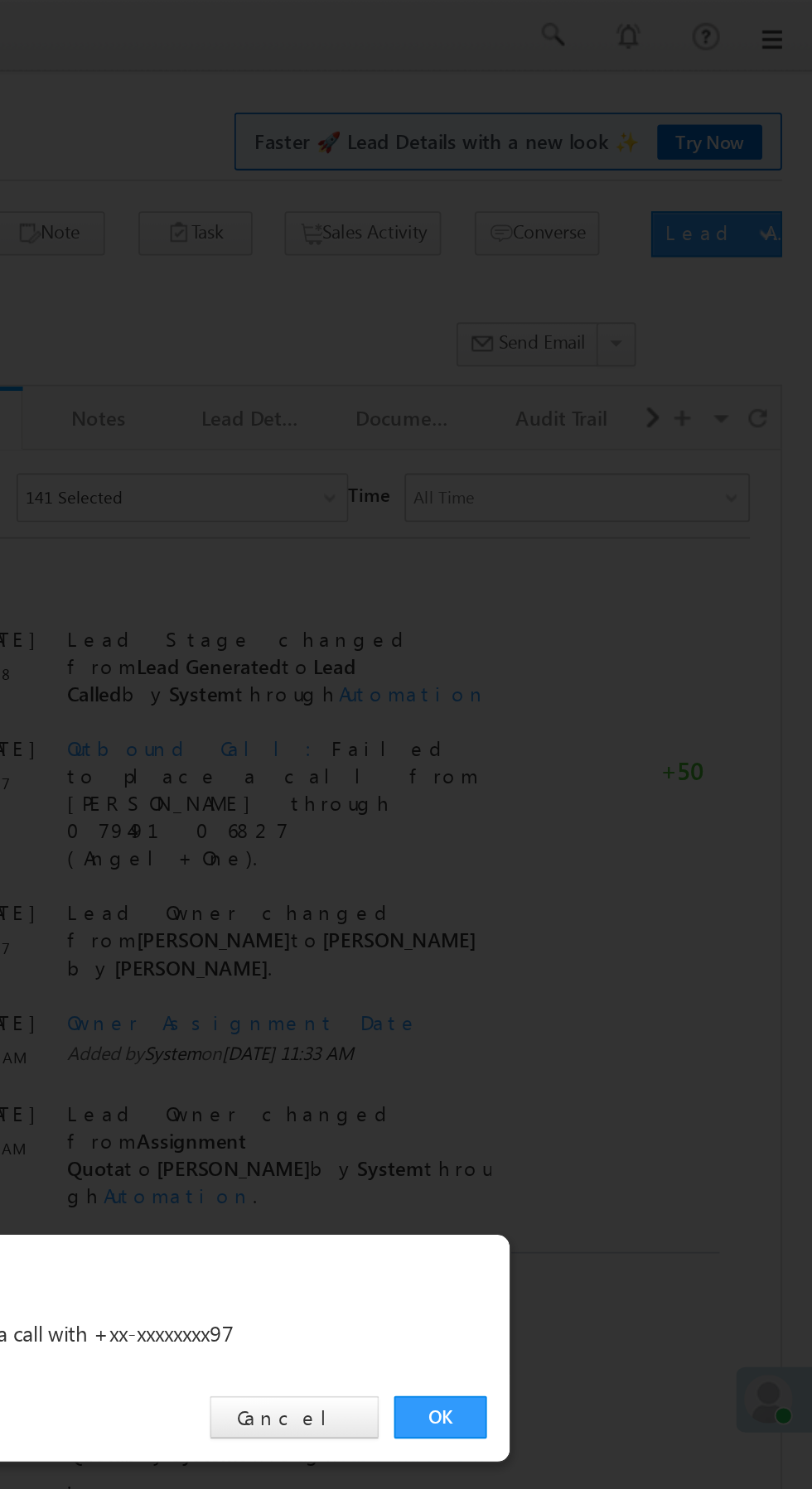
click at [614, 775] on link "OK" at bounding box center [609, 772] width 51 height 24
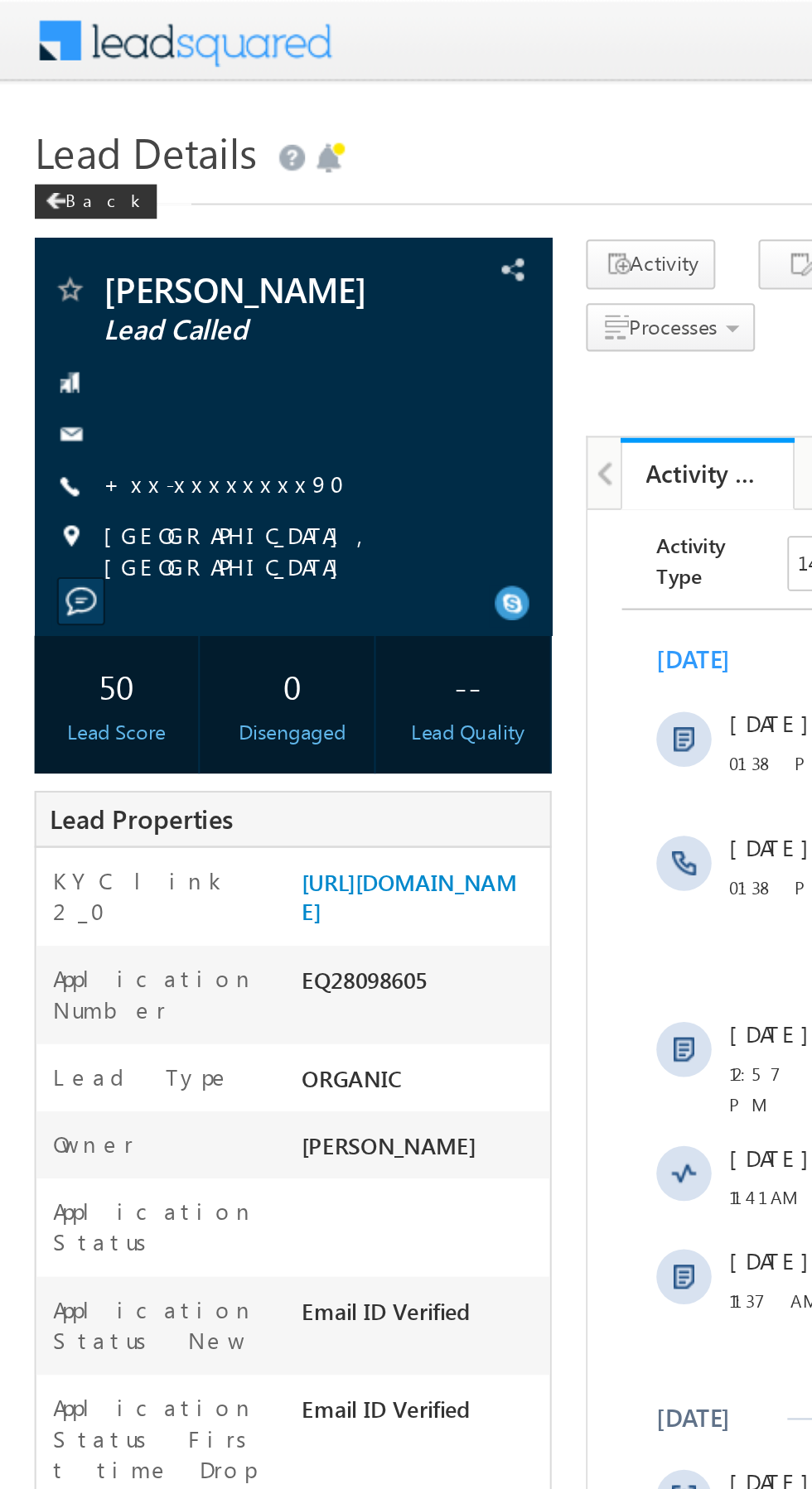
click at [96, 232] on link "+xx-xxxxxxxx90" at bounding box center [113, 232] width 126 height 14
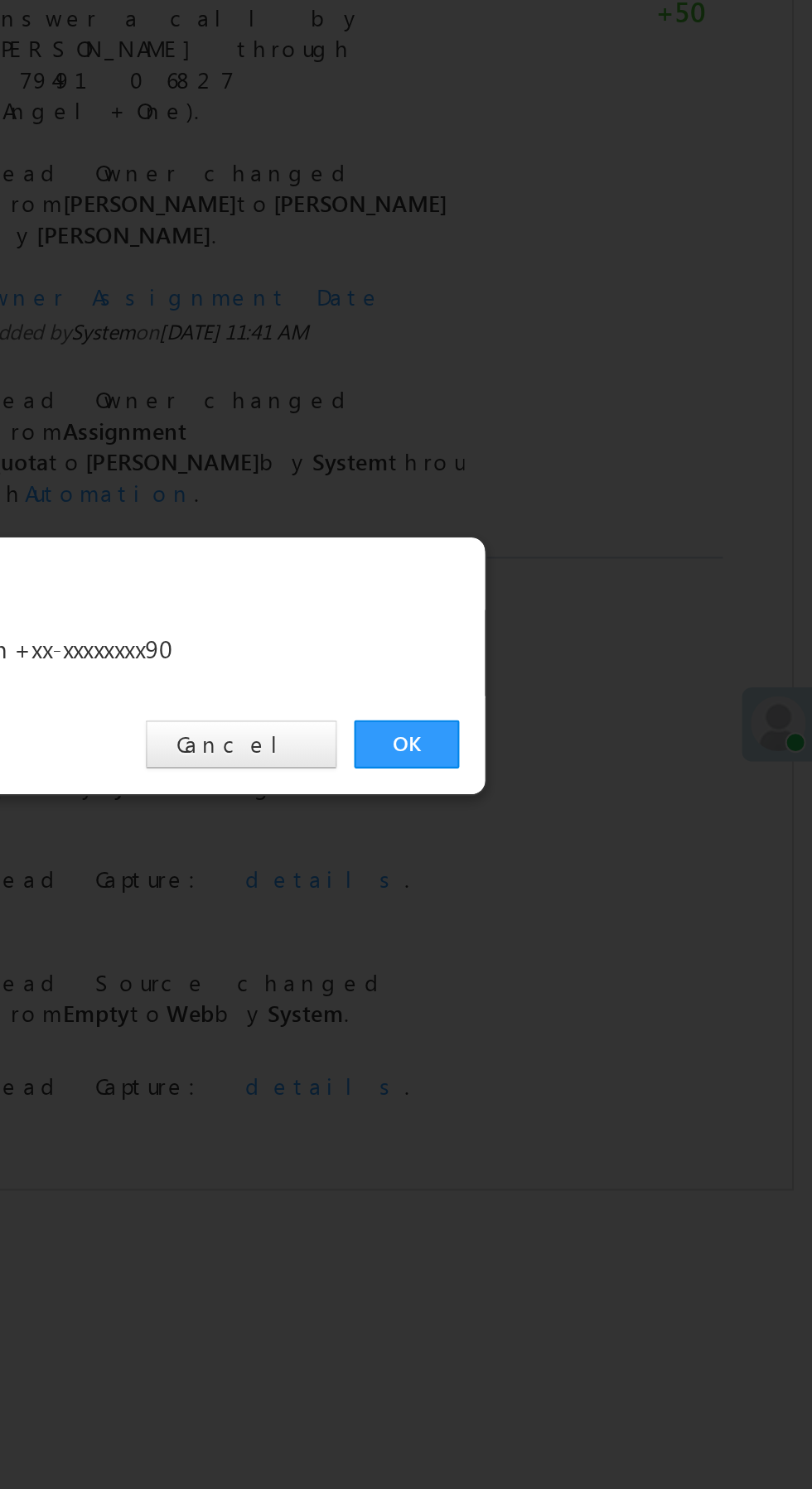
click at [600, 766] on link "OK" at bounding box center [609, 772] width 51 height 24
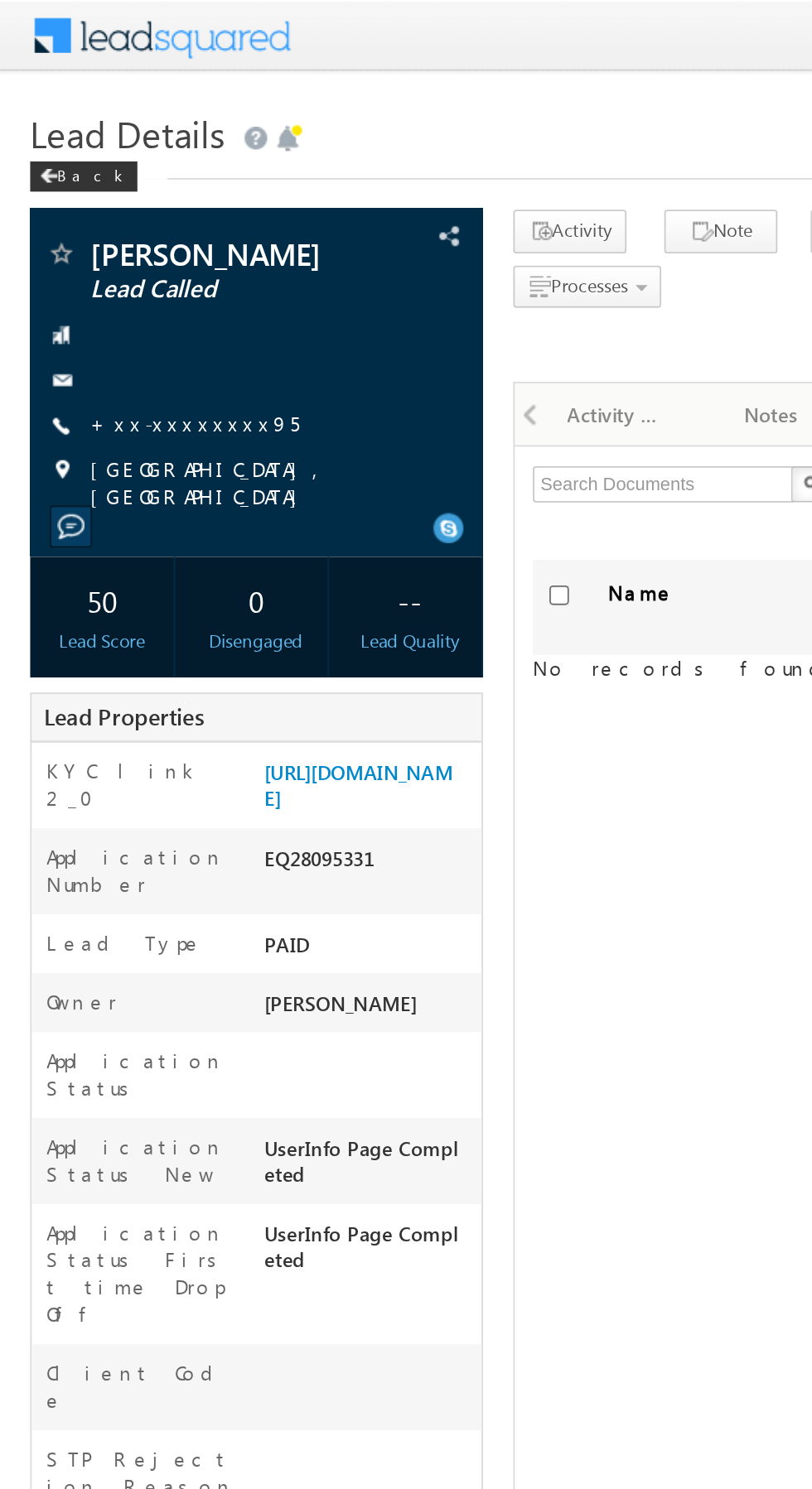
click at [97, 230] on link "+xx-xxxxxxxx95" at bounding box center [107, 232] width 115 height 14
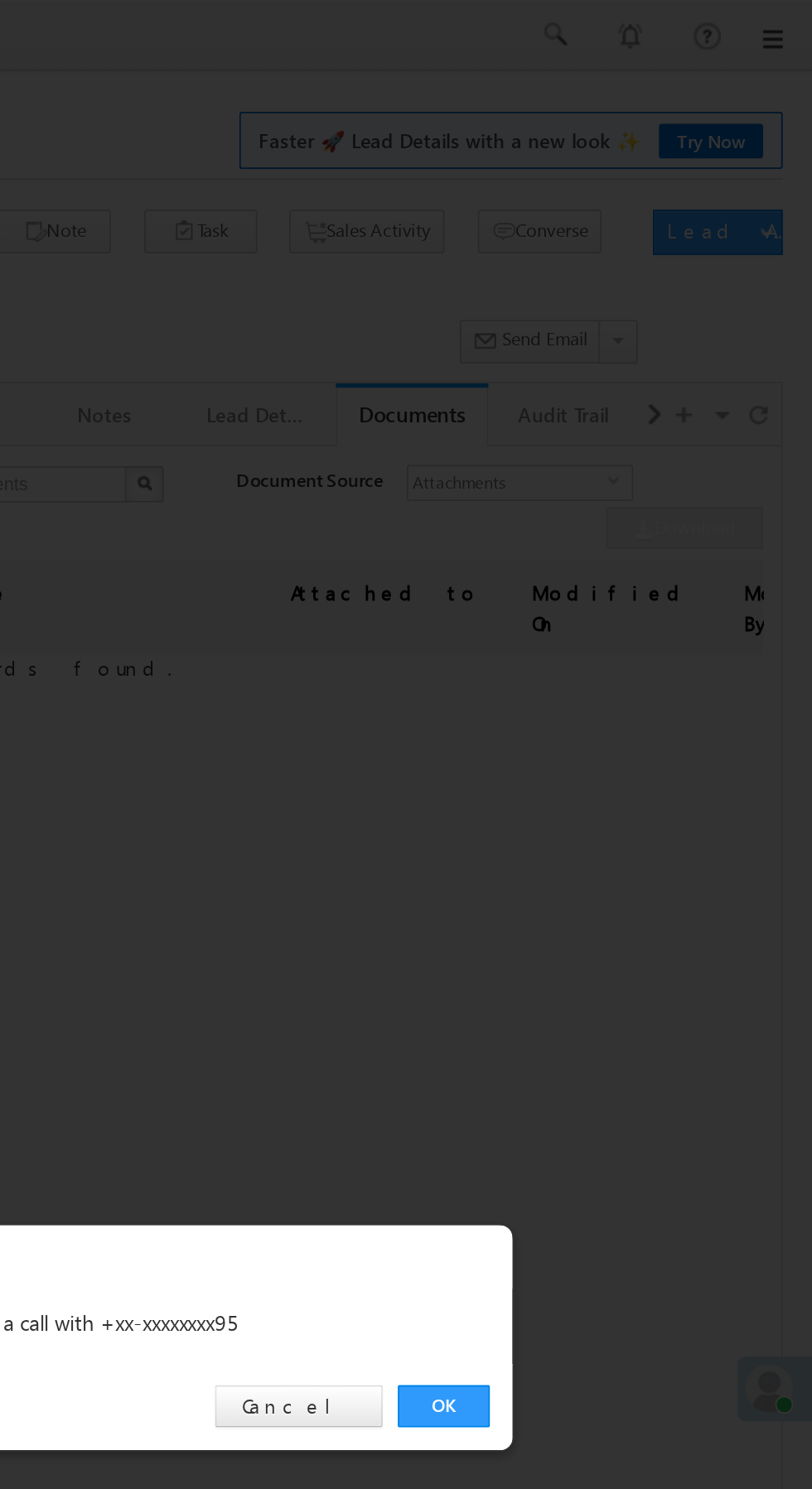
click at [612, 767] on link "OK" at bounding box center [609, 772] width 51 height 24
